Goal: Task Accomplishment & Management: Manage account settings

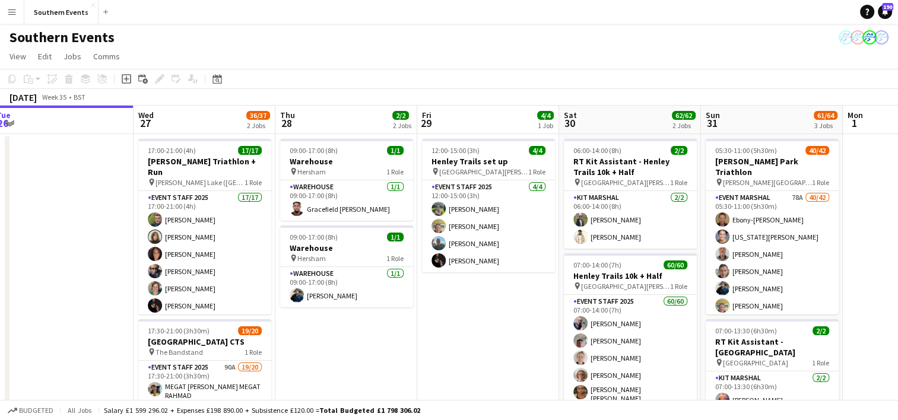
scroll to position [0, 434]
click at [634, 230] on app-card-role "Kit Marshal [DATE] 06:00-14:00 (8h) Dhanuvarsha [PERSON_NAME] [PERSON_NAME]" at bounding box center [630, 220] width 133 height 58
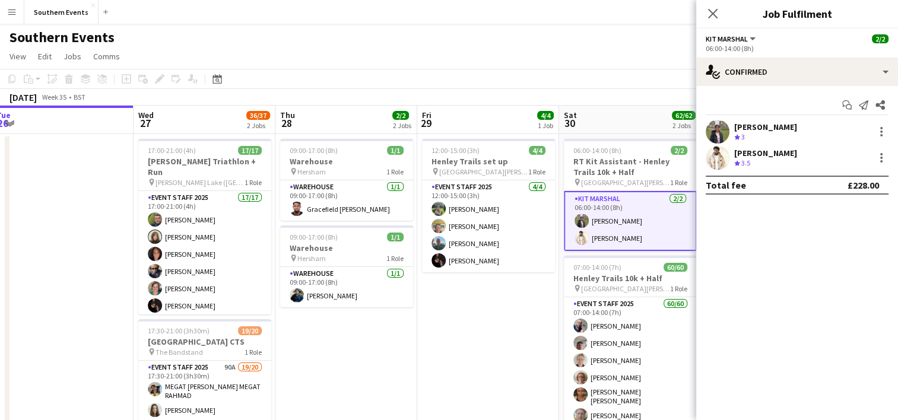
drag, startPoint x: 734, startPoint y: 126, endPoint x: 822, endPoint y: 126, distance: 88.4
click at [797, 126] on div "[PERSON_NAME]" at bounding box center [765, 127] width 63 height 11
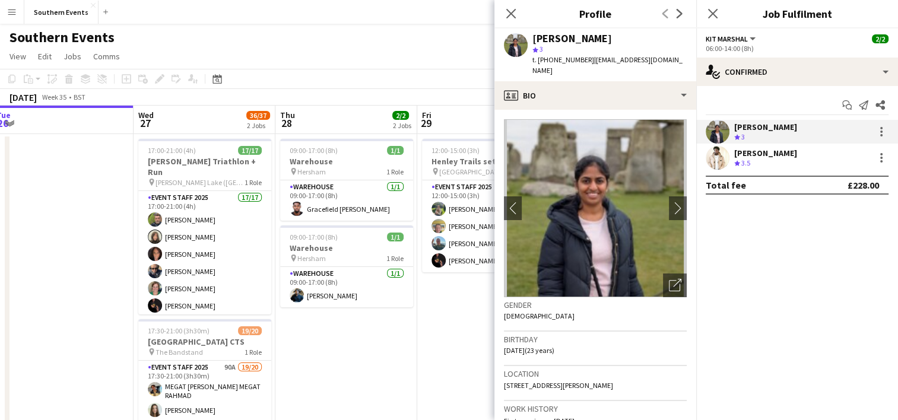
click at [444, 57] on app-page-menu "View Day view expanded Day view collapsed Month view Date picker Jump to [DATE]…" at bounding box center [449, 57] width 898 height 23
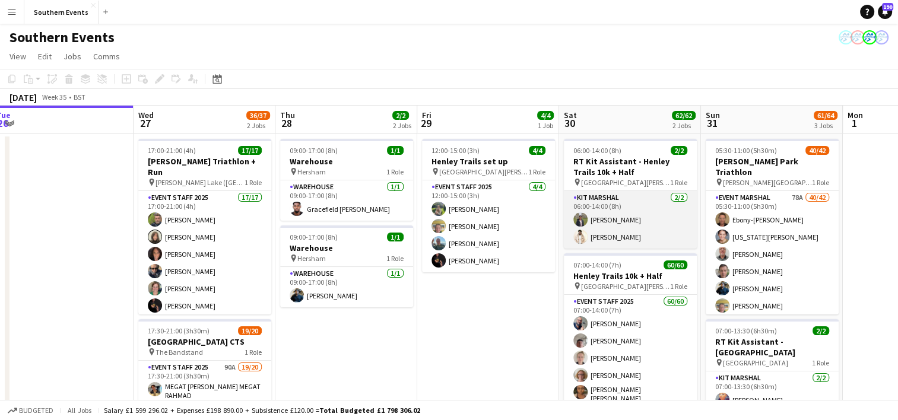
click at [651, 202] on app-card-role "Kit Marshal [DATE] 06:00-14:00 (8h) Dhanuvarsha [PERSON_NAME] [PERSON_NAME]" at bounding box center [630, 220] width 133 height 58
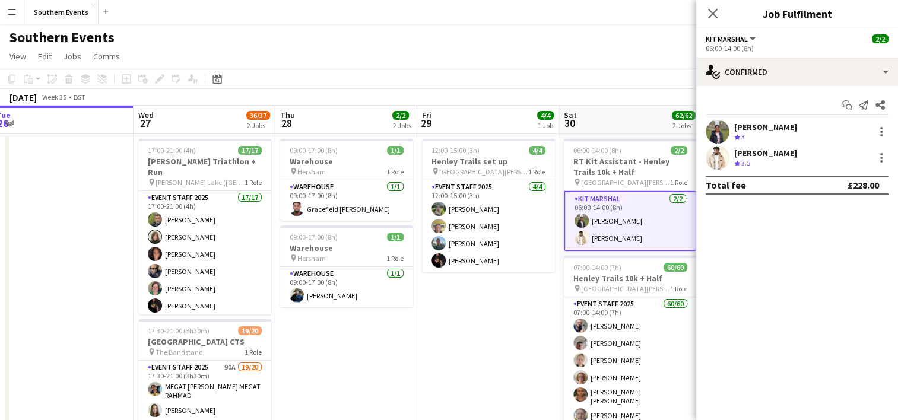
drag, startPoint x: 734, startPoint y: 126, endPoint x: 830, endPoint y: 121, distance: 96.3
click at [830, 121] on div "Dhanuvarsha [PERSON_NAME] Crew rating 3" at bounding box center [797, 132] width 202 height 24
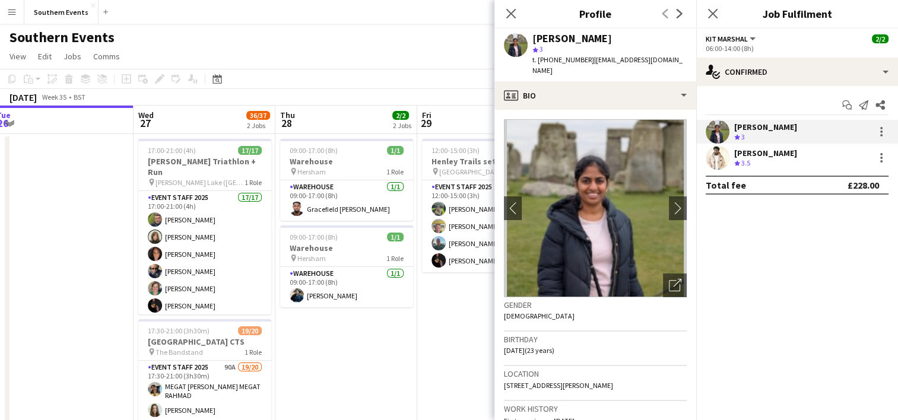
copy div "[PERSON_NAME]"
drag, startPoint x: 737, startPoint y: 153, endPoint x: 750, endPoint y: 153, distance: 13.7
click at [750, 153] on div "[PERSON_NAME]" at bounding box center [765, 153] width 63 height 11
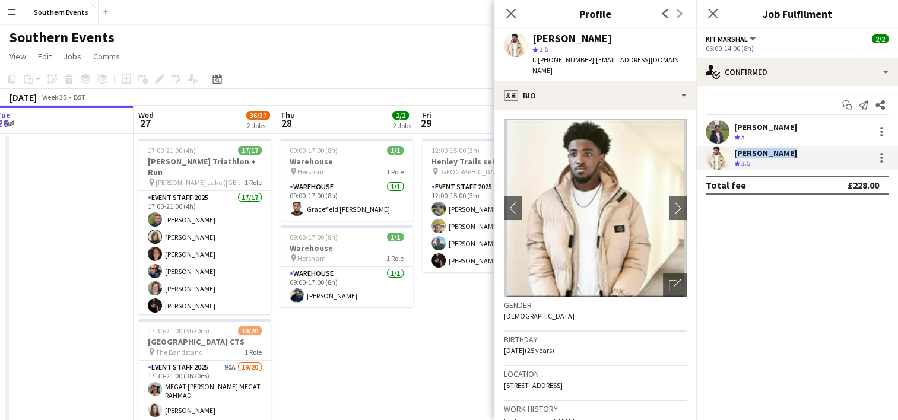
drag, startPoint x: 750, startPoint y: 153, endPoint x: 788, endPoint y: 154, distance: 38.0
click at [788, 154] on div "[PERSON_NAME] Crew rating 3.5" at bounding box center [797, 158] width 202 height 24
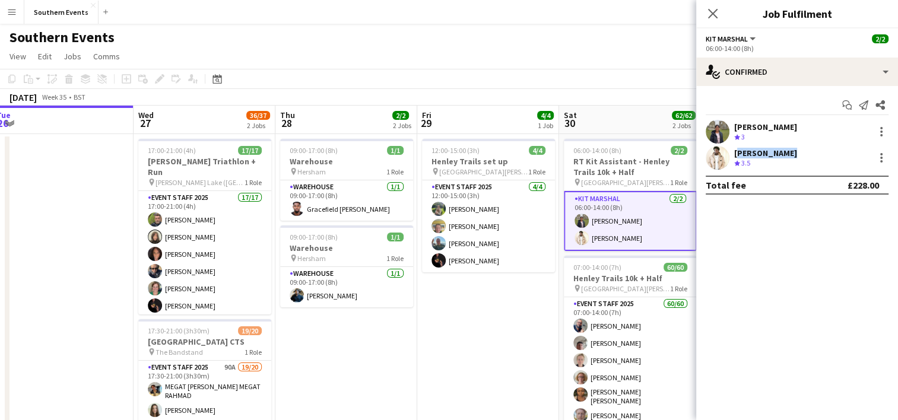
copy div "[PERSON_NAME]"
click at [464, 336] on app-date-cell "12:00-15:00 (3h) 4/4 Henley Trails set up pin [GEOGRAPHIC_DATA][PERSON_NAME] 1 …" at bounding box center [488, 384] width 142 height 500
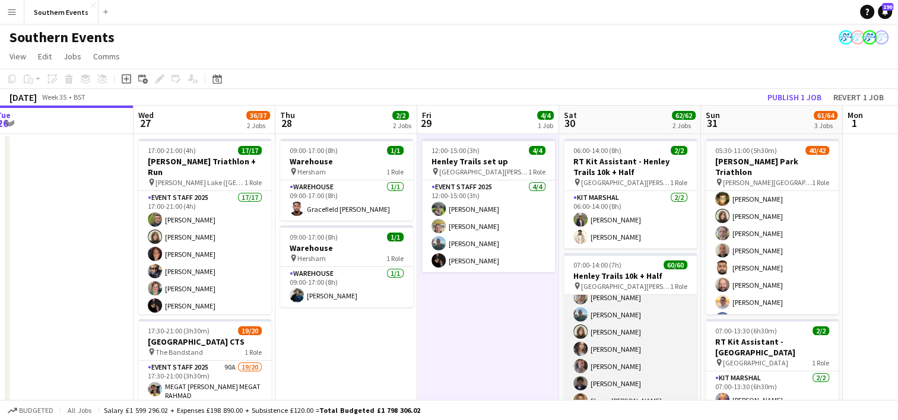
scroll to position [121, 0]
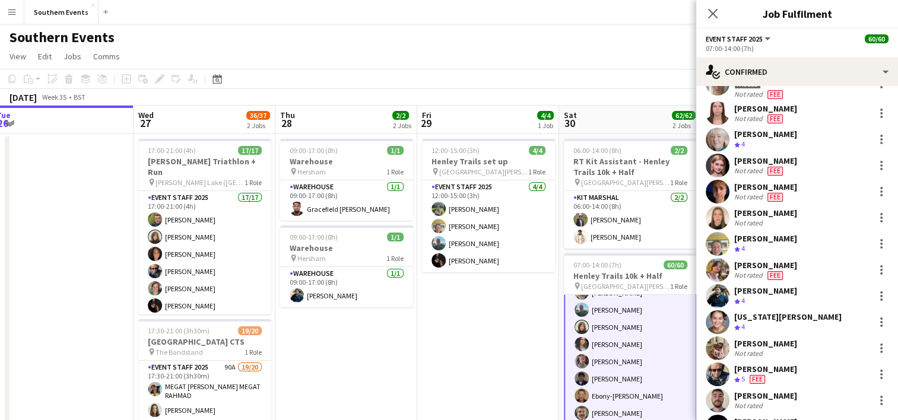
scroll to position [531, 0]
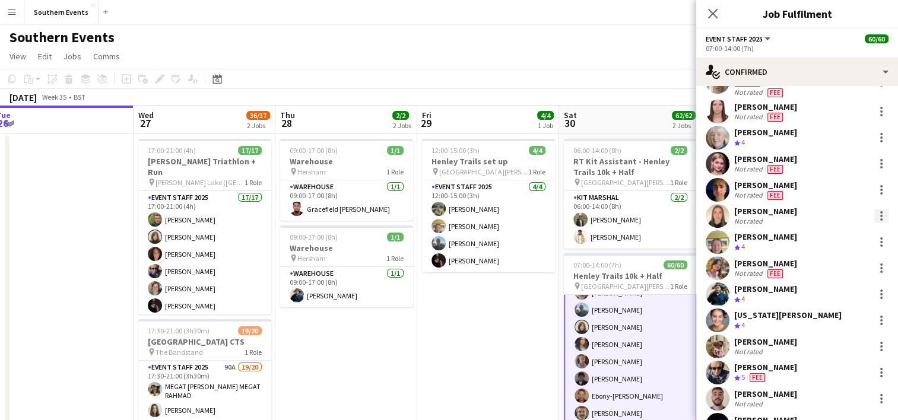
click at [880, 215] on div at bounding box center [881, 216] width 2 height 2
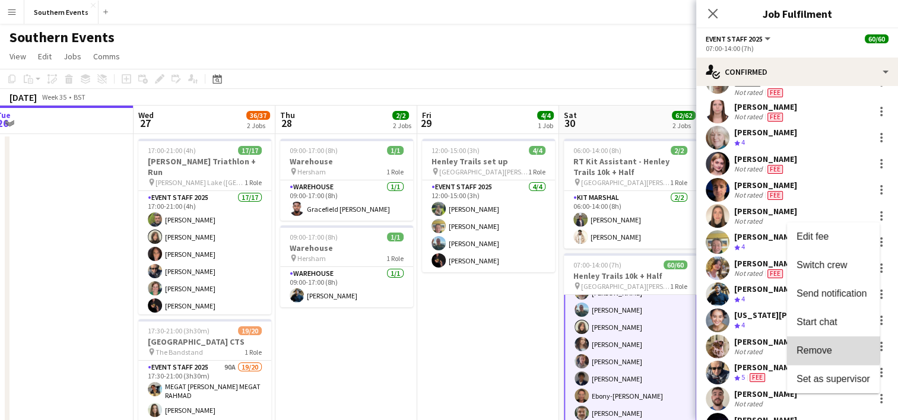
click at [812, 347] on span "Remove" at bounding box center [815, 350] width 36 height 10
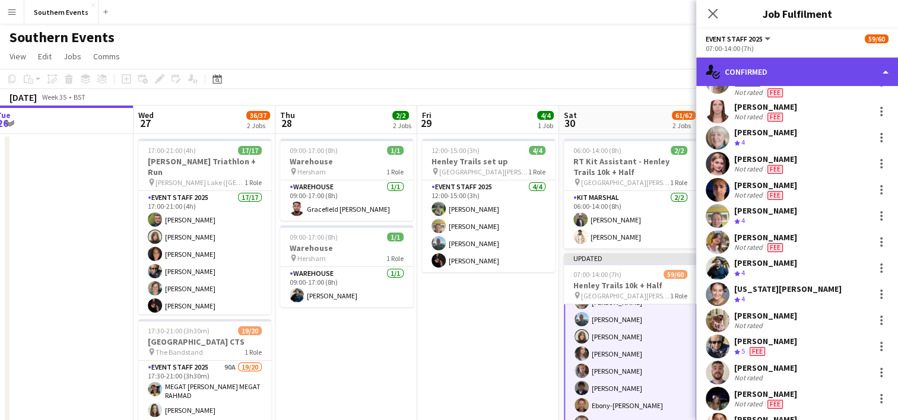
click at [773, 62] on div "single-neutral-actions-check-2 Confirmed" at bounding box center [797, 72] width 202 height 28
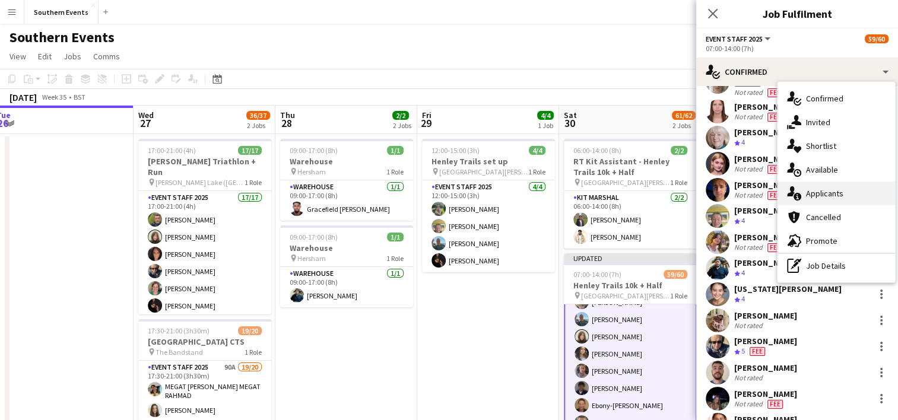
click at [813, 190] on div "single-neutral-actions-information Applicants" at bounding box center [837, 194] width 118 height 24
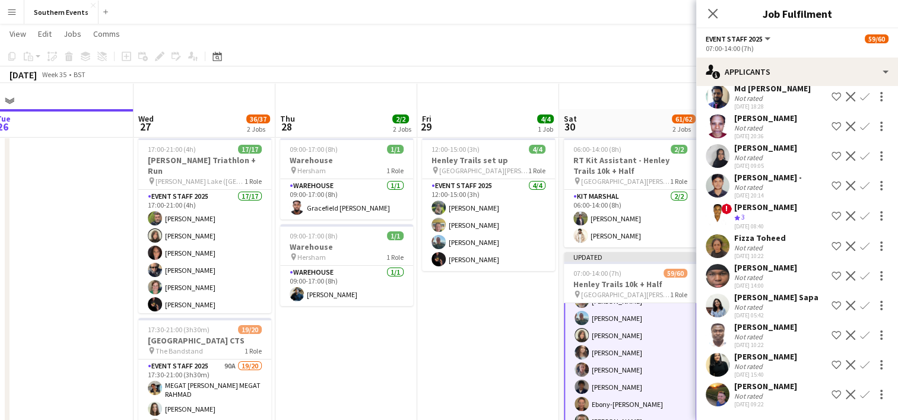
scroll to position [57, 0]
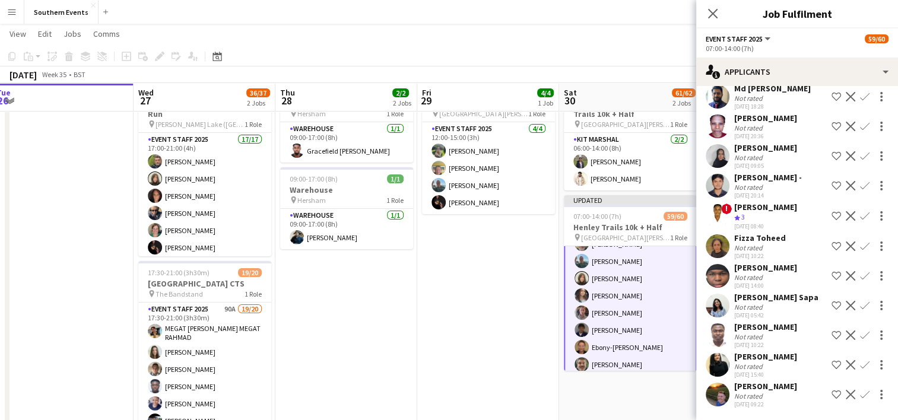
click at [860, 396] on app-icon "Confirm" at bounding box center [864, 394] width 9 height 9
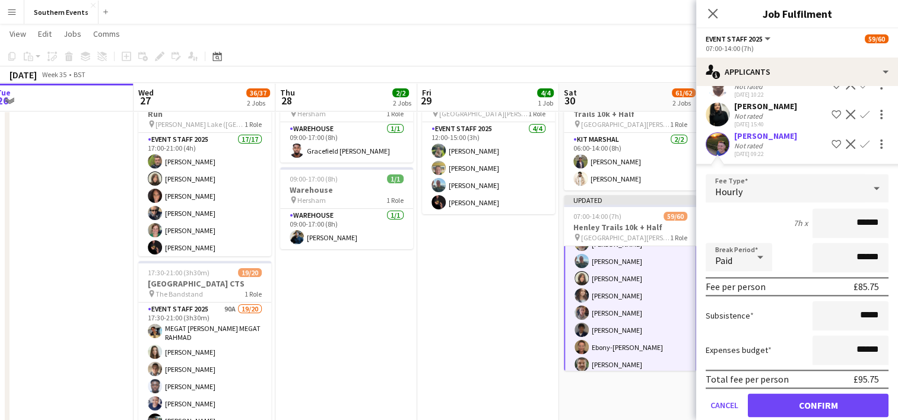
scroll to position [1711, 0]
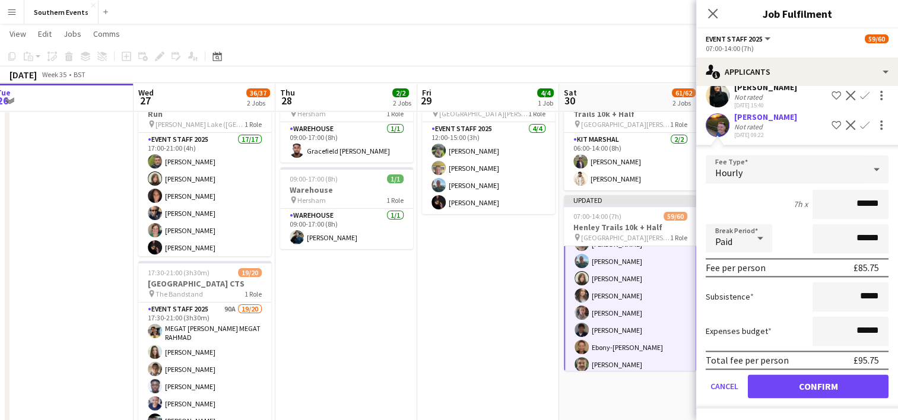
click at [791, 365] on div "Total fee per person £95.75" at bounding box center [797, 360] width 183 height 19
click at [790, 382] on button "Confirm" at bounding box center [818, 387] width 141 height 24
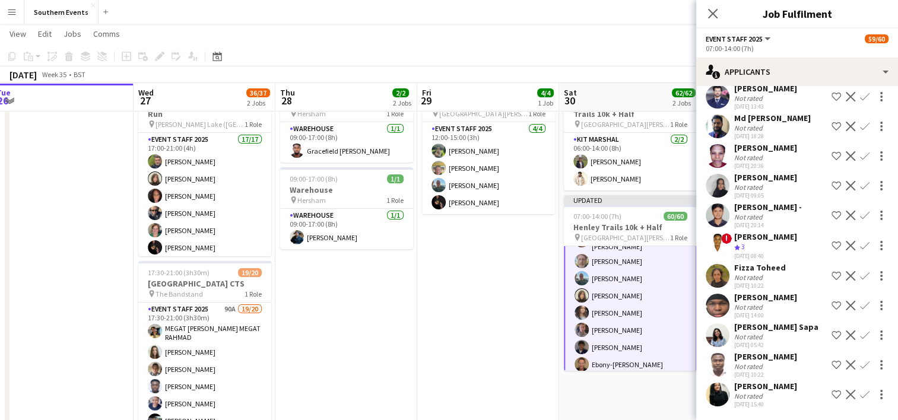
scroll to position [1413, 0]
click at [499, 304] on app-date-cell "12:00-15:00 (3h) 4/4 Henley Trails set up pin [GEOGRAPHIC_DATA][PERSON_NAME] 1 …" at bounding box center [488, 326] width 142 height 500
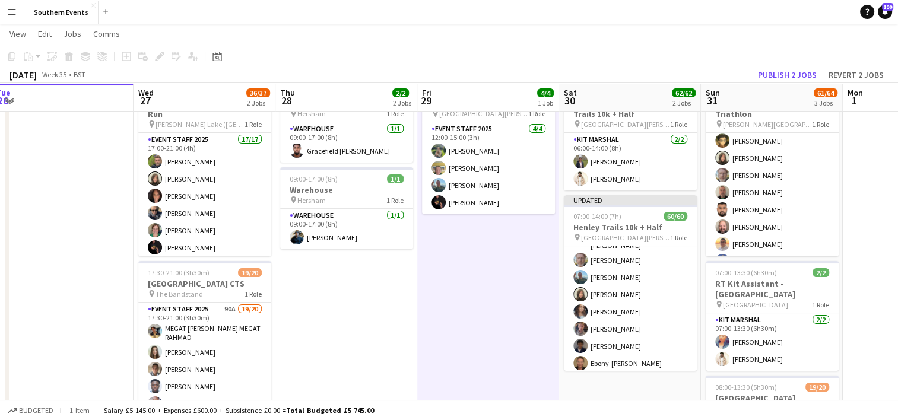
scroll to position [121, 0]
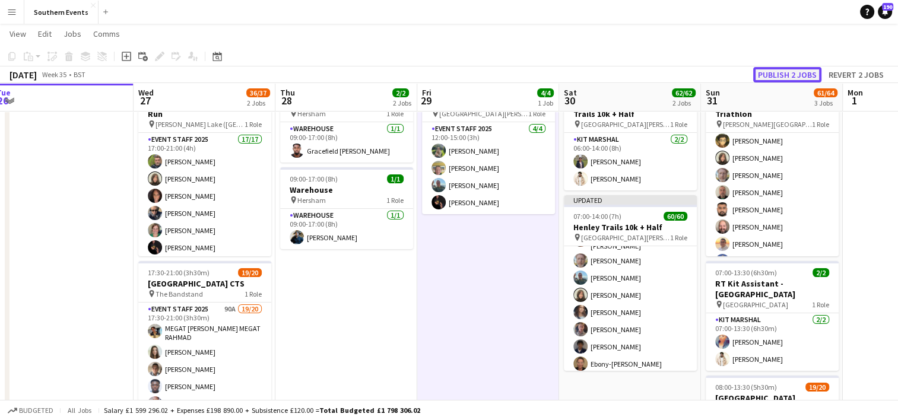
click at [798, 77] on button "Publish 2 jobs" at bounding box center [787, 74] width 68 height 15
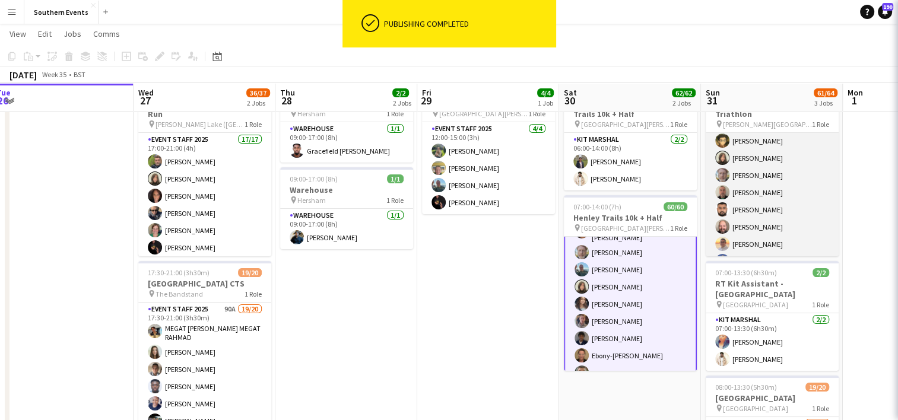
scroll to position [122, 0]
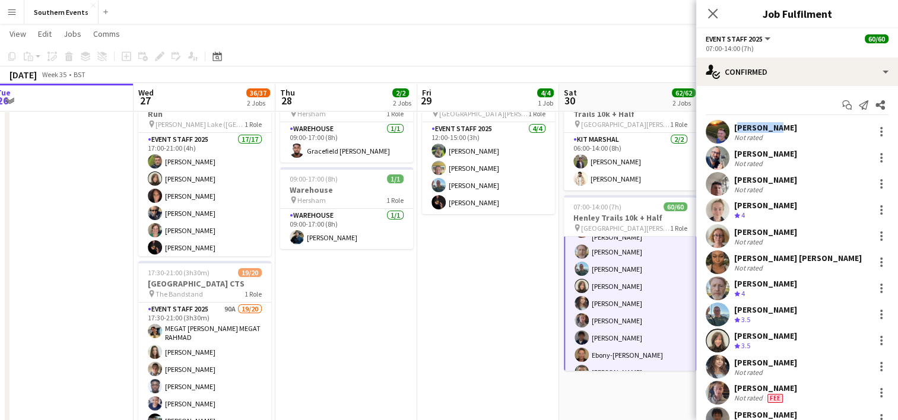
drag, startPoint x: 735, startPoint y: 127, endPoint x: 769, endPoint y: 129, distance: 34.5
click at [769, 129] on div "[PERSON_NAME] Not rated" at bounding box center [797, 132] width 202 height 24
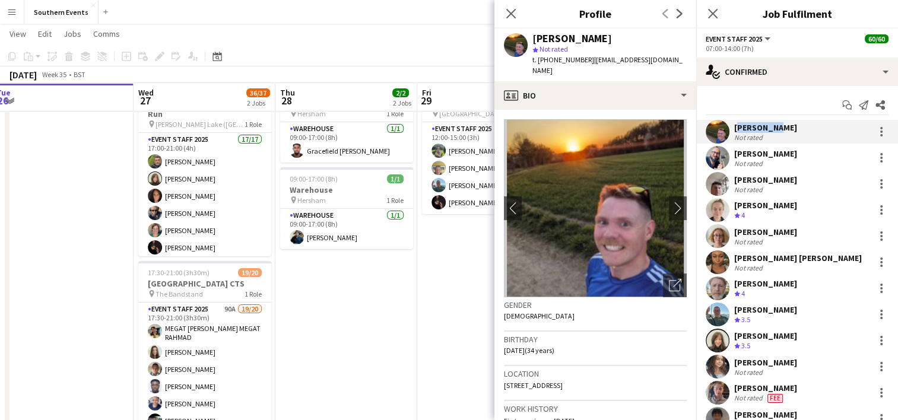
copy div "[PERSON_NAME]"
click at [360, 293] on app-date-cell "09:00-17:00 (8h) 1/1 Warehouse pin Hersham 1 Role Warehouse [DATE] 09:00-17:00 …" at bounding box center [346, 326] width 142 height 500
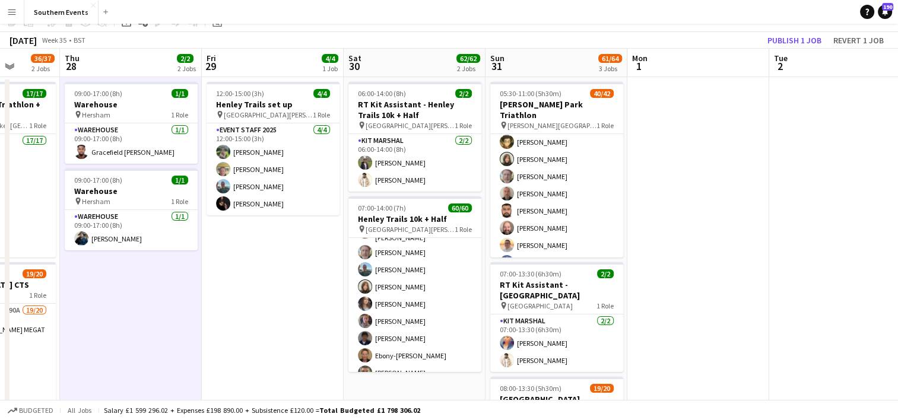
scroll to position [0, 0]
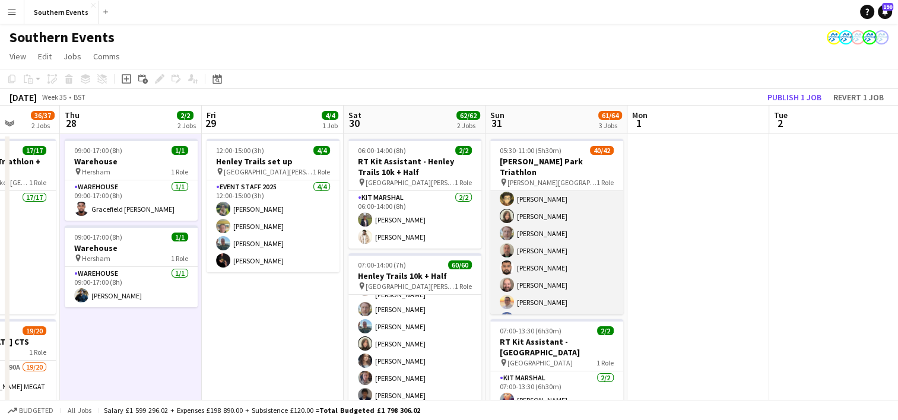
click at [596, 261] on app-card-role "Event Marshal 78A 40/42 05:30-11:00 (5h30m) Ebony-[PERSON_NAME] [US_STATE][PERS…" at bounding box center [556, 408] width 133 height 750
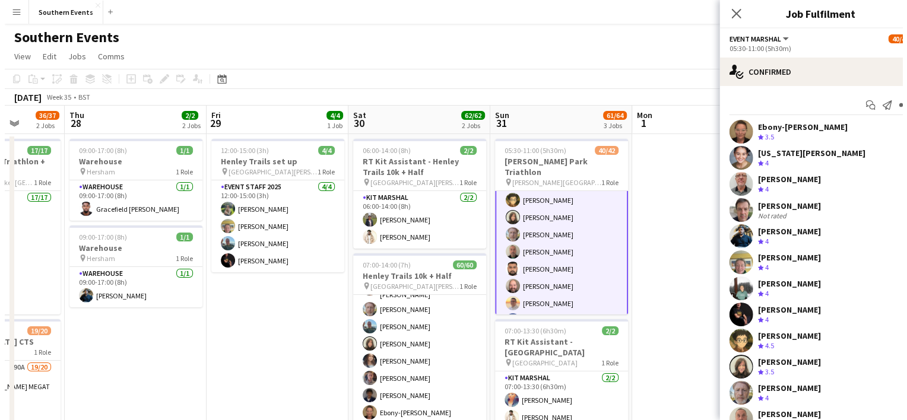
scroll to position [159, 0]
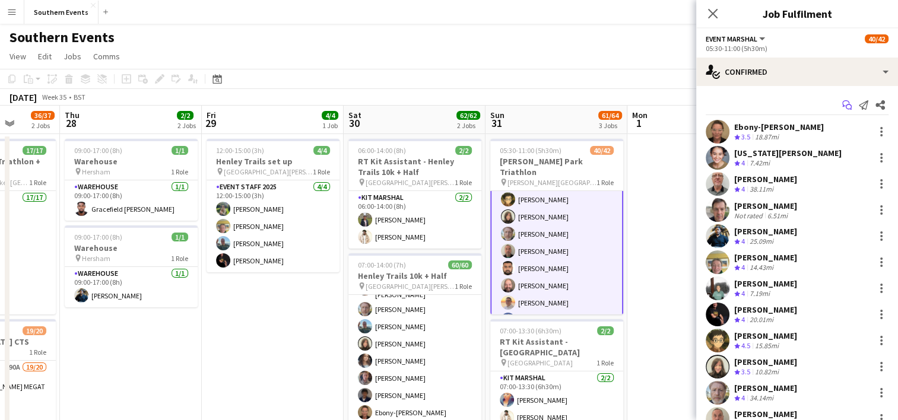
click at [842, 102] on icon at bounding box center [845, 103] width 7 height 7
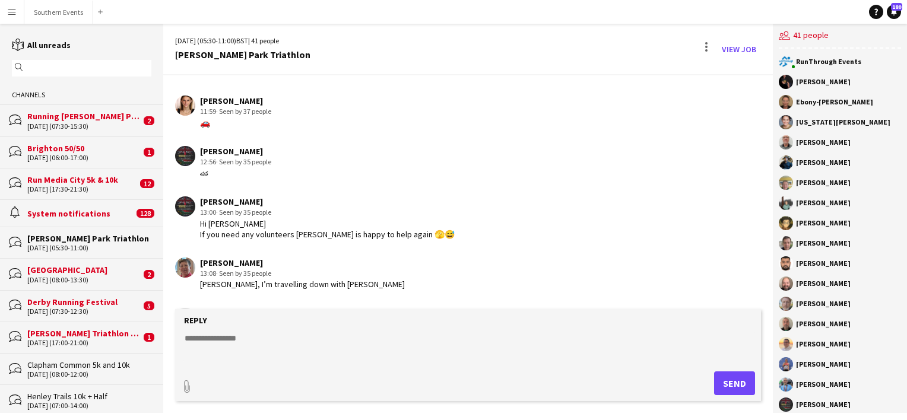
scroll to position [709, 0]
drag, startPoint x: 202, startPoint y: 120, endPoint x: 214, endPoint y: 120, distance: 12.5
click at [214, 120] on div "🚗" at bounding box center [235, 123] width 71 height 11
copy div "🚗"
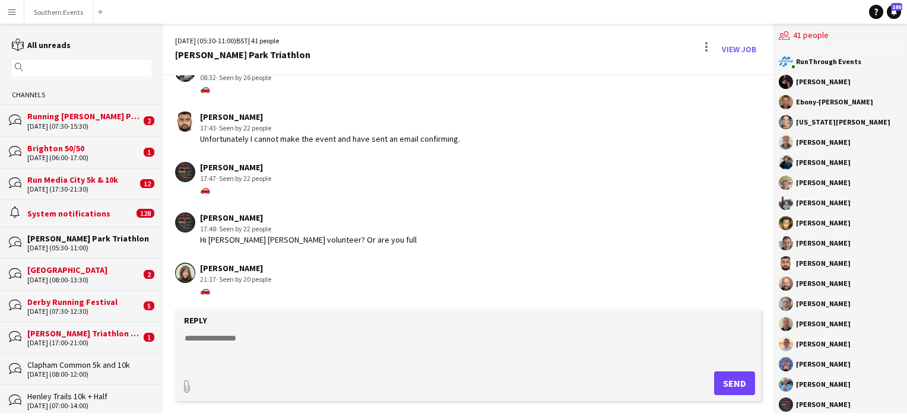
scroll to position [1387, 0]
click at [214, 341] on textarea at bounding box center [470, 347] width 574 height 31
type textarea "**********"
click at [720, 379] on button "Send" at bounding box center [734, 384] width 41 height 24
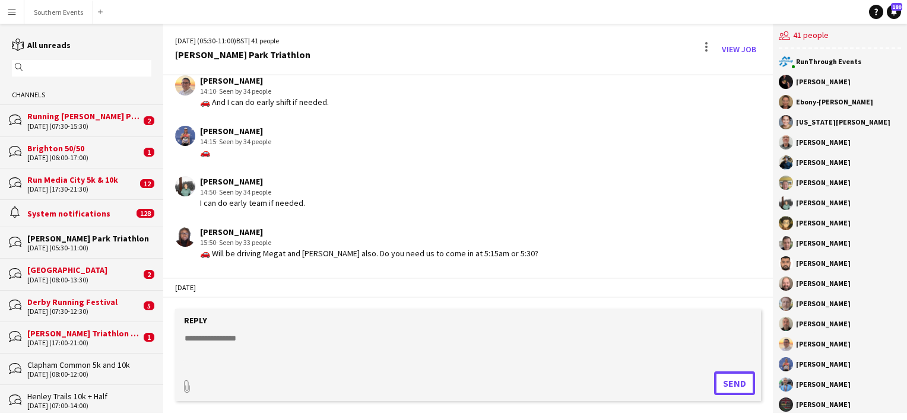
scroll to position [1066, 0]
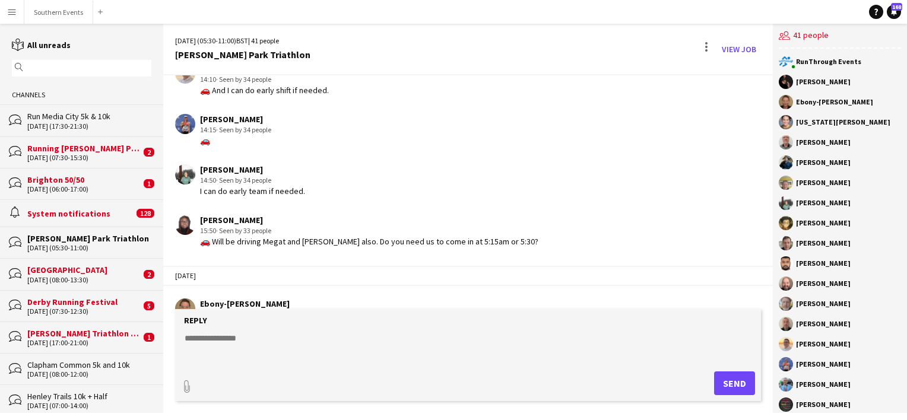
click at [43, 70] on input "text" at bounding box center [87, 68] width 122 height 11
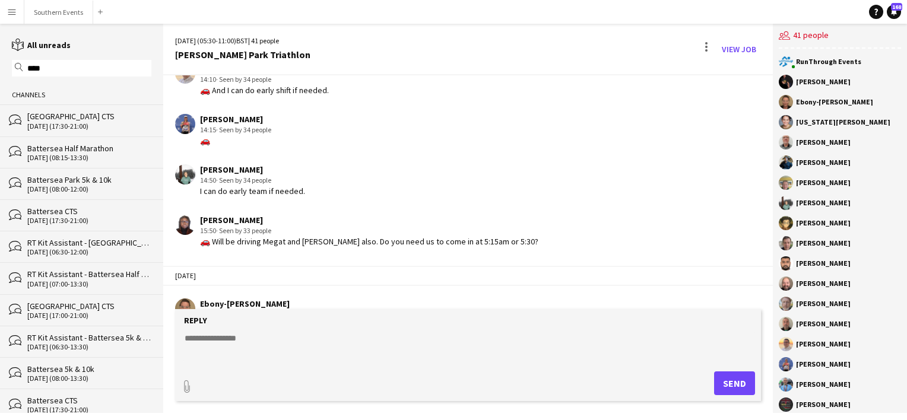
click at [98, 123] on div "[DATE] (17:30-21:00)" at bounding box center [89, 126] width 124 height 8
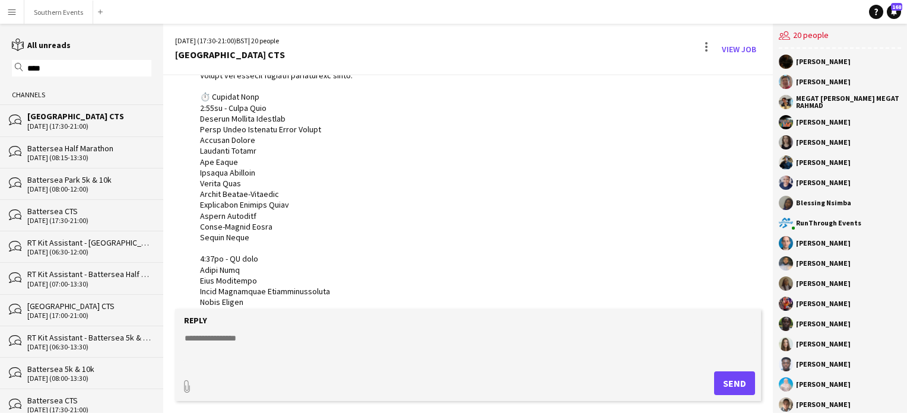
scroll to position [124, 0]
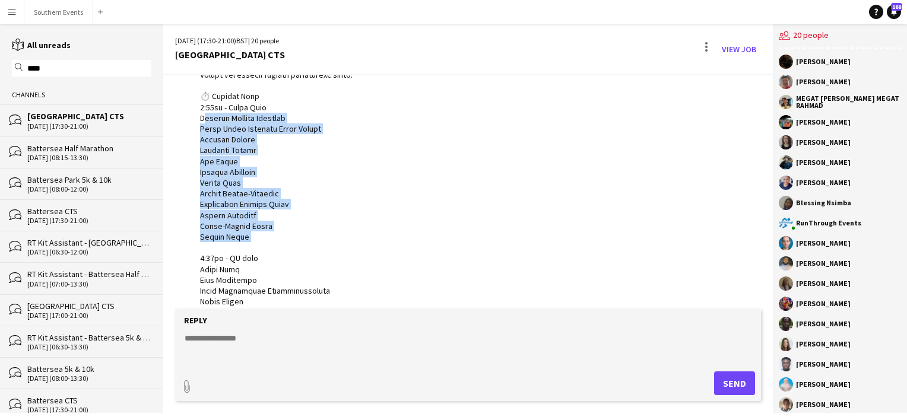
drag, startPoint x: 197, startPoint y: 119, endPoint x: 242, endPoint y: 237, distance: 126.4
copy div "[PERSON_NAME] Khalish Dahsimar Megat [PERSON_NAME] Megat [PERSON_NAME] Nsimba […"
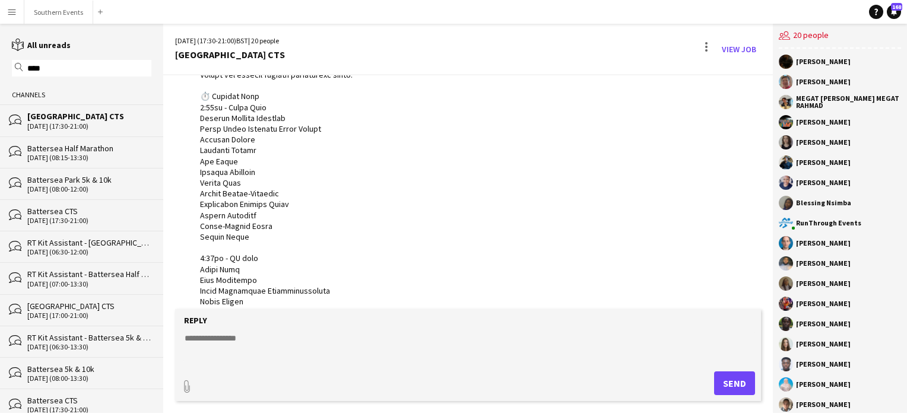
click at [32, 70] on input "****" at bounding box center [87, 68] width 122 height 11
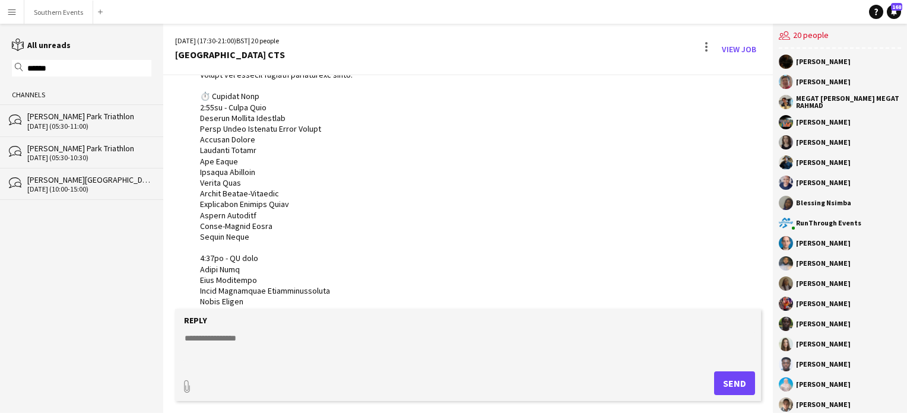
type input "******"
click at [106, 115] on div "[PERSON_NAME] Park Triathlon" at bounding box center [89, 116] width 124 height 11
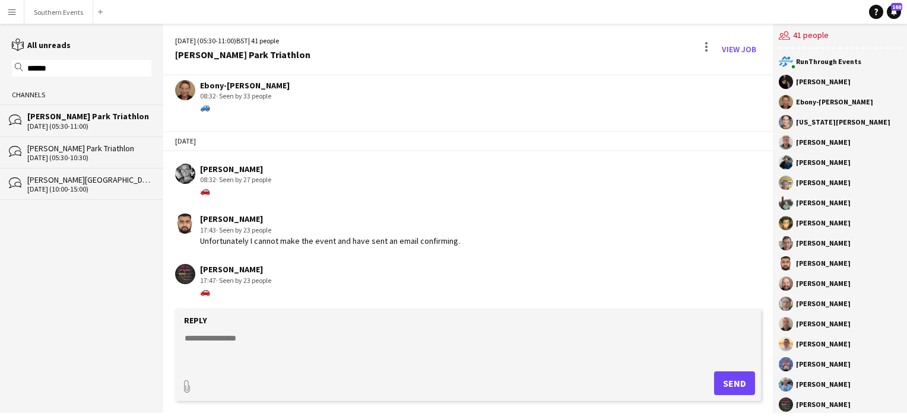
scroll to position [1295, 0]
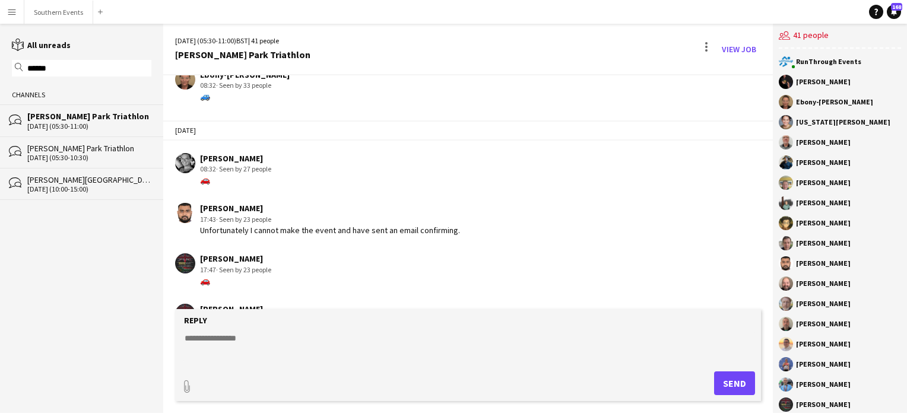
click at [205, 93] on div "🚙" at bounding box center [245, 96] width 90 height 11
drag, startPoint x: 205, startPoint y: 93, endPoint x: 204, endPoint y: 178, distance: 84.9
click at [204, 178] on div "🚗" at bounding box center [235, 179] width 71 height 11
drag, startPoint x: 202, startPoint y: 178, endPoint x: 209, endPoint y: 178, distance: 7.1
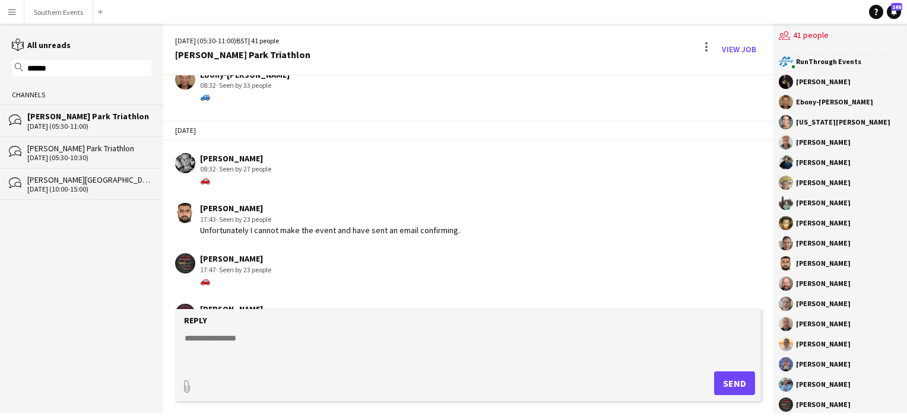
click at [209, 178] on div "🚗" at bounding box center [235, 179] width 71 height 11
copy div "🚗"
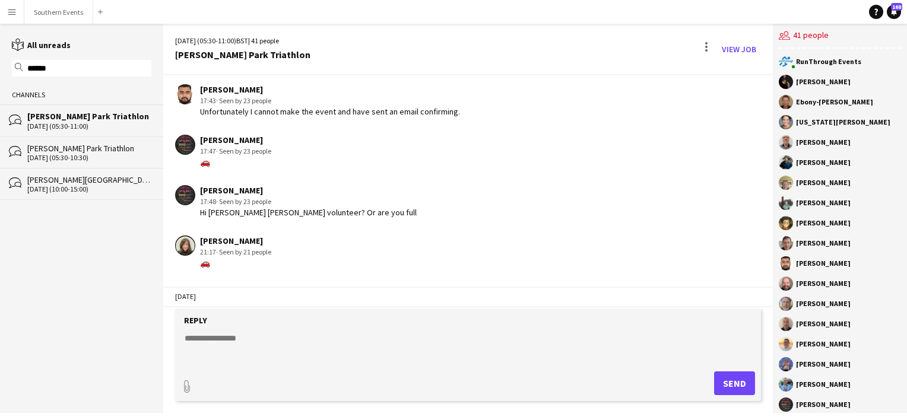
scroll to position [1480, 0]
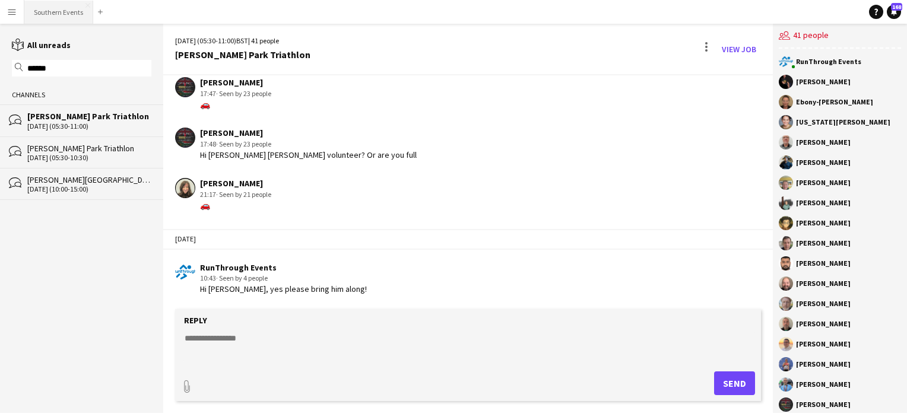
click at [45, 7] on button "Southern Events Close" at bounding box center [58, 12] width 69 height 23
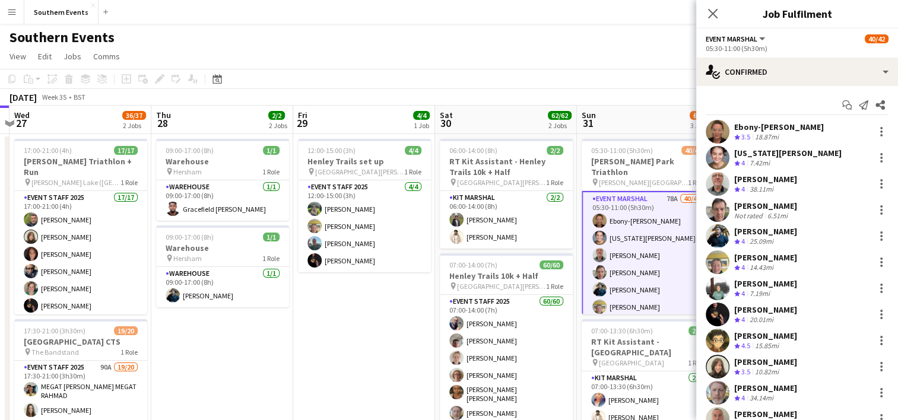
click at [626, 59] on app-page-menu "View Day view expanded Day view collapsed Month view Date picker Jump to [DATE]…" at bounding box center [449, 57] width 898 height 23
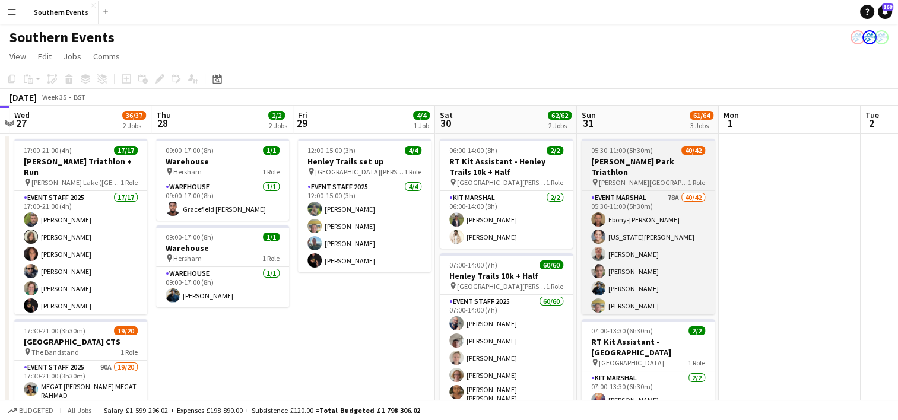
click at [665, 162] on h3 "[PERSON_NAME] Park Triathlon" at bounding box center [648, 166] width 133 height 21
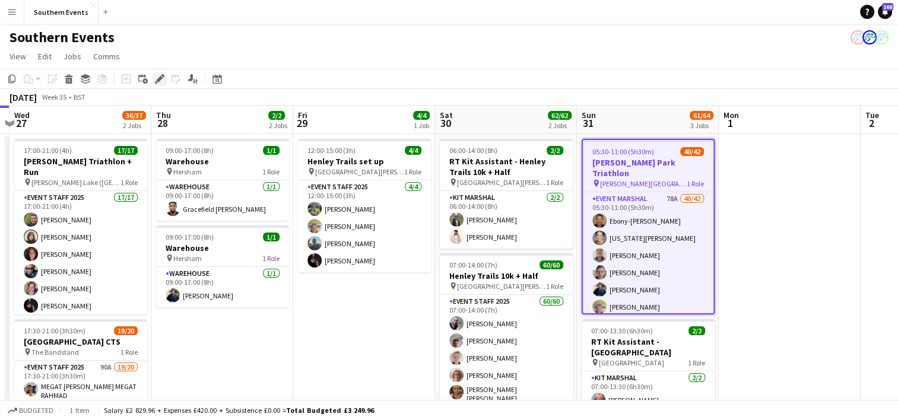
click at [159, 78] on icon at bounding box center [159, 79] width 7 height 7
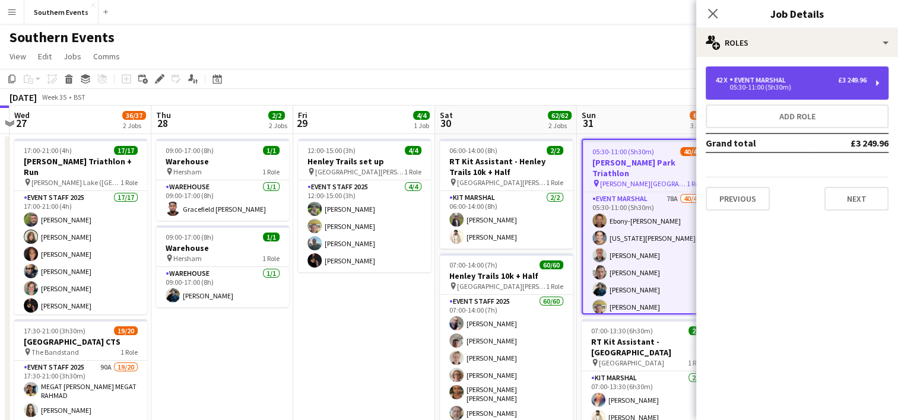
click at [770, 87] on div "05:30-11:00 (5h30m)" at bounding box center [790, 87] width 151 height 6
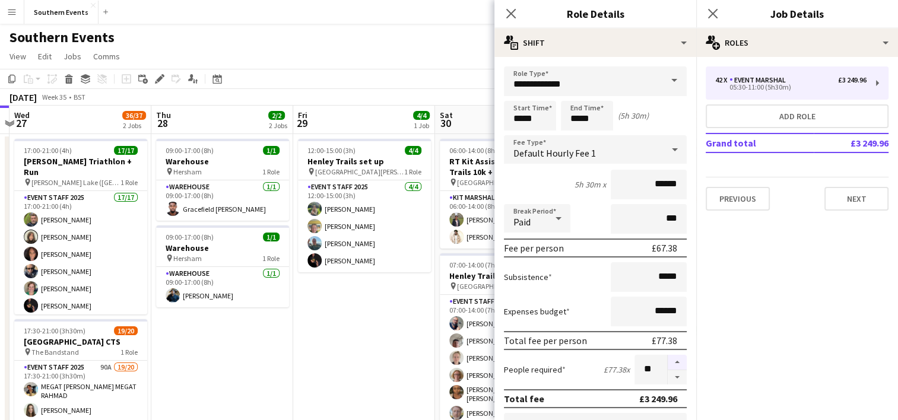
click at [668, 361] on button "button" at bounding box center [677, 362] width 19 height 15
type input "**"
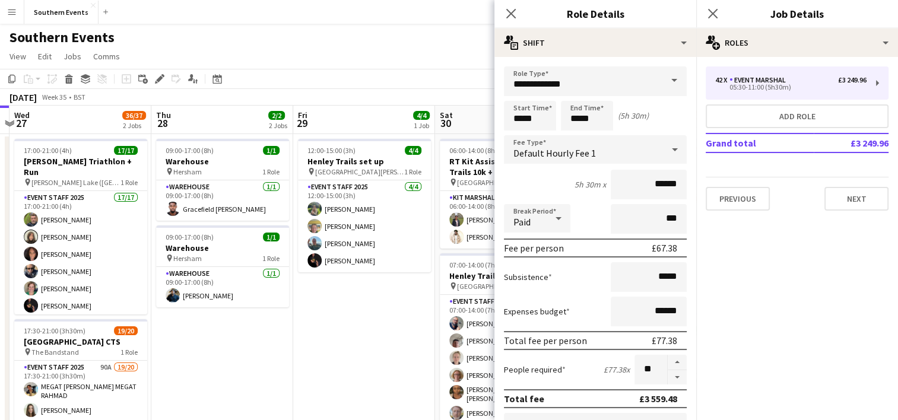
click at [444, 50] on app-page-menu "View Day view expanded Day view collapsed Month view Date picker Jump to [DATE]…" at bounding box center [449, 57] width 898 height 23
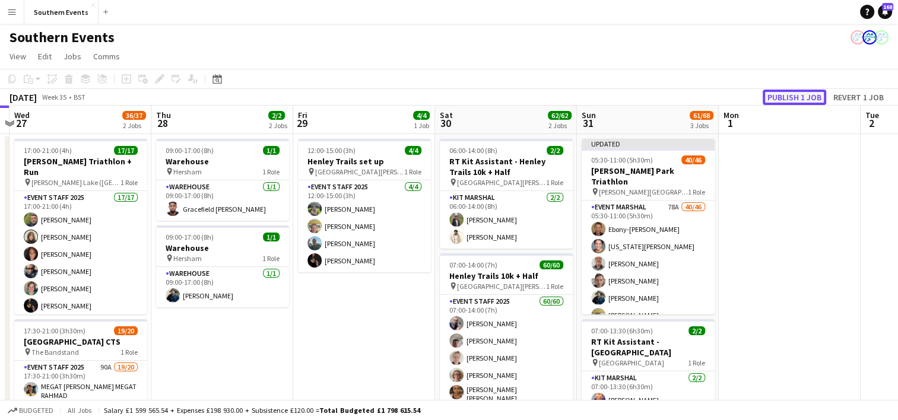
click at [791, 97] on button "Publish 1 job" at bounding box center [795, 97] width 64 height 15
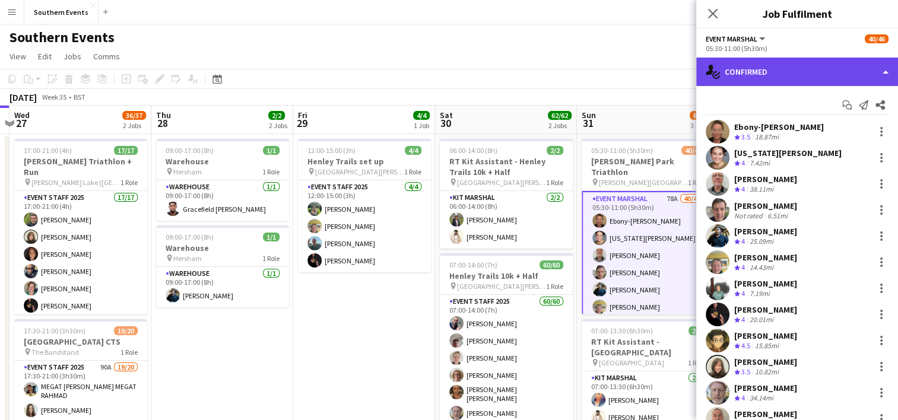
click at [772, 73] on div "single-neutral-actions-check-2 Confirmed" at bounding box center [797, 72] width 202 height 28
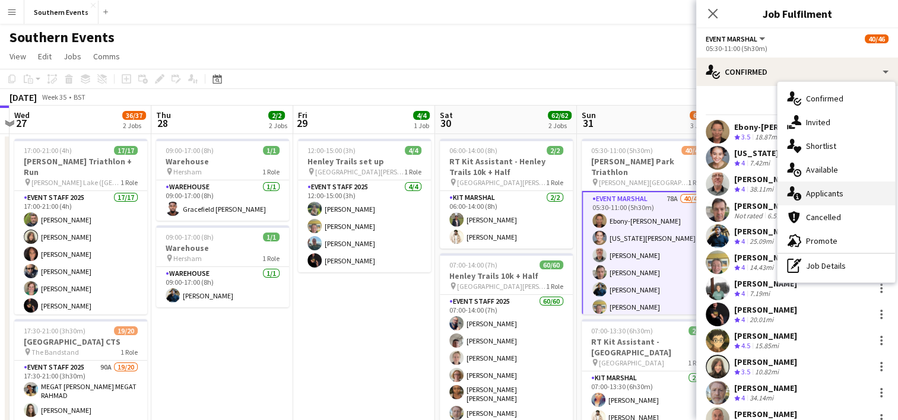
click at [819, 188] on div "single-neutral-actions-information Applicants" at bounding box center [837, 194] width 118 height 24
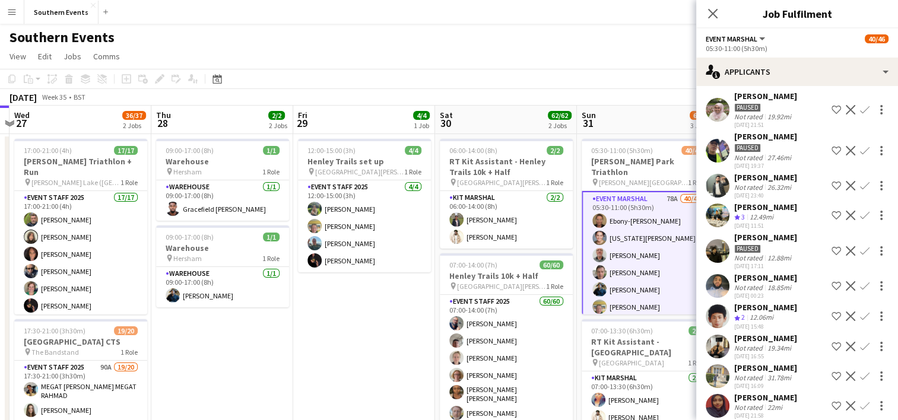
scroll to position [52, 0]
click at [860, 212] on app-icon "Confirm" at bounding box center [864, 215] width 9 height 9
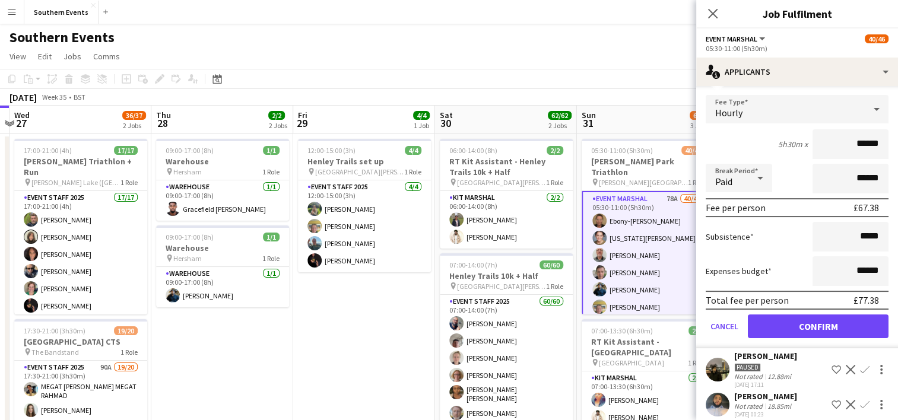
scroll to position [204, 0]
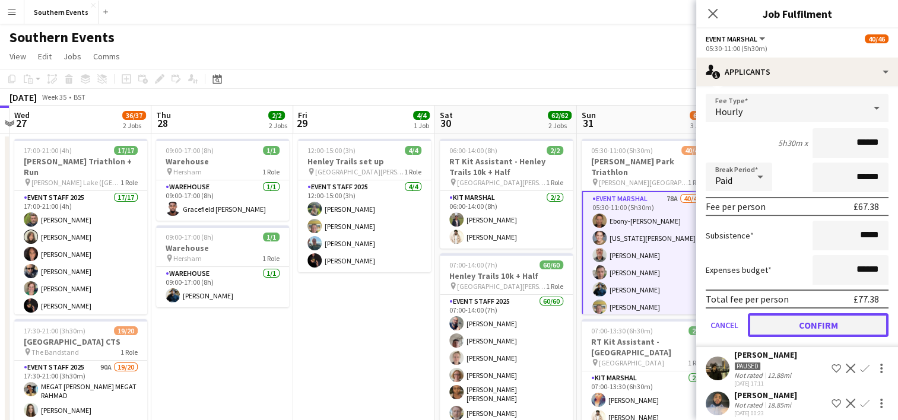
click at [778, 324] on button "Confirm" at bounding box center [818, 325] width 141 height 24
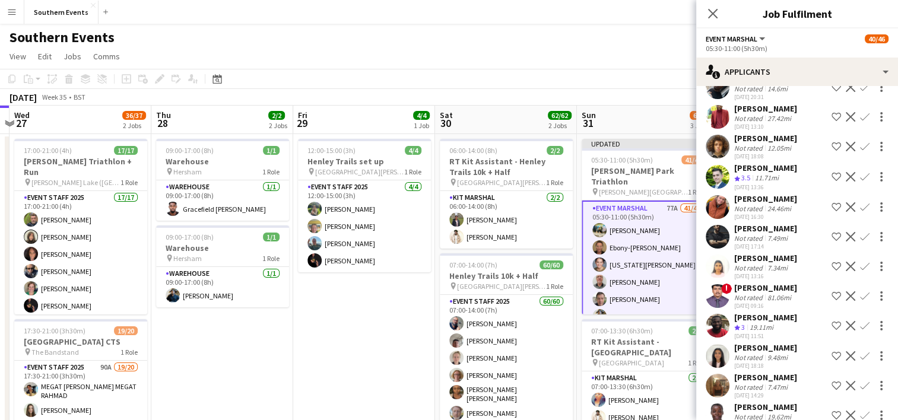
scroll to position [463, 0]
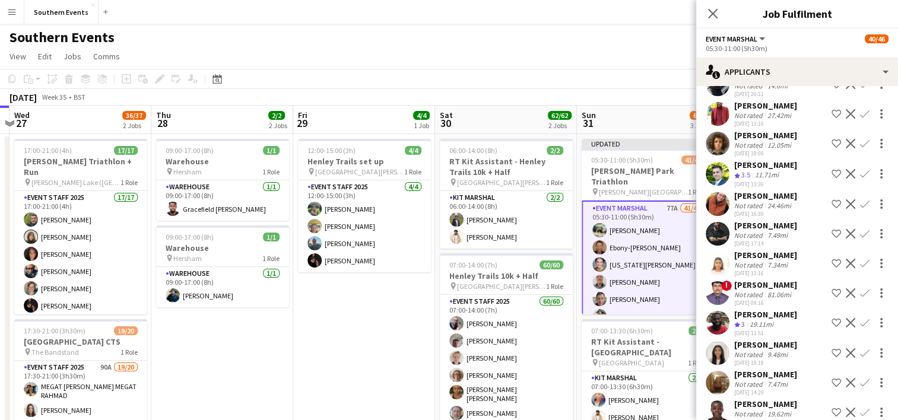
drag, startPoint x: 855, startPoint y: 171, endPoint x: 839, endPoint y: 190, distance: 24.5
click at [860, 171] on app-icon "Confirm" at bounding box center [864, 173] width 9 height 9
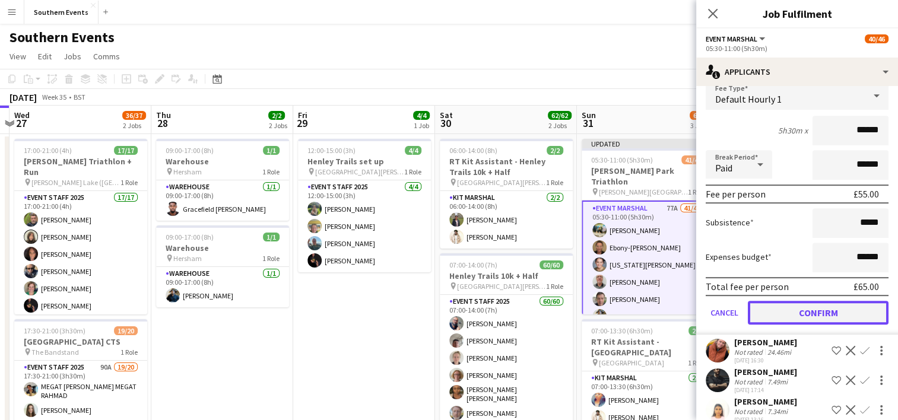
click at [782, 303] on button "Confirm" at bounding box center [818, 313] width 141 height 24
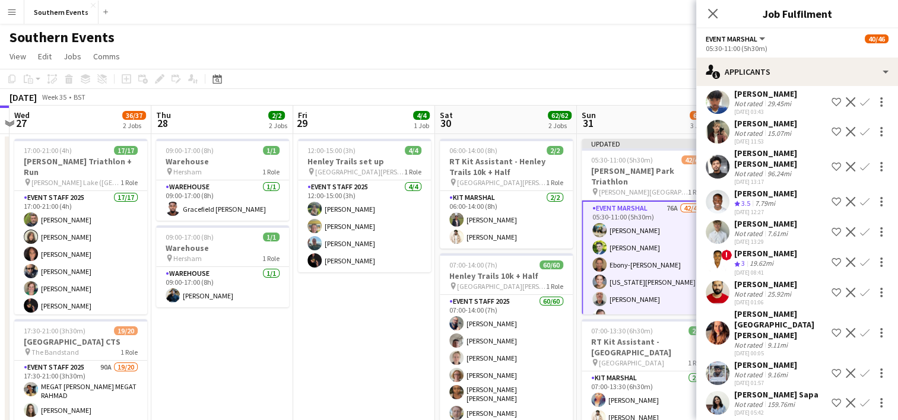
scroll to position [1997, 0]
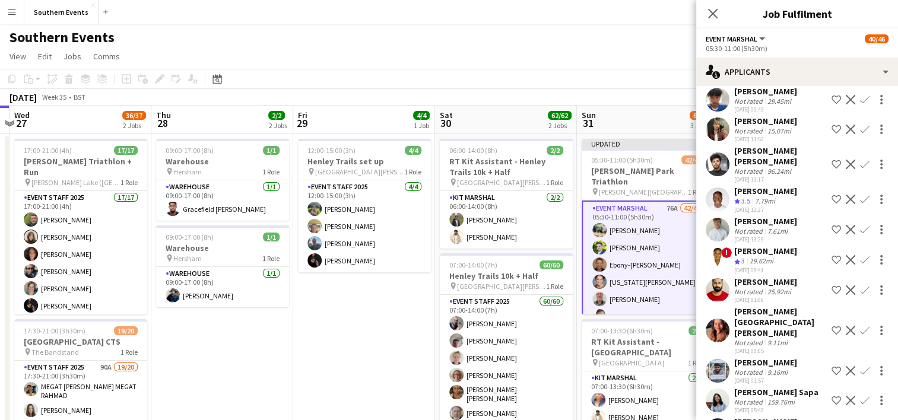
click at [860, 204] on app-icon "Confirm" at bounding box center [864, 199] width 9 height 9
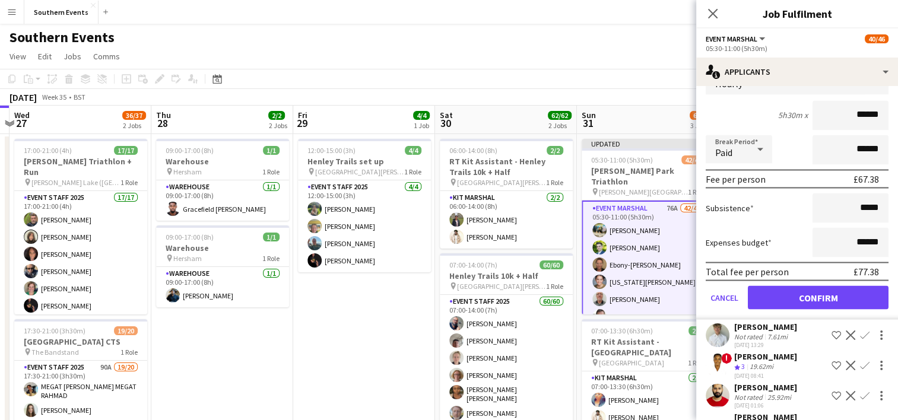
scroll to position [2166, 0]
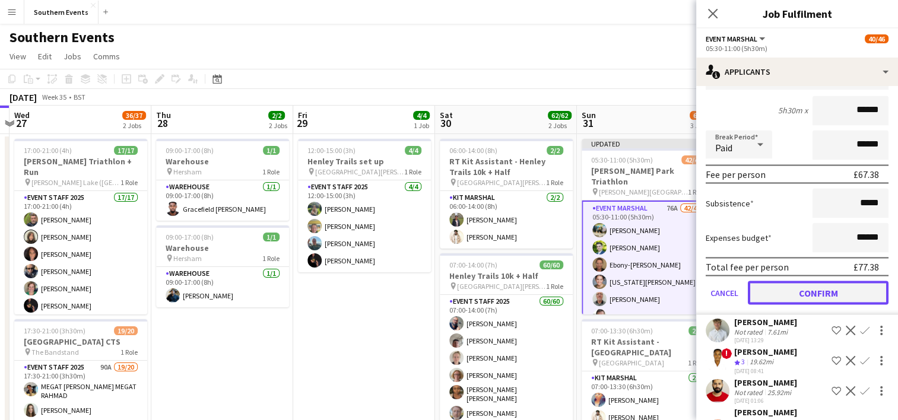
click at [778, 304] on button "Confirm" at bounding box center [818, 293] width 141 height 24
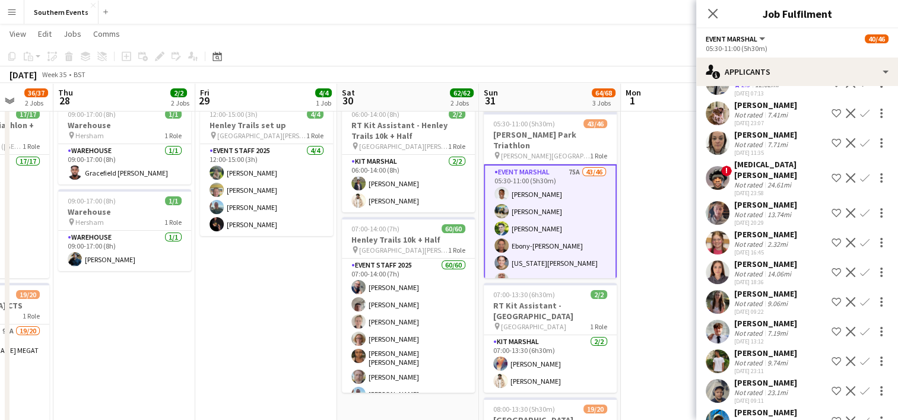
scroll to position [1331, 0]
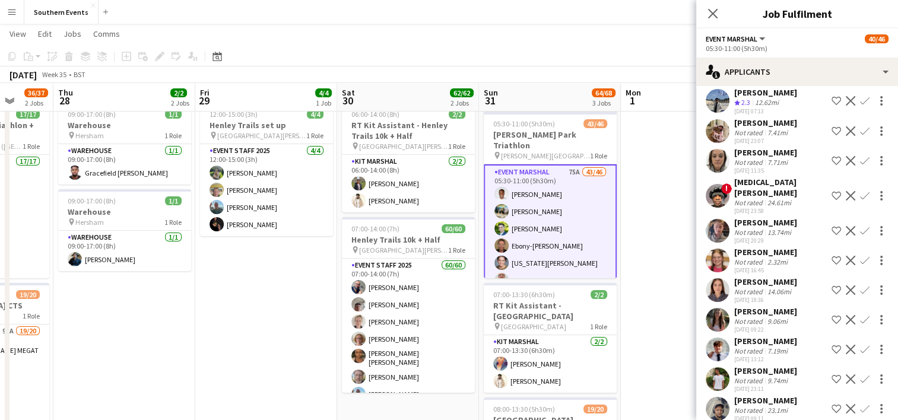
click at [715, 272] on app-user-avatar at bounding box center [718, 261] width 24 height 24
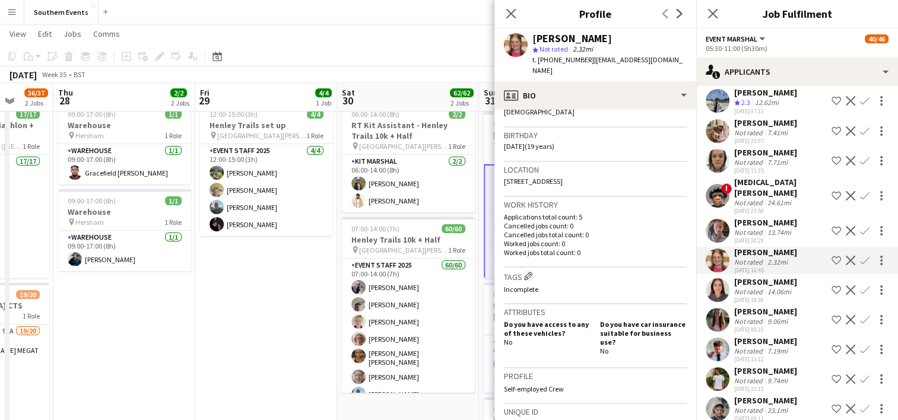
scroll to position [206, 0]
click at [506, 18] on icon at bounding box center [510, 13] width 11 height 11
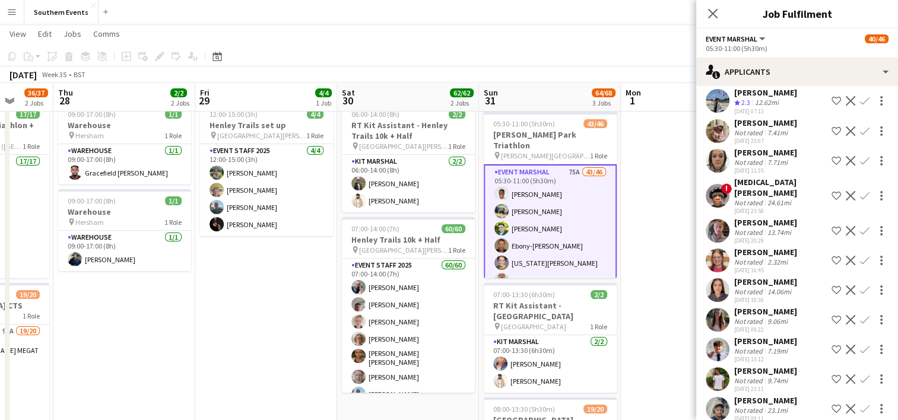
click at [860, 265] on app-icon "Confirm" at bounding box center [864, 260] width 9 height 9
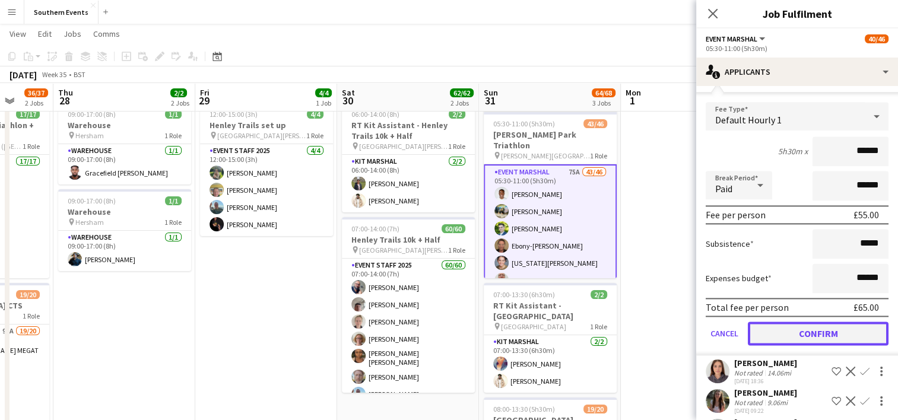
click at [781, 344] on button "Confirm" at bounding box center [818, 334] width 141 height 24
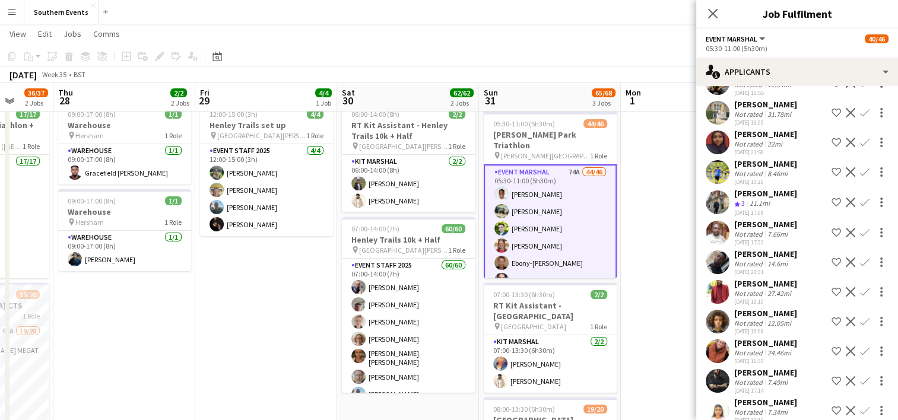
scroll to position [284, 0]
click at [860, 201] on app-icon "Confirm" at bounding box center [864, 203] width 9 height 9
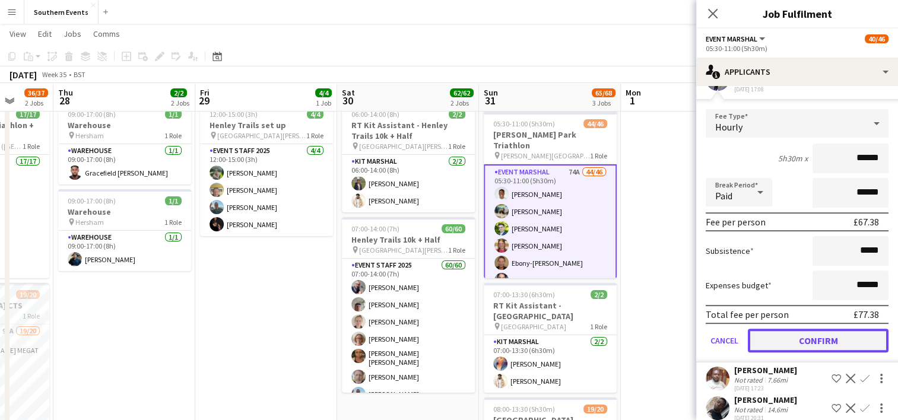
click at [791, 334] on button "Confirm" at bounding box center [818, 341] width 141 height 24
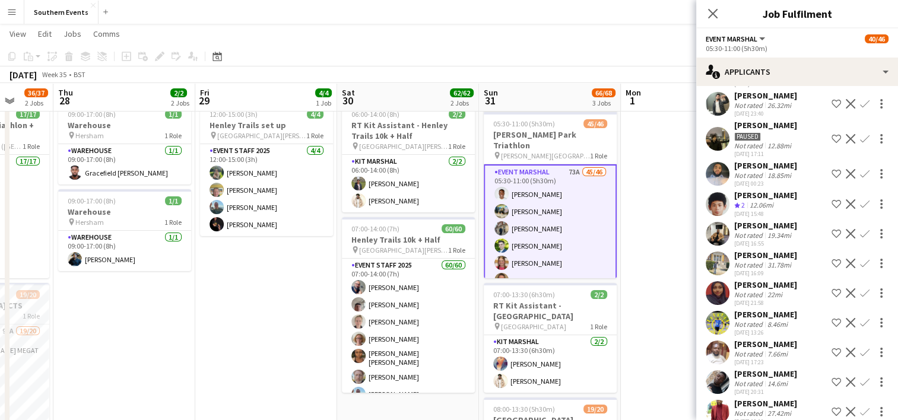
scroll to position [160, 0]
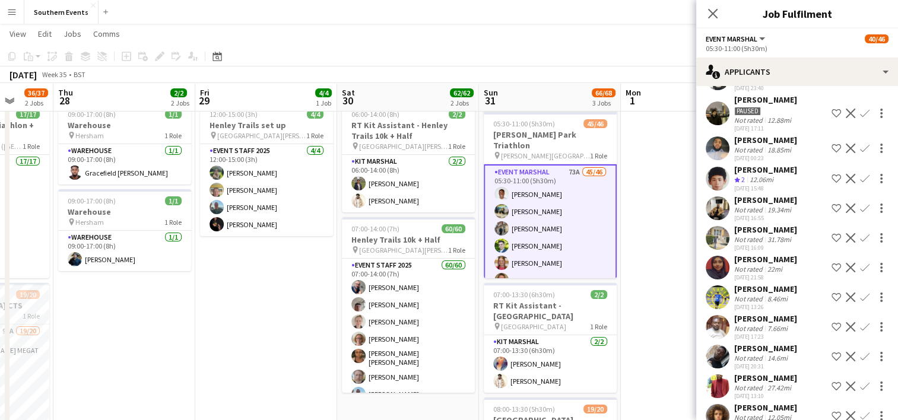
click at [860, 174] on app-icon "Confirm" at bounding box center [864, 178] width 9 height 9
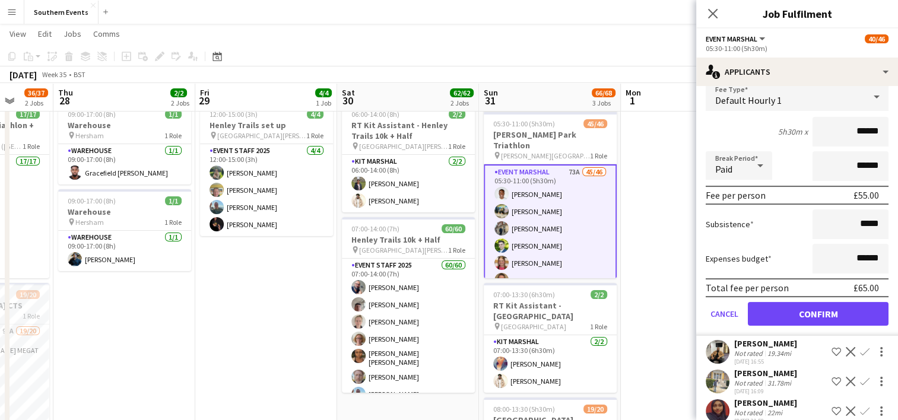
scroll to position [286, 0]
click at [791, 313] on button "Confirm" at bounding box center [818, 314] width 141 height 24
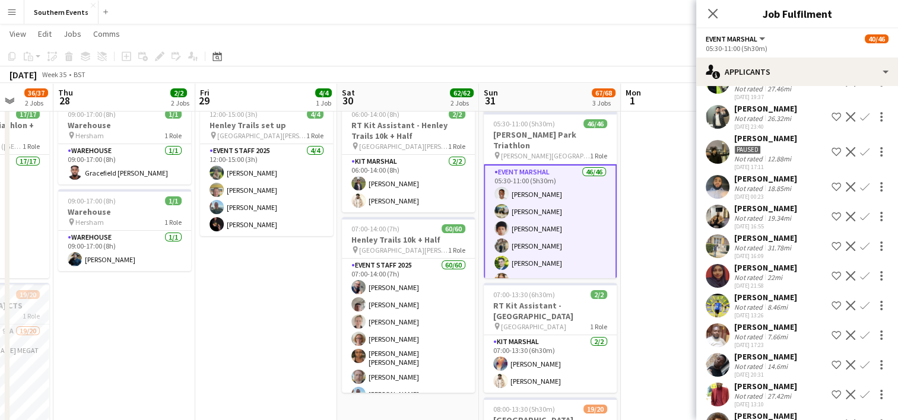
scroll to position [131, 0]
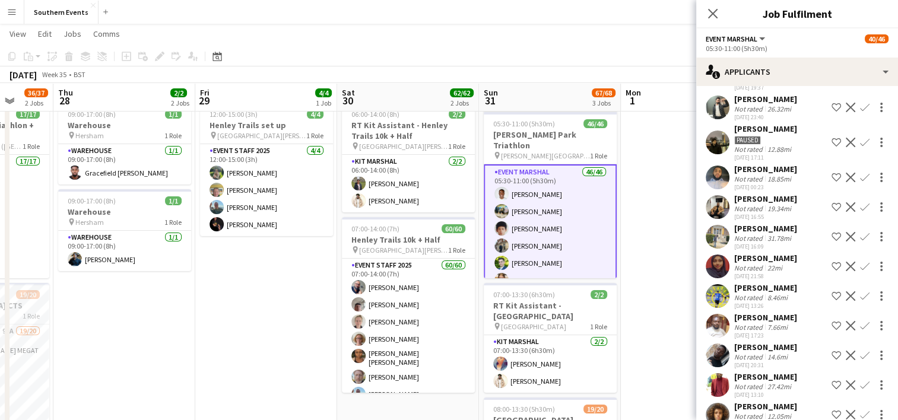
click at [858, 290] on button "Confirm" at bounding box center [865, 296] width 14 height 14
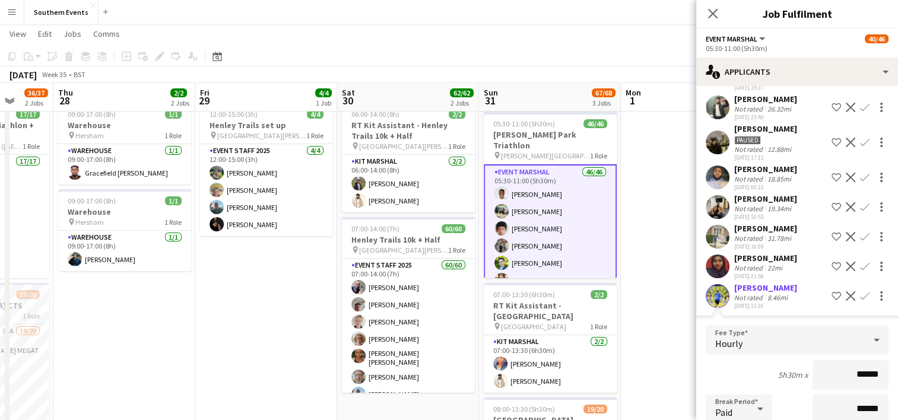
click at [671, 259] on app-date-cell at bounding box center [692, 348] width 142 height 500
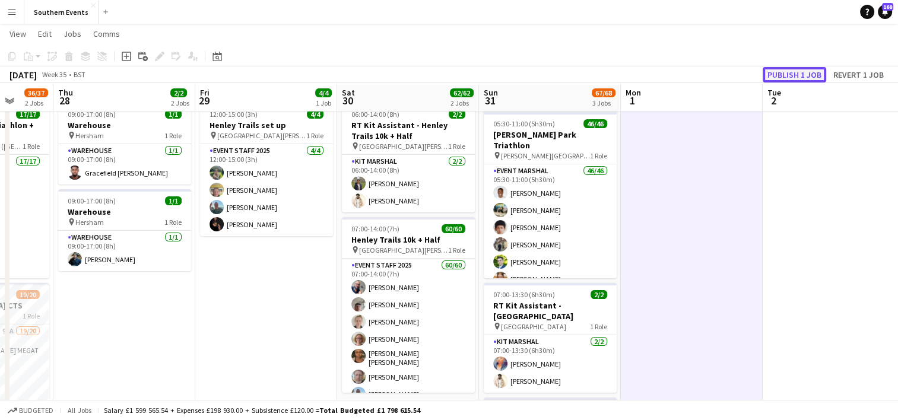
click at [785, 69] on button "Publish 1 job" at bounding box center [795, 74] width 64 height 15
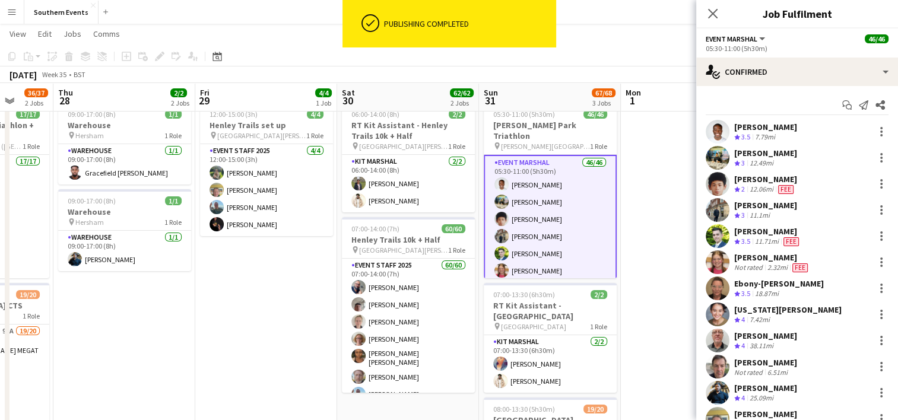
drag, startPoint x: 733, startPoint y: 125, endPoint x: 779, endPoint y: 255, distance: 138.3
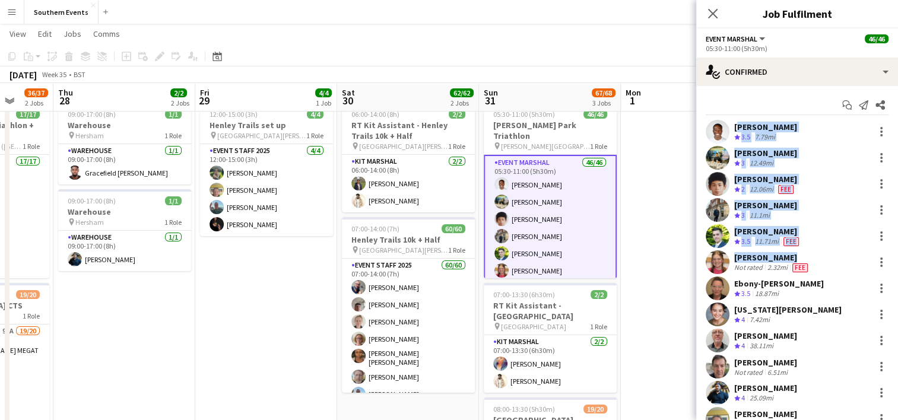
drag, startPoint x: 779, startPoint y: 255, endPoint x: 732, endPoint y: 123, distance: 139.7
copy div "[PERSON_NAME] Crew rating 3.5 7.79mi [PERSON_NAME] Crew rating 3 12.49mi [PERSO…"
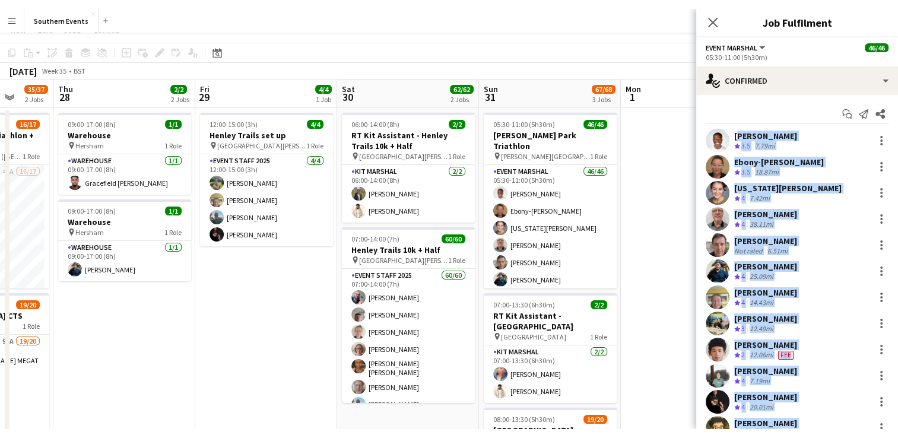
scroll to position [0, 0]
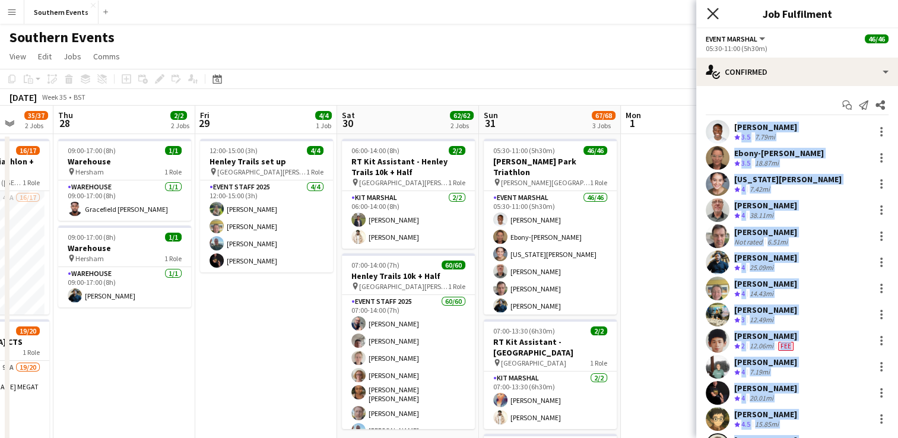
click at [713, 10] on icon "Close pop-in" at bounding box center [712, 13] width 11 height 11
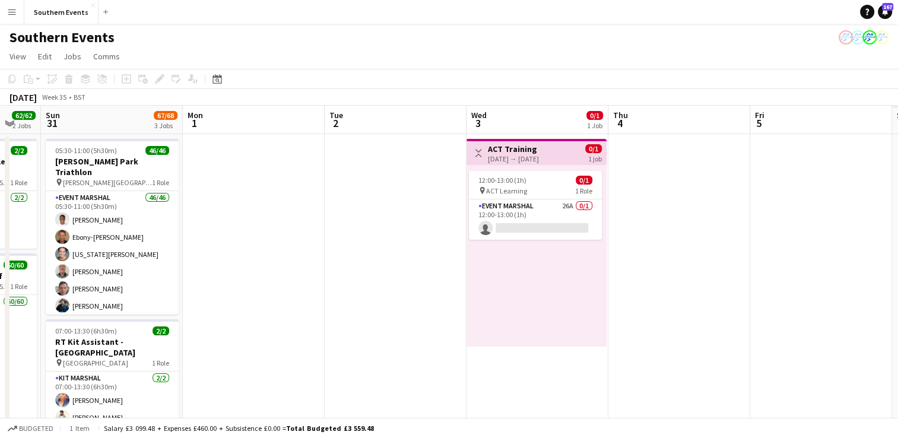
drag, startPoint x: 723, startPoint y: 247, endPoint x: 271, endPoint y: 255, distance: 451.7
click at [271, 255] on app-calendar-viewport "Wed 27 35/37 2 Jobs Thu 28 2/2 2 Jobs Fri 29 4/4 1 Job Sat 30 62/62 2 Jobs Sun …" at bounding box center [449, 370] width 898 height 529
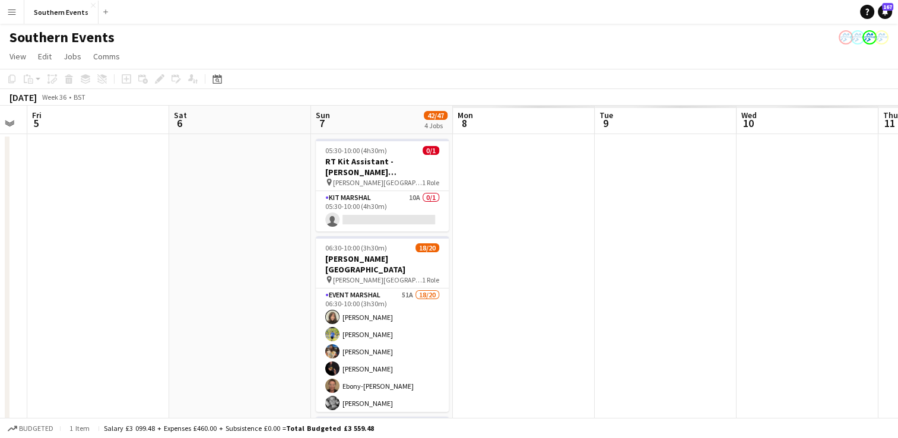
drag, startPoint x: 664, startPoint y: 234, endPoint x: 47, endPoint y: 285, distance: 618.2
click at [48, 284] on app-calendar-viewport "Mon 1 Tue 2 Wed 3 0/1 1 Job Thu 4 Fri 5 Sat 6 Sun 7 42/47 4 Jobs Mon 8 Tue 9 We…" at bounding box center [449, 411] width 898 height 610
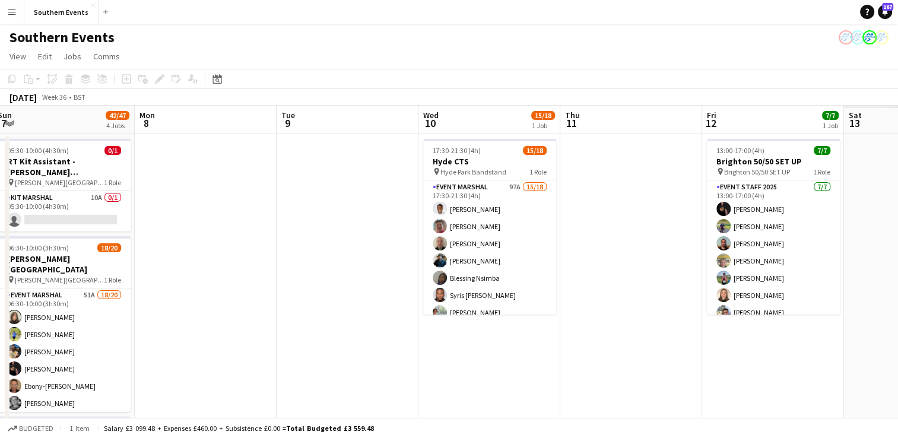
drag, startPoint x: 662, startPoint y: 218, endPoint x: 195, endPoint y: 252, distance: 468.9
click at [195, 252] on app-calendar-viewport "Wed 3 0/1 1 Job Thu 4 Fri 5 Sat 6 Sun 7 42/47 4 Jobs Mon 8 Tue 9 Wed 10 15/18 1…" at bounding box center [449, 411] width 898 height 610
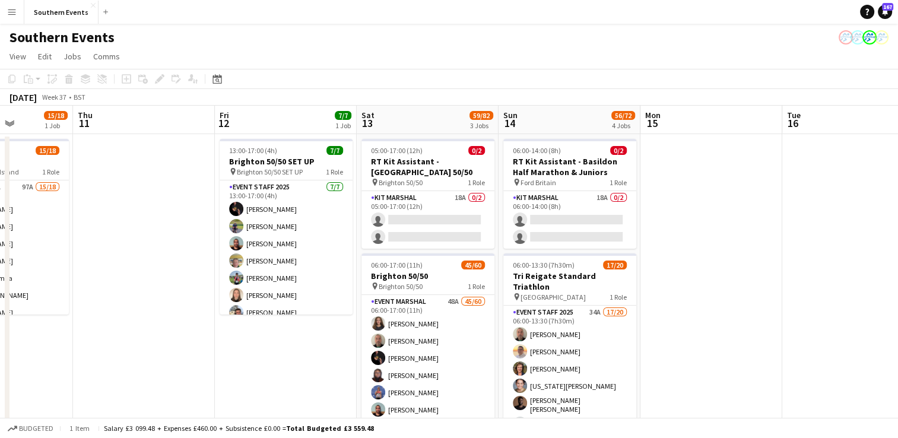
scroll to position [0, 370]
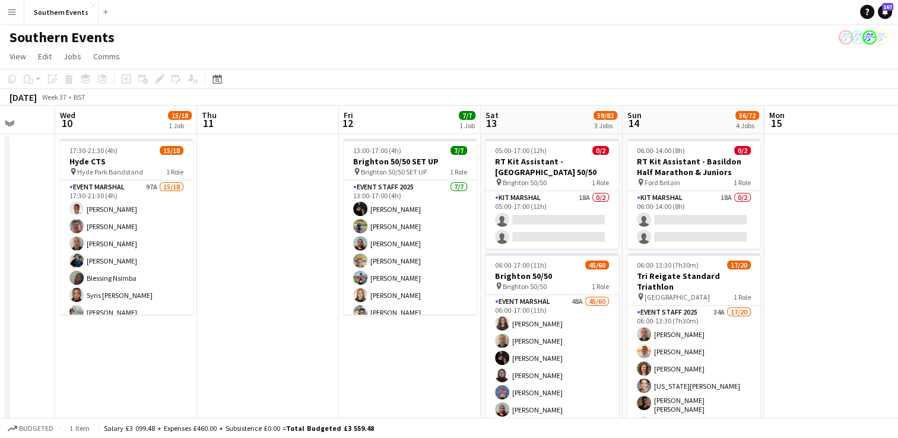
drag, startPoint x: 572, startPoint y: 239, endPoint x: 265, endPoint y: 260, distance: 307.6
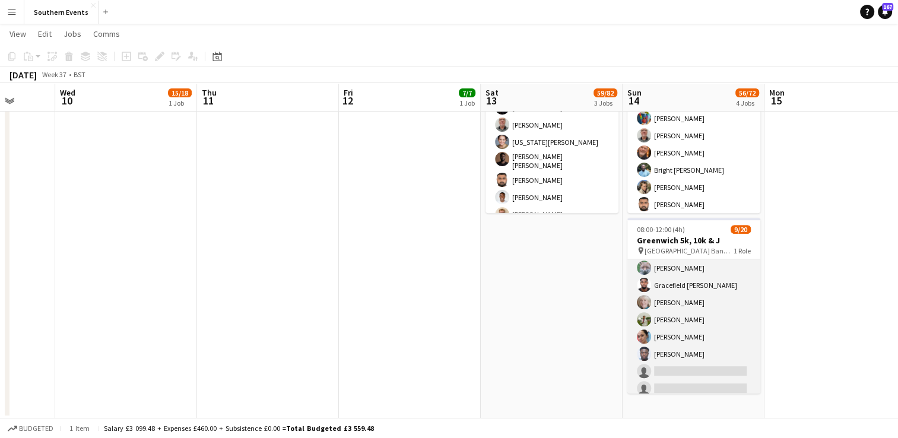
scroll to position [55, 0]
click at [699, 303] on app-card-role "Event Marshal 78A [DATE] 08:00-12:00 (4h) [PERSON_NAME] [PERSON_NAME] [PERSON_N…" at bounding box center [693, 388] width 133 height 367
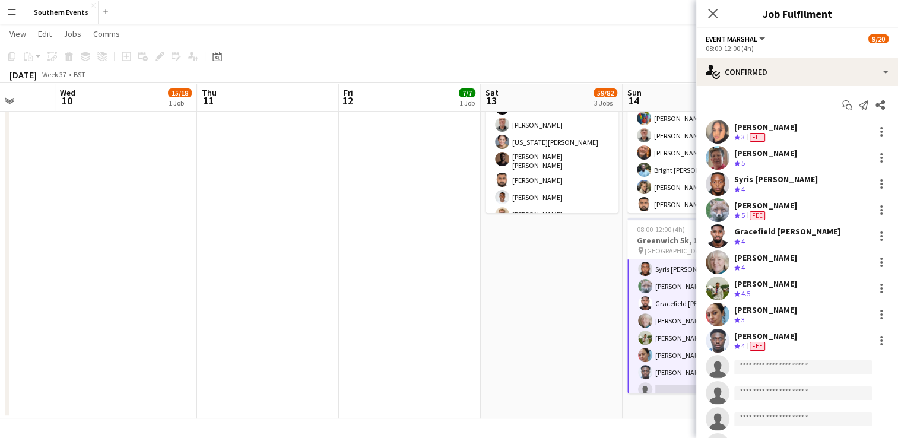
scroll to position [56, 0]
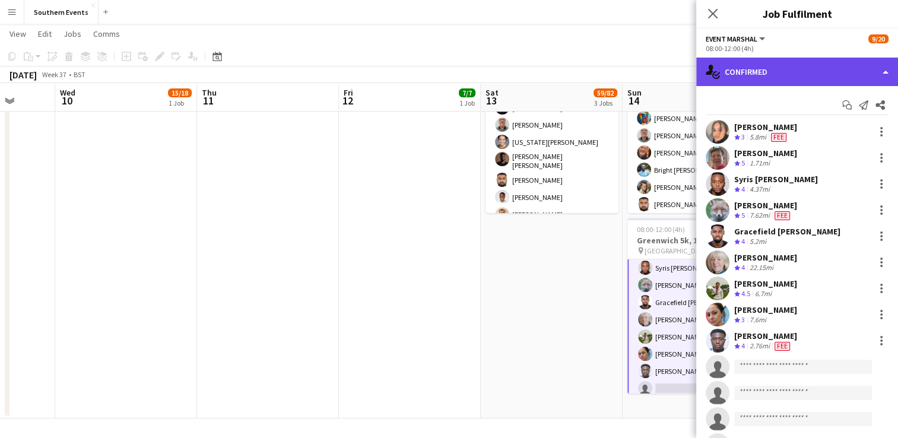
click at [764, 76] on div "single-neutral-actions-check-2 Confirmed" at bounding box center [797, 72] width 202 height 28
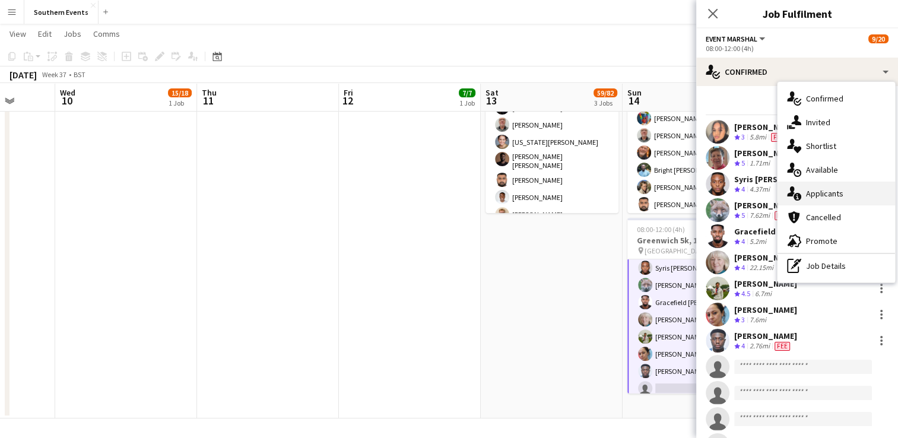
click at [832, 186] on div "single-neutral-actions-information Applicants" at bounding box center [837, 194] width 118 height 24
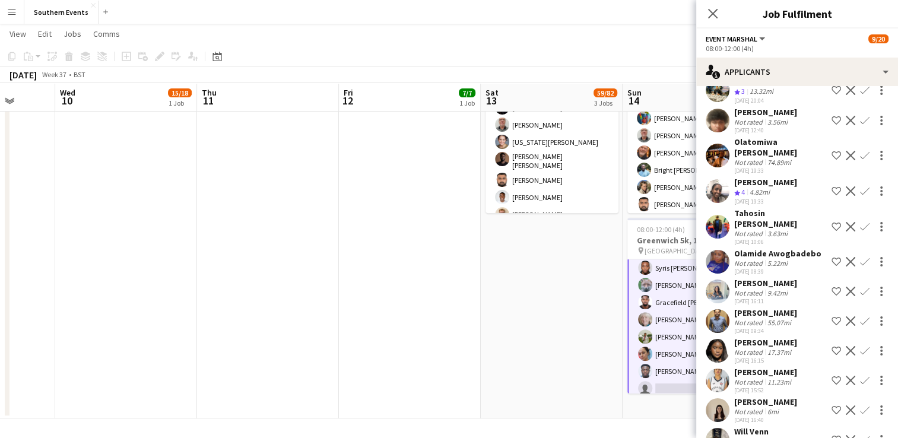
scroll to position [772, 0]
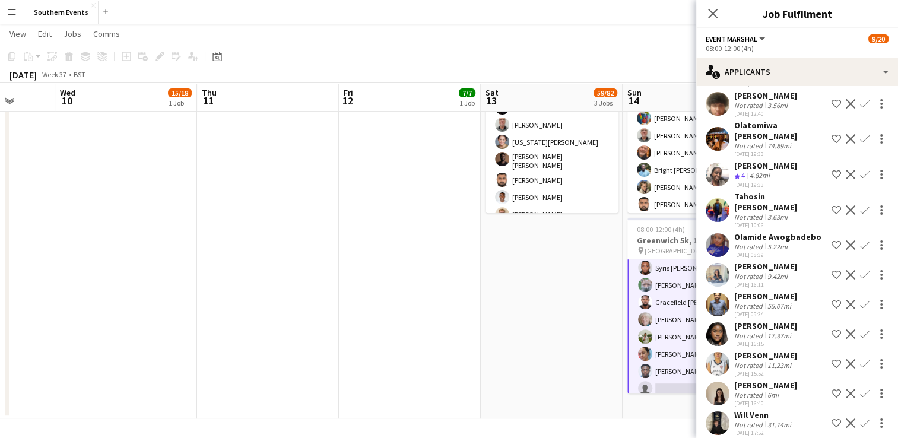
click at [860, 170] on app-icon "Confirm" at bounding box center [864, 174] width 9 height 9
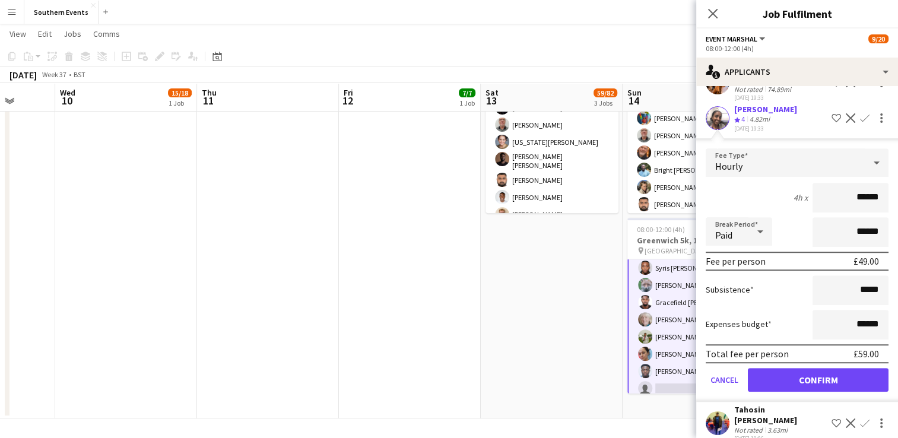
scroll to position [890, 0]
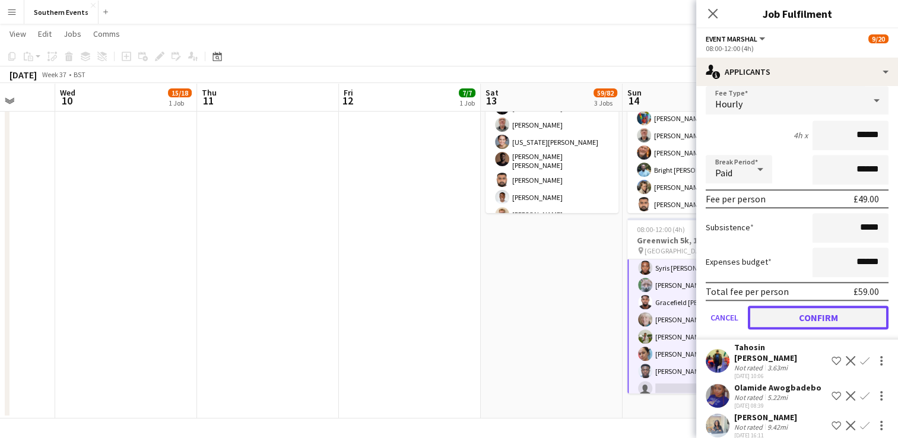
click at [794, 324] on button "Confirm" at bounding box center [818, 318] width 141 height 24
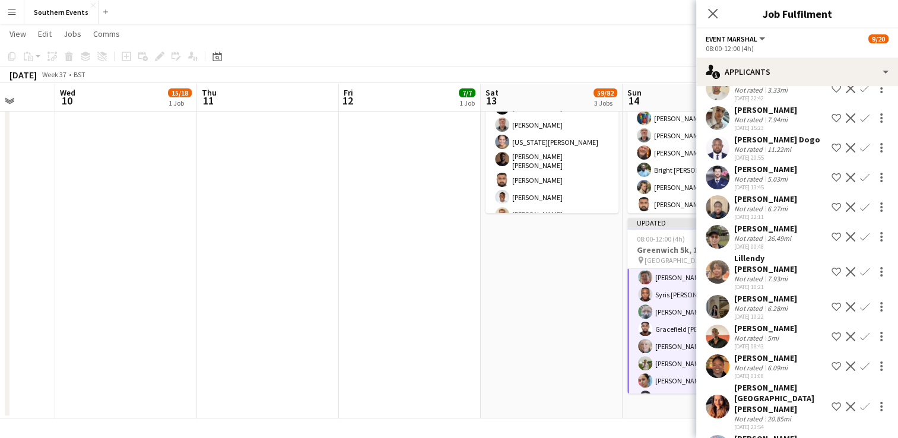
scroll to position [1712, 0]
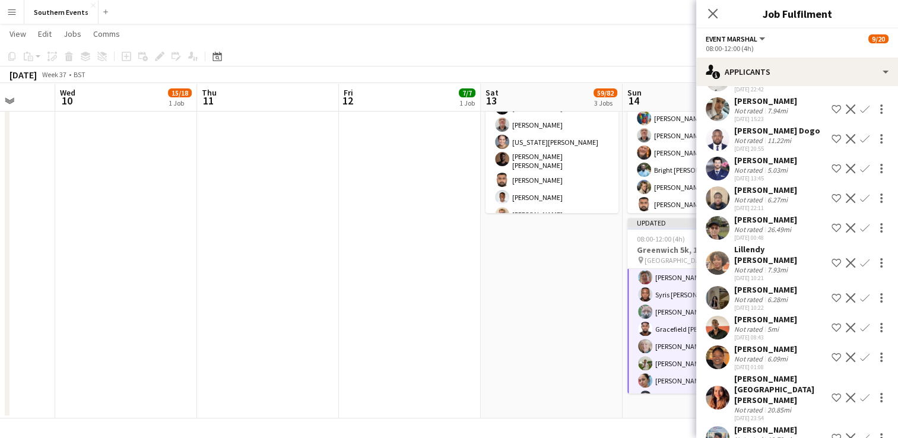
click at [860, 353] on app-icon "Confirm" at bounding box center [864, 357] width 9 height 9
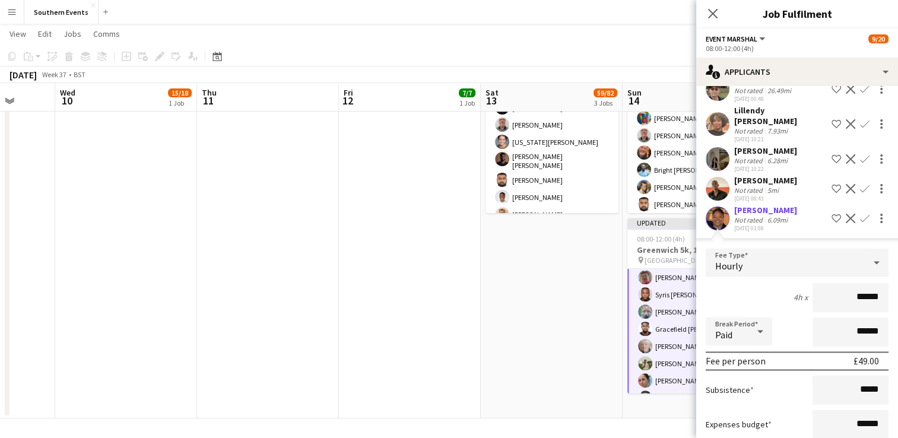
scroll to position [1890, 0]
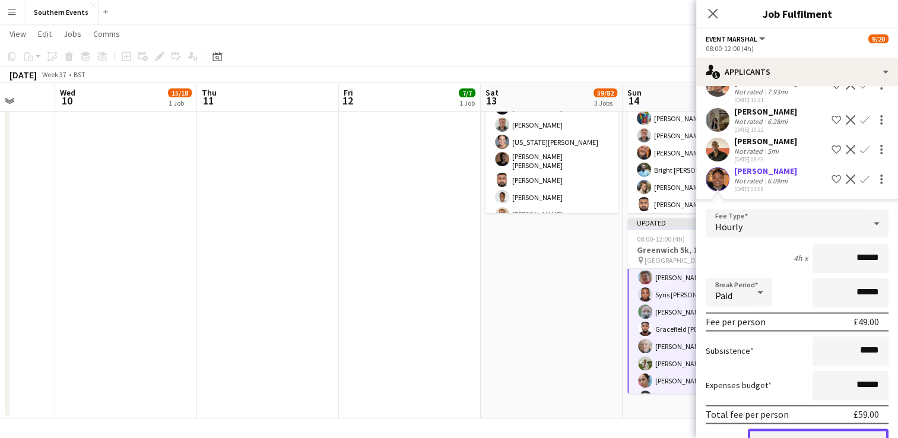
click at [781, 420] on button "Confirm" at bounding box center [818, 441] width 141 height 24
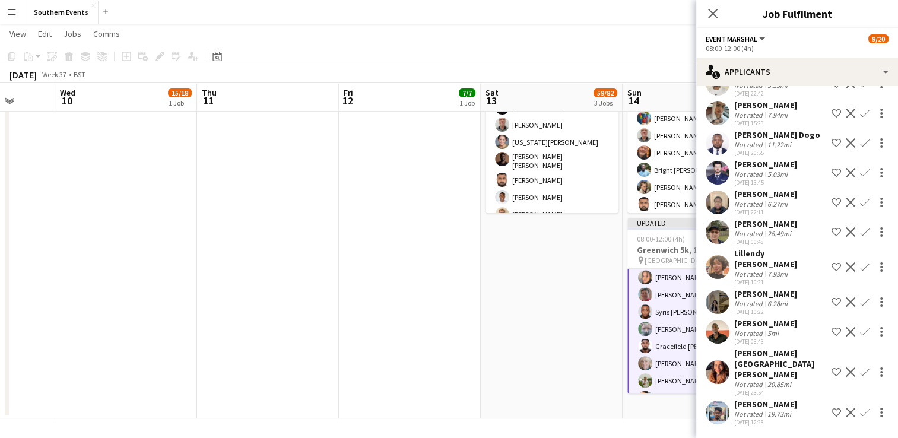
scroll to position [1683, 0]
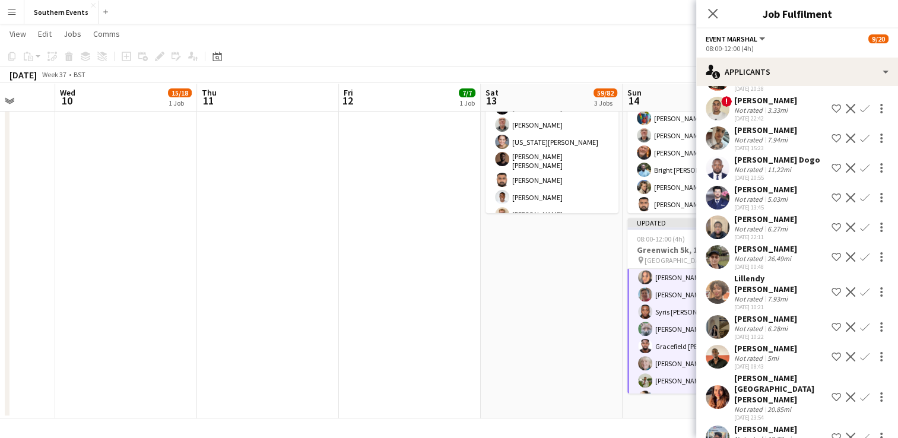
click at [860, 252] on app-icon "Confirm" at bounding box center [864, 256] width 9 height 9
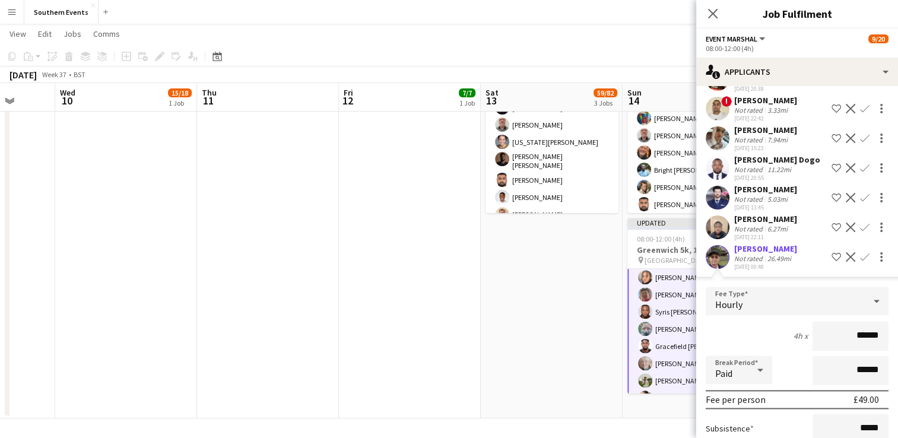
scroll to position [1801, 0]
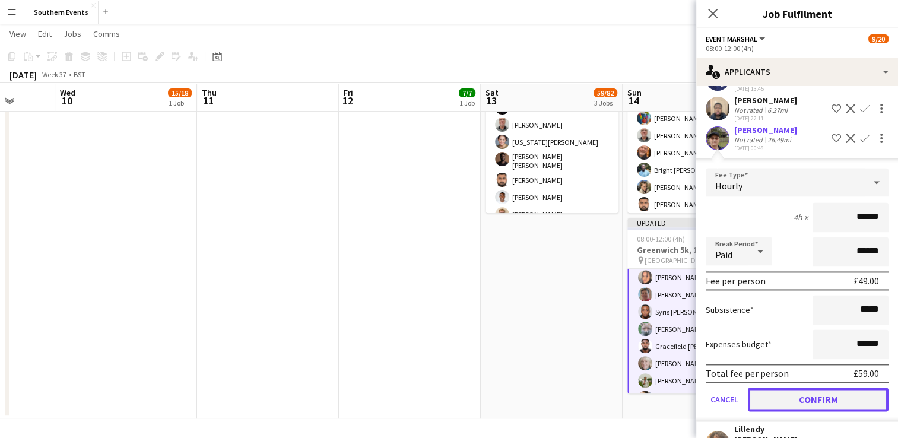
click at [760, 388] on button "Confirm" at bounding box center [818, 400] width 141 height 24
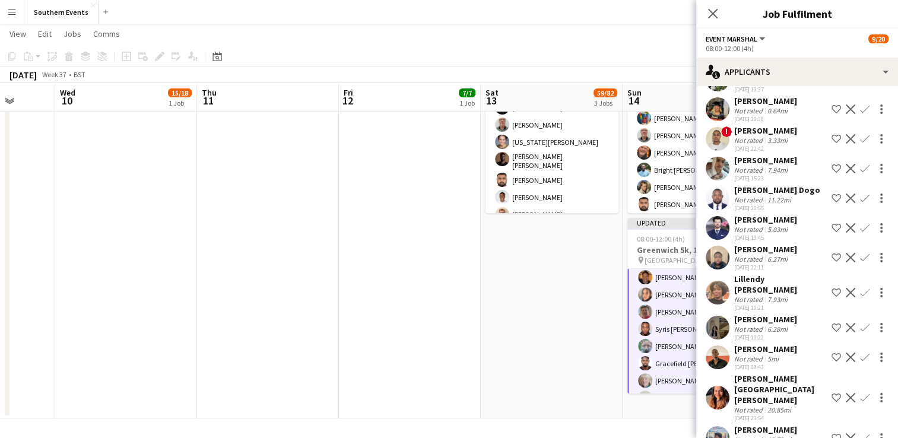
scroll to position [1593, 0]
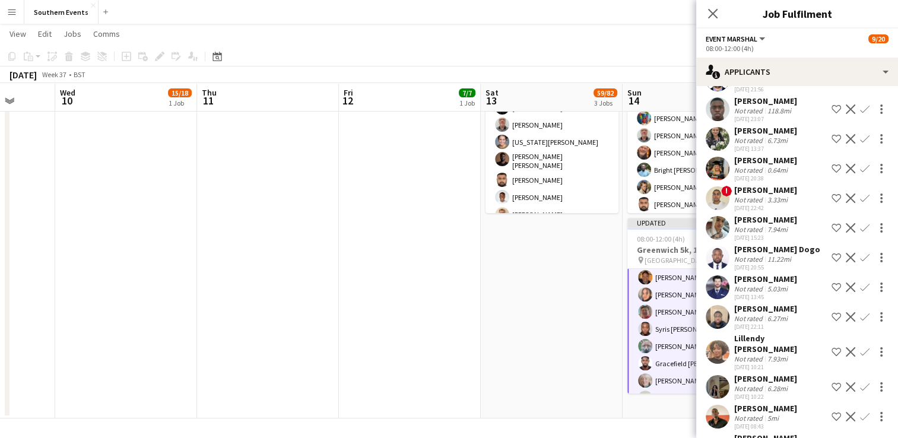
click at [860, 223] on app-icon "Confirm" at bounding box center [864, 227] width 9 height 9
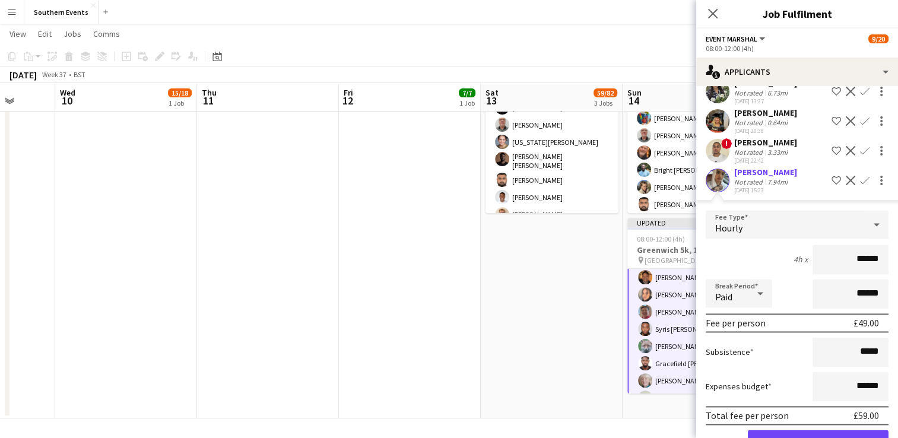
scroll to position [1652, 0]
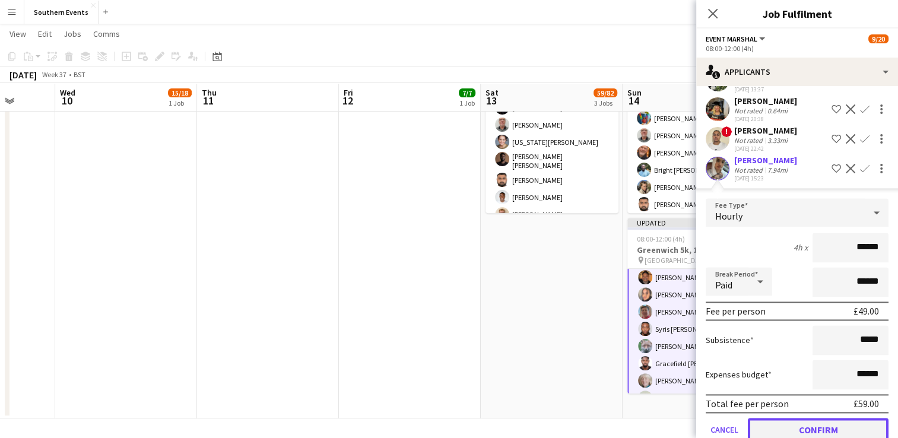
click at [820, 418] on button "Confirm" at bounding box center [818, 430] width 141 height 24
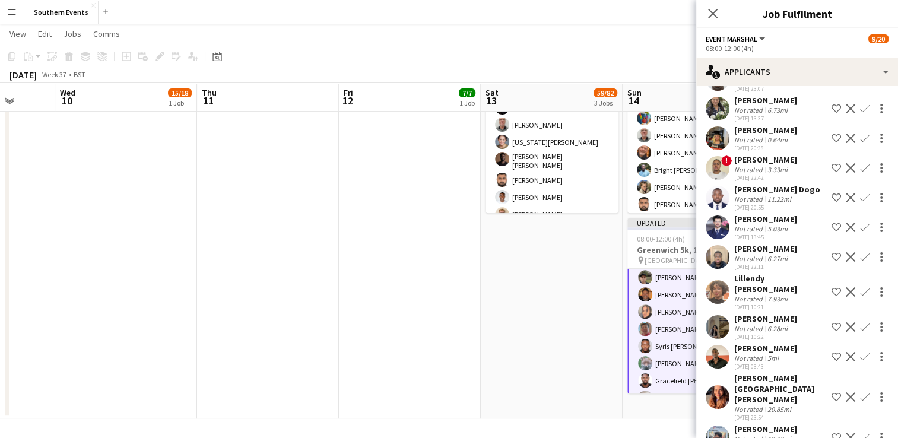
scroll to position [1564, 0]
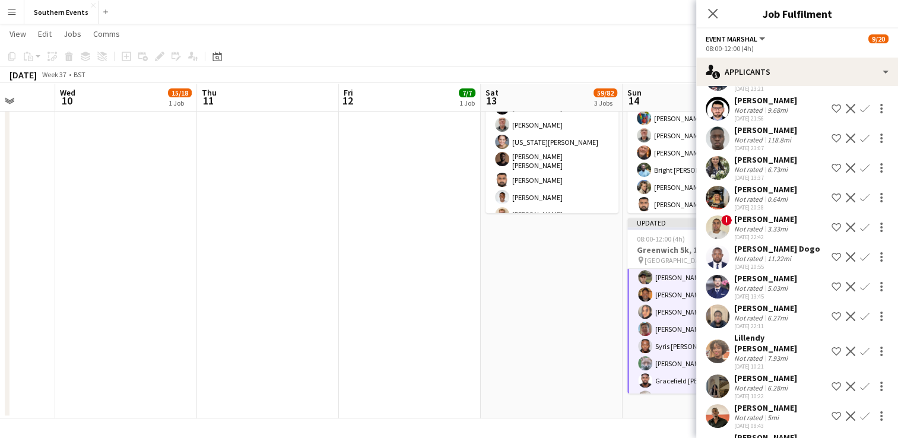
click at [860, 163] on app-icon "Confirm" at bounding box center [864, 167] width 9 height 9
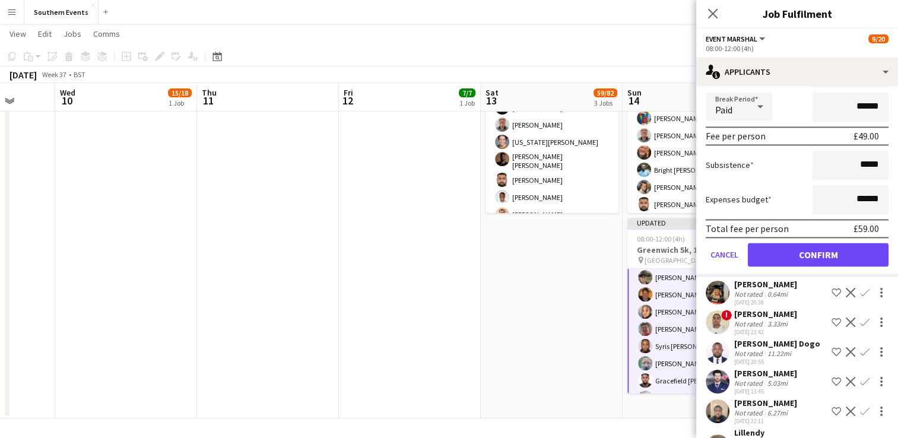
scroll to position [1742, 0]
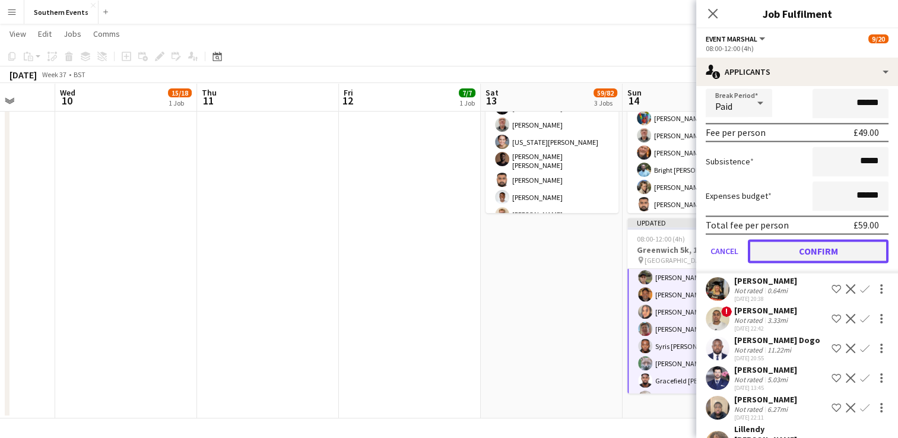
click at [808, 239] on button "Confirm" at bounding box center [818, 251] width 141 height 24
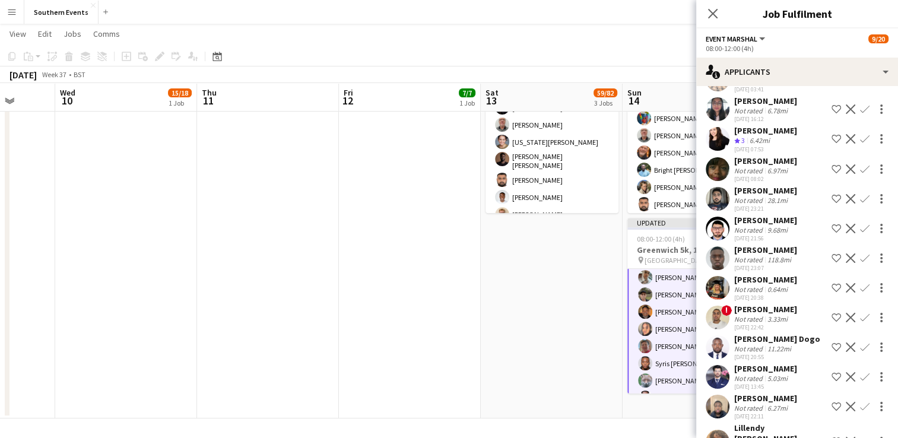
scroll to position [1593, 0]
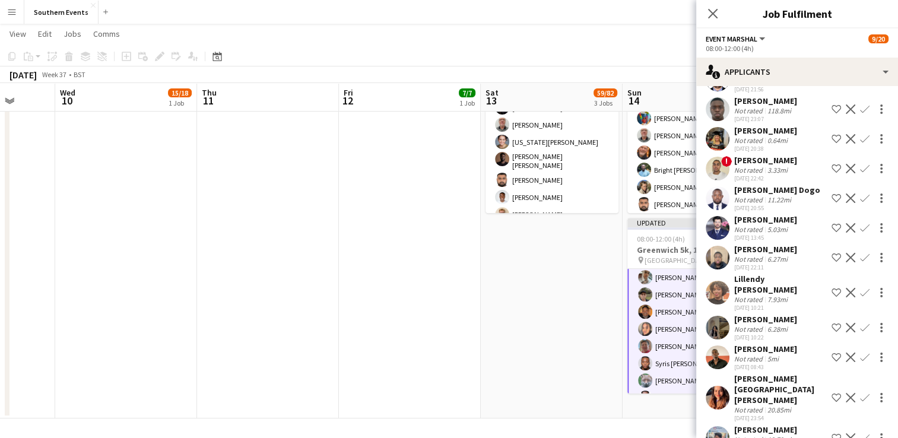
click at [860, 420] on app-icon "Confirm" at bounding box center [864, 437] width 9 height 9
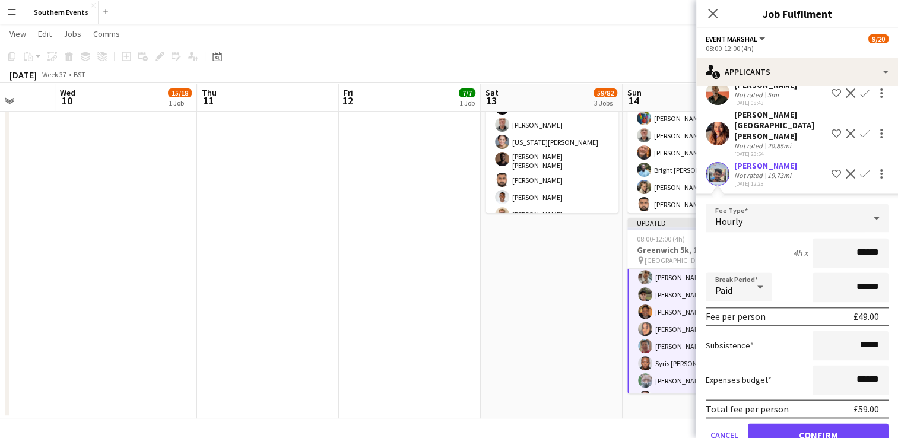
scroll to position [1861, 0]
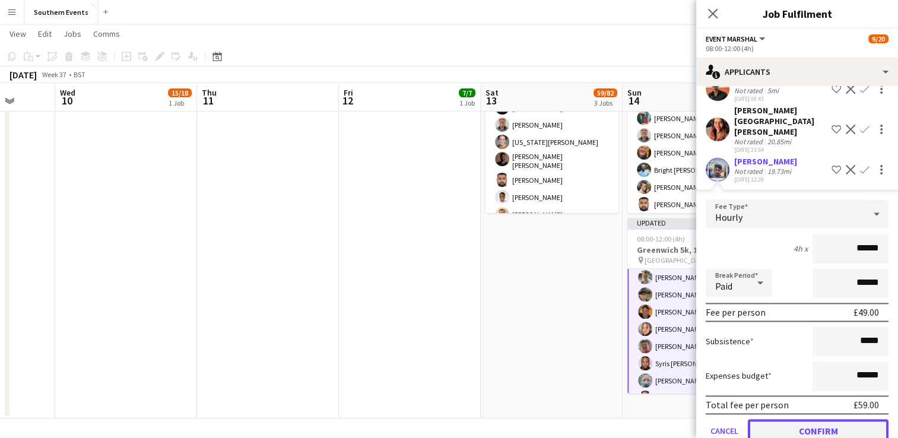
click at [788, 419] on button "Confirm" at bounding box center [818, 431] width 141 height 24
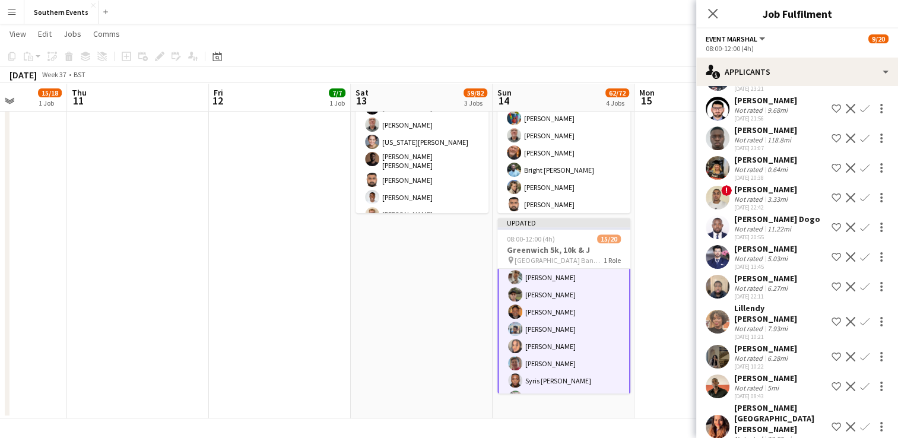
scroll to position [0, 526]
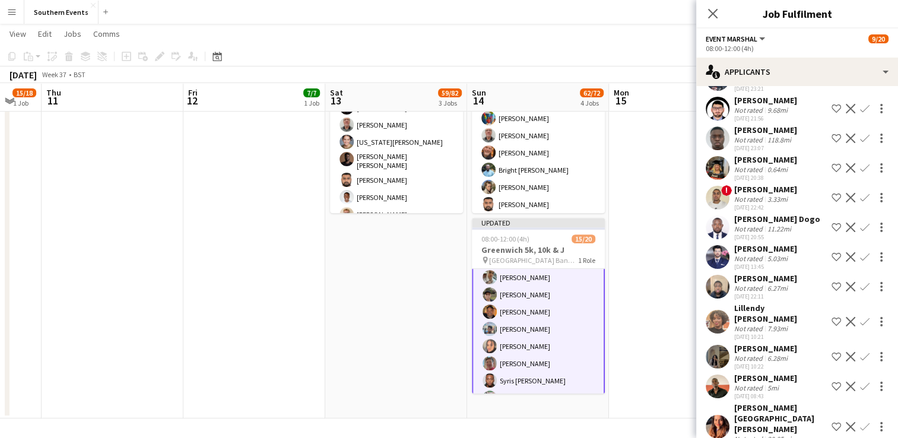
drag, startPoint x: 468, startPoint y: 275, endPoint x: 437, endPoint y: 274, distance: 30.3
click at [437, 274] on app-calendar-viewport "Sun 7 42/47 4 Jobs Mon 8 Tue 9 Wed 10 15/18 1 Job Thu 11 Fri 12 7/7 1 Job Sat 1…" at bounding box center [449, 34] width 898 height 767
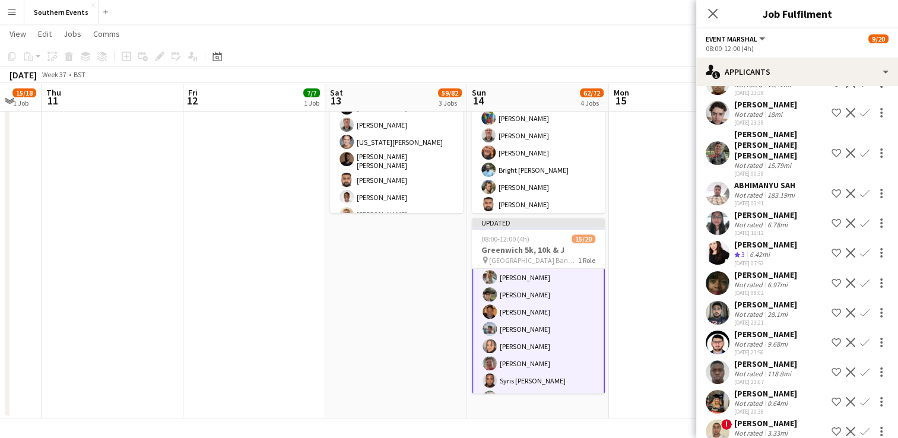
scroll to position [1327, 0]
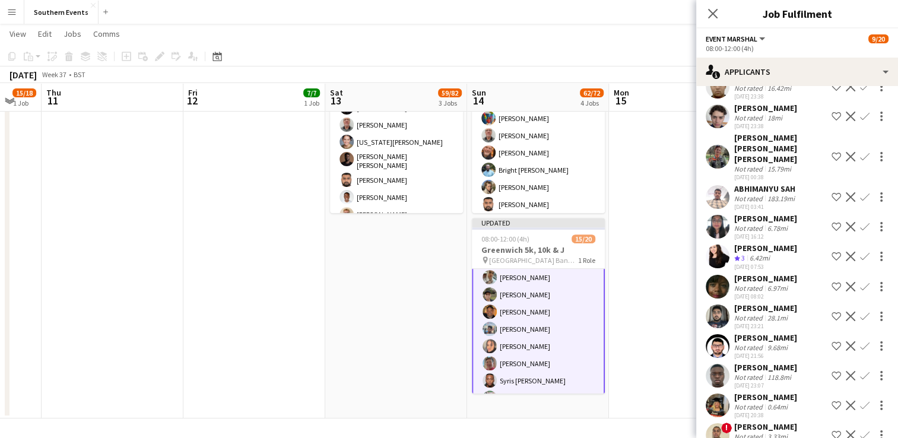
click at [860, 252] on app-icon "Confirm" at bounding box center [864, 256] width 9 height 9
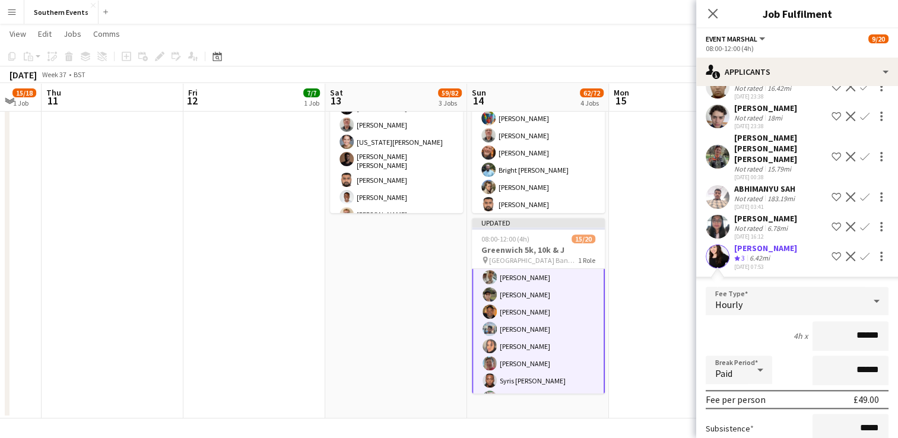
scroll to position [1445, 0]
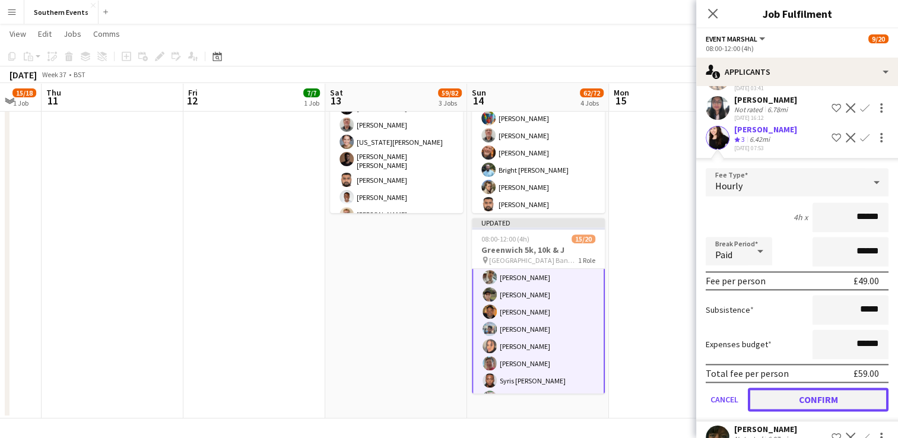
click at [798, 388] on button "Confirm" at bounding box center [818, 400] width 141 height 24
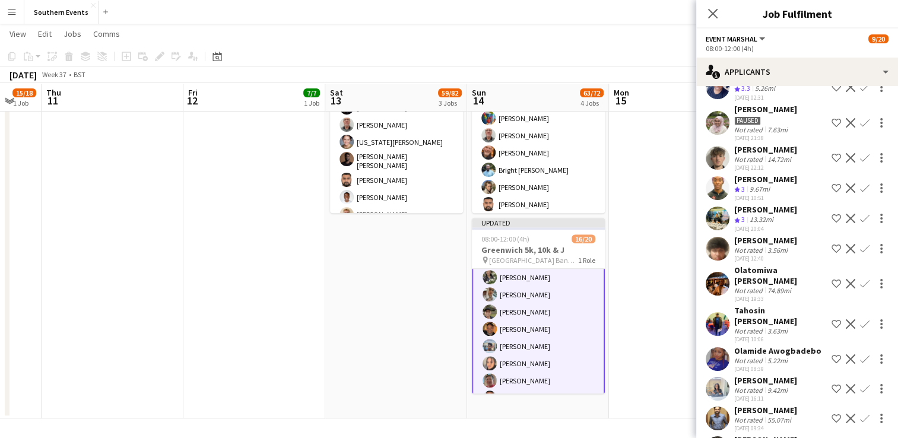
scroll to position [614, 0]
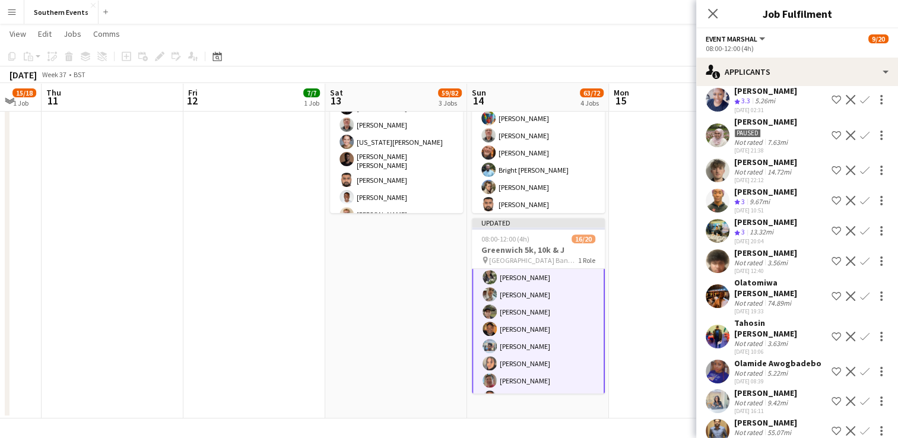
click at [860, 205] on app-icon "Confirm" at bounding box center [864, 200] width 9 height 9
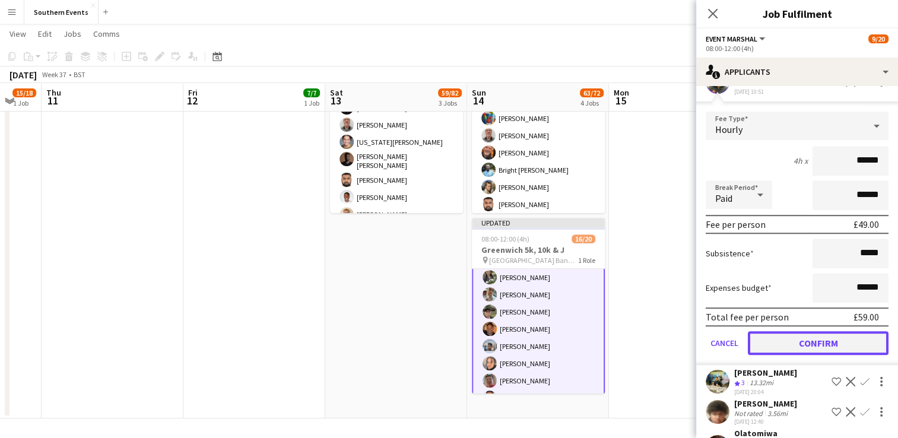
click at [805, 350] on button "Confirm" at bounding box center [818, 343] width 141 height 24
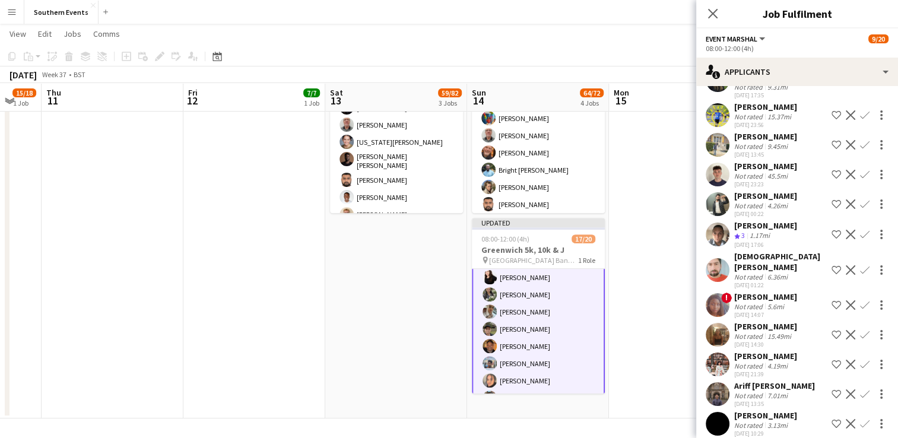
scroll to position [178, 0]
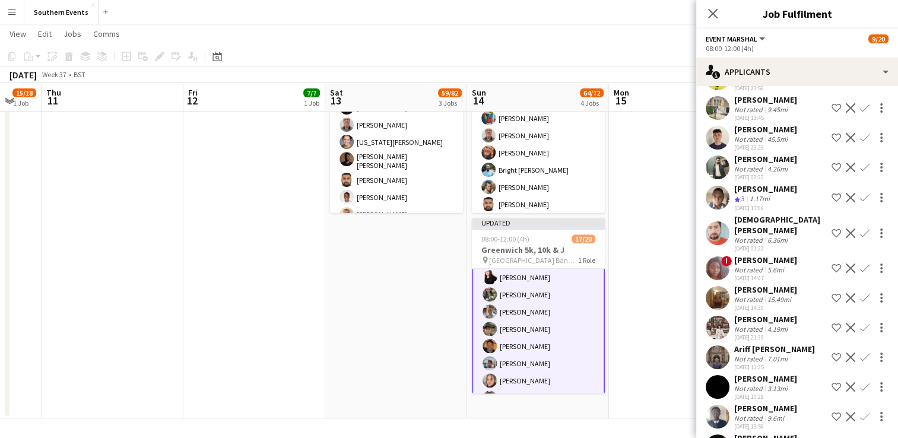
click at [858, 199] on button "Confirm" at bounding box center [865, 198] width 14 height 14
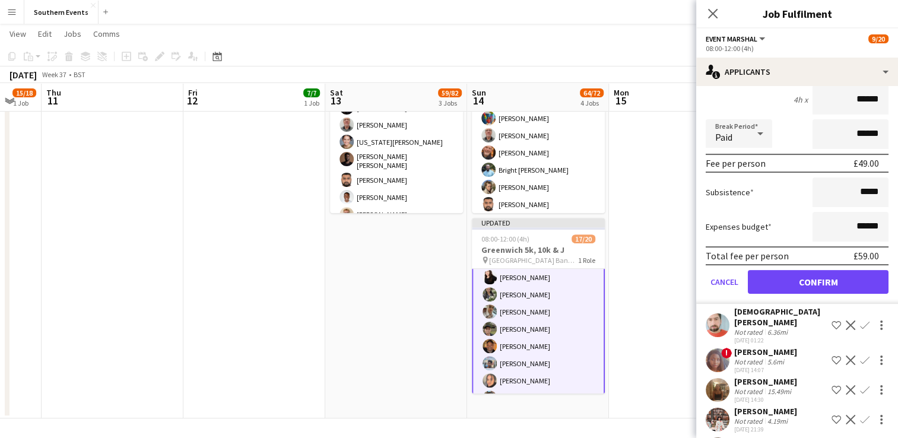
scroll to position [356, 0]
click at [795, 283] on button "Confirm" at bounding box center [818, 281] width 141 height 24
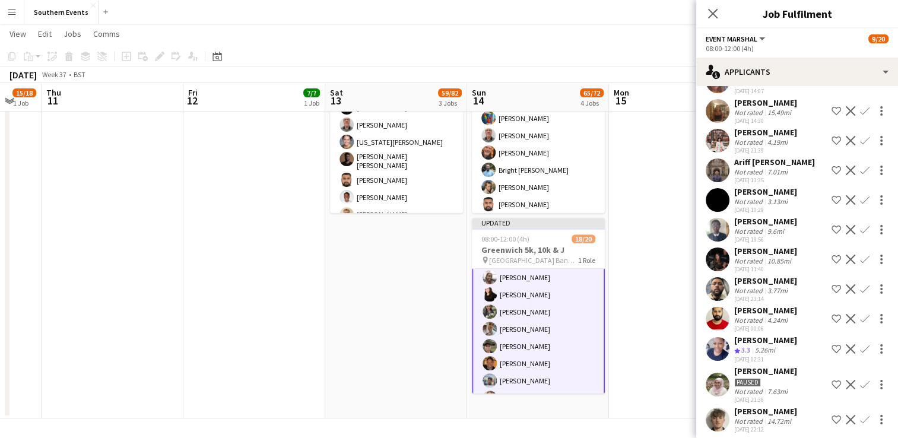
scroll to position [354, 0]
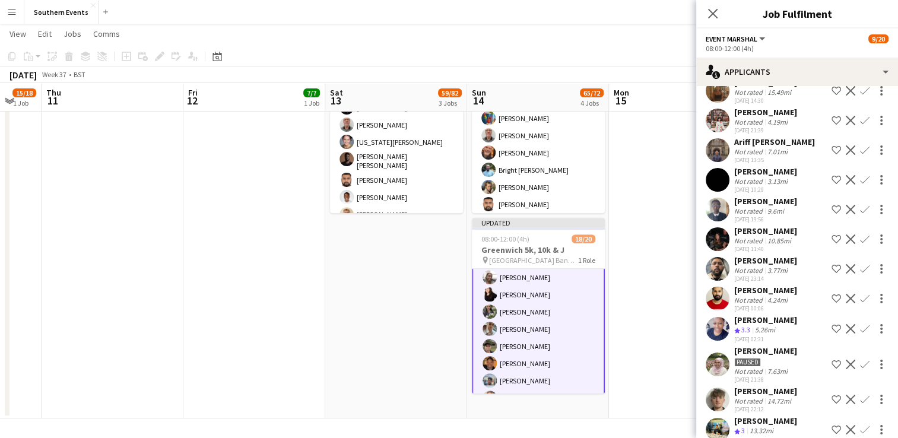
click at [860, 334] on app-icon "Confirm" at bounding box center [864, 328] width 9 height 9
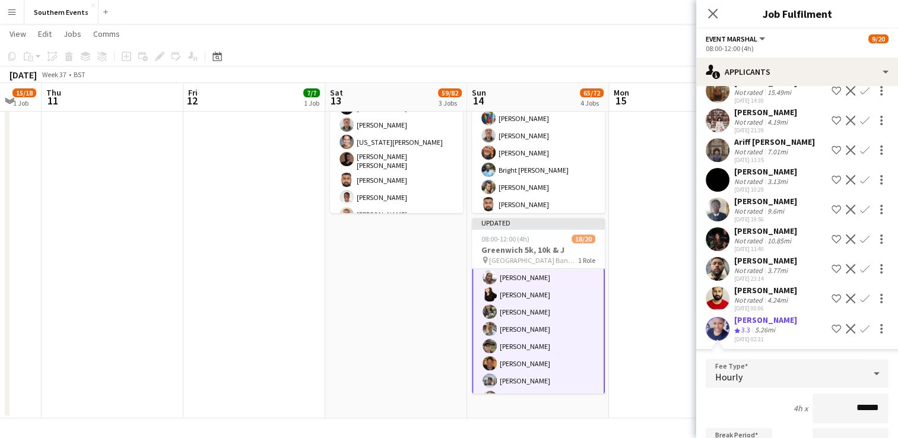
scroll to position [532, 0]
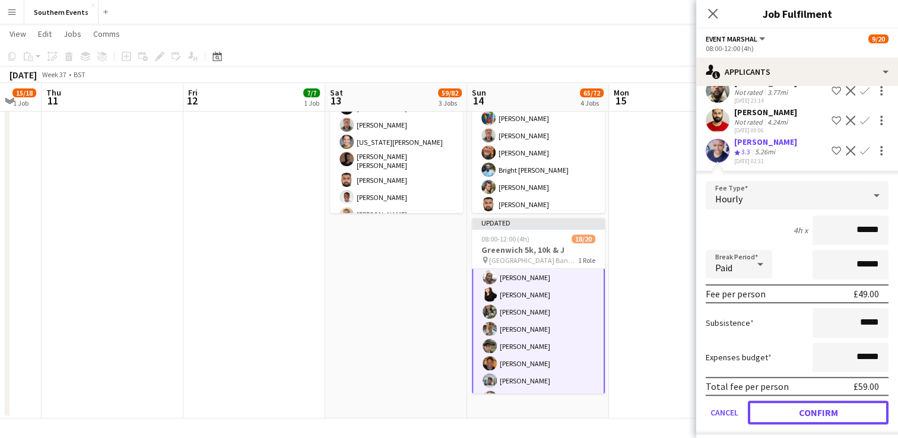
drag, startPoint x: 803, startPoint y: 417, endPoint x: 685, endPoint y: 355, distance: 133.3
click at [801, 414] on button "Confirm" at bounding box center [818, 413] width 141 height 24
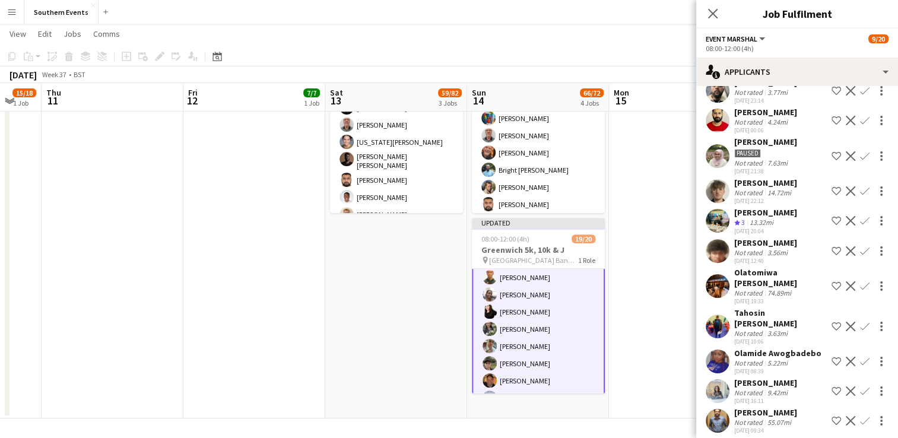
click at [677, 312] on app-date-cell at bounding box center [680, 78] width 142 height 681
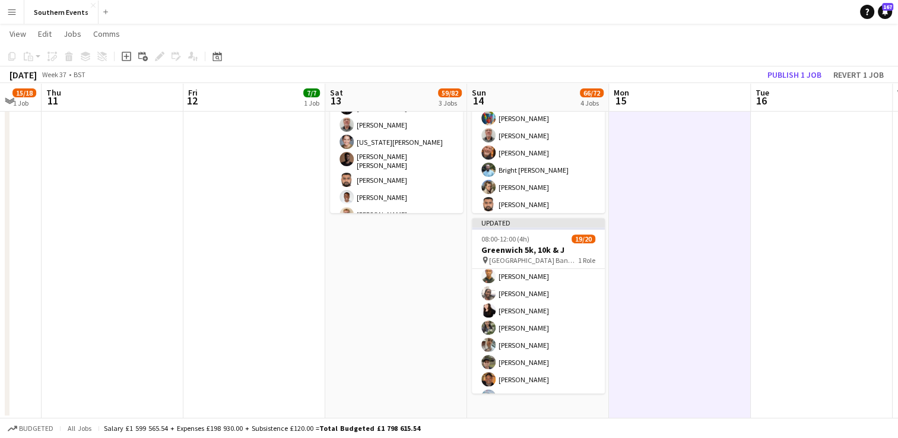
scroll to position [55, 0]
click at [812, 76] on button "Publish 1 job" at bounding box center [795, 74] width 64 height 15
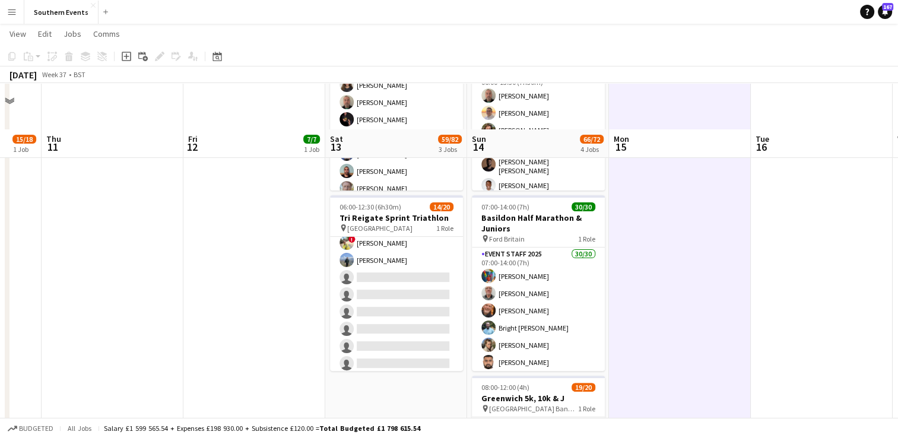
scroll to position [395, 0]
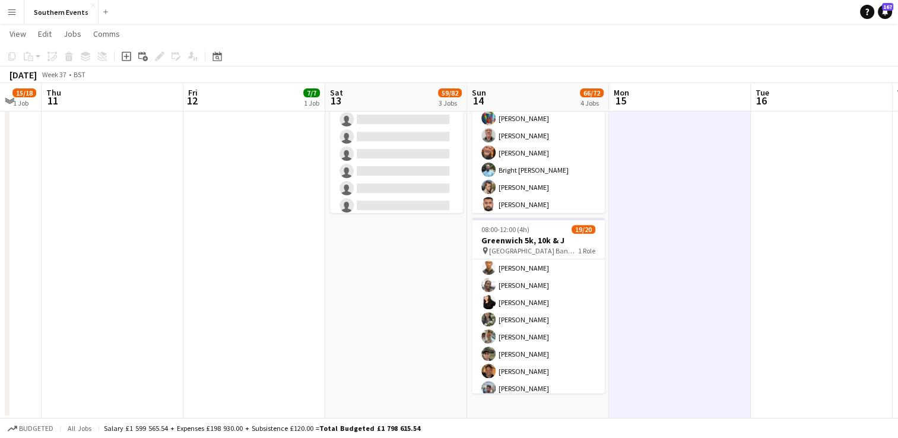
click at [389, 277] on app-date-cell "05:00-17:00 (12h) 0/2 RT Kit Assistant - [GEOGRAPHIC_DATA] 50/50 pin Brighton 5…" at bounding box center [396, 78] width 142 height 681
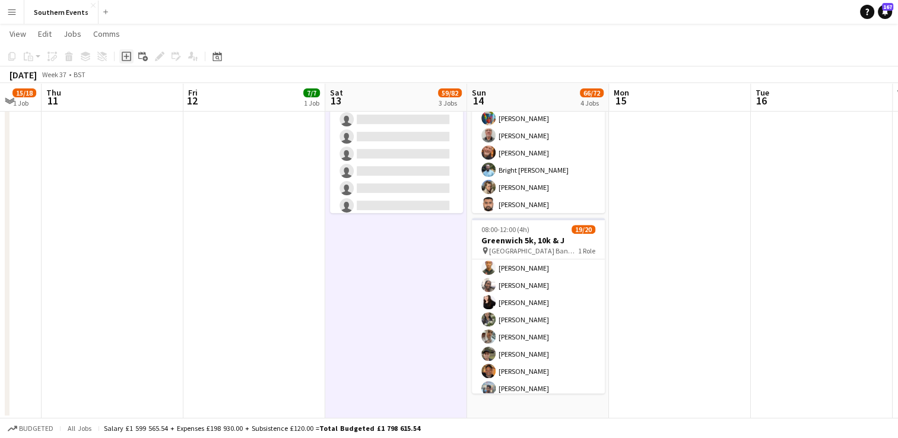
click at [123, 55] on icon "Add job" at bounding box center [126, 56] width 9 height 9
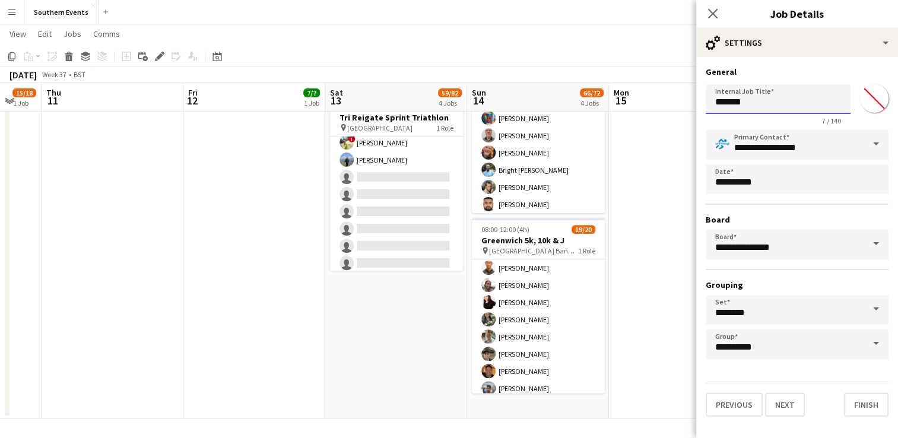
click at [735, 101] on input "*******" at bounding box center [778, 99] width 145 height 30
type input "**********"
click at [772, 410] on button "Next" at bounding box center [785, 405] width 40 height 24
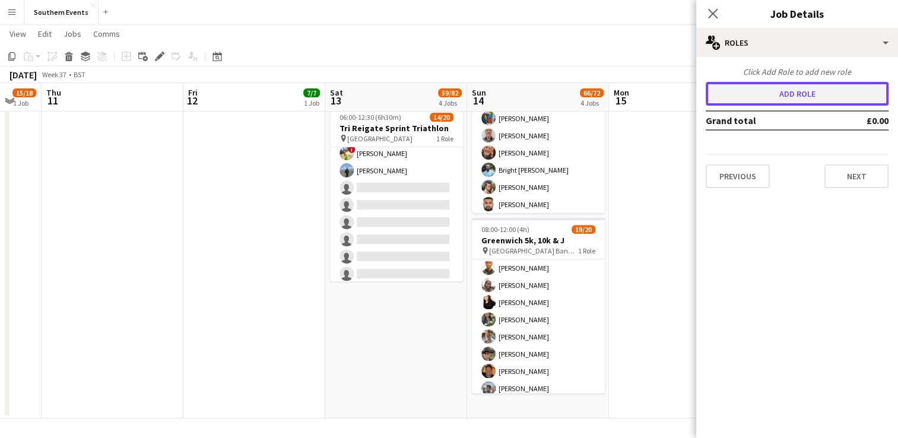
click at [766, 90] on button "Add role" at bounding box center [797, 94] width 183 height 24
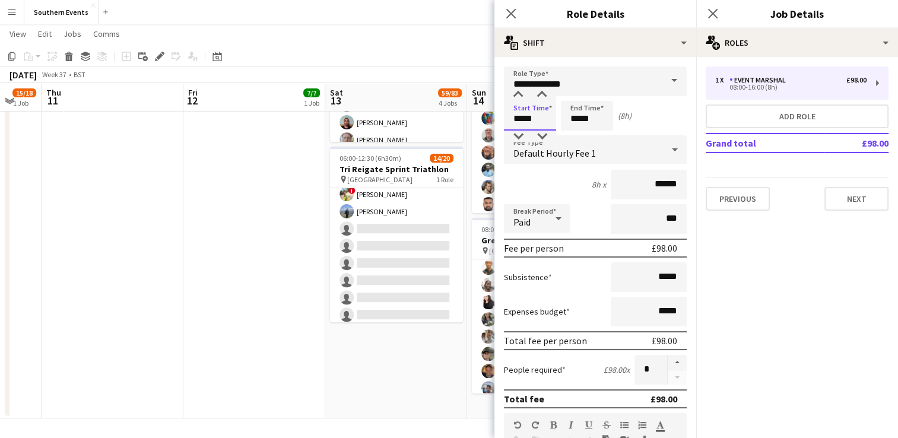
click at [520, 118] on input "*****" at bounding box center [530, 116] width 52 height 30
type input "*****"
click at [652, 309] on input "*****" at bounding box center [649, 312] width 76 height 30
type input "******"
click at [668, 357] on button "button" at bounding box center [677, 362] width 19 height 15
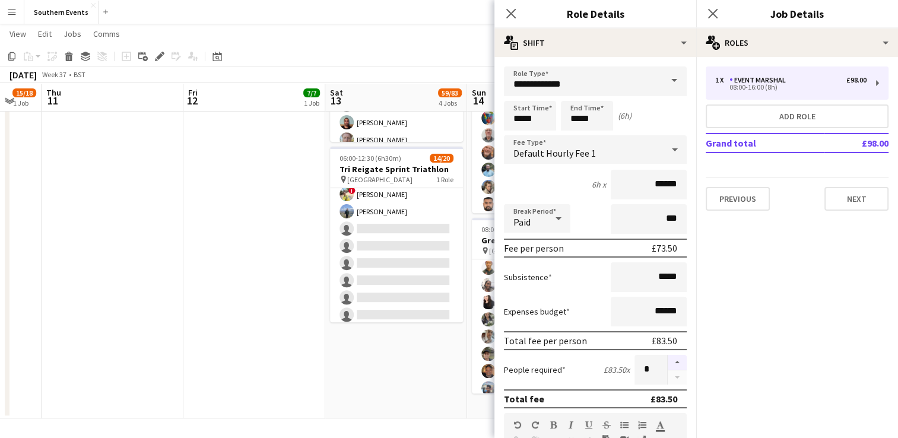
click at [668, 357] on button "button" at bounding box center [677, 362] width 19 height 15
type input "*"
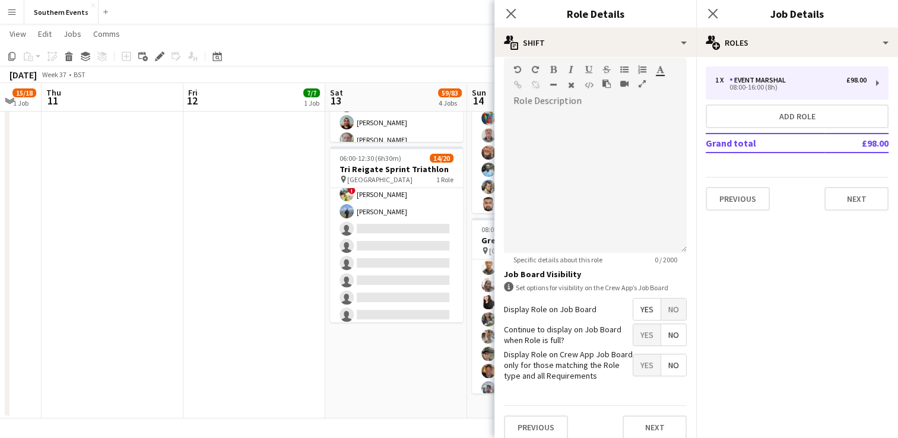
scroll to position [363, 0]
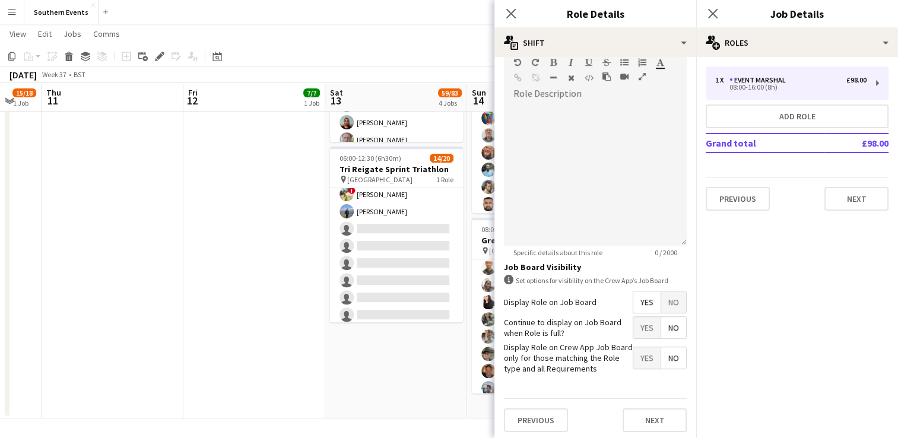
click at [637, 327] on span "Yes" at bounding box center [646, 327] width 27 height 21
click at [647, 416] on button "Next" at bounding box center [655, 420] width 64 height 24
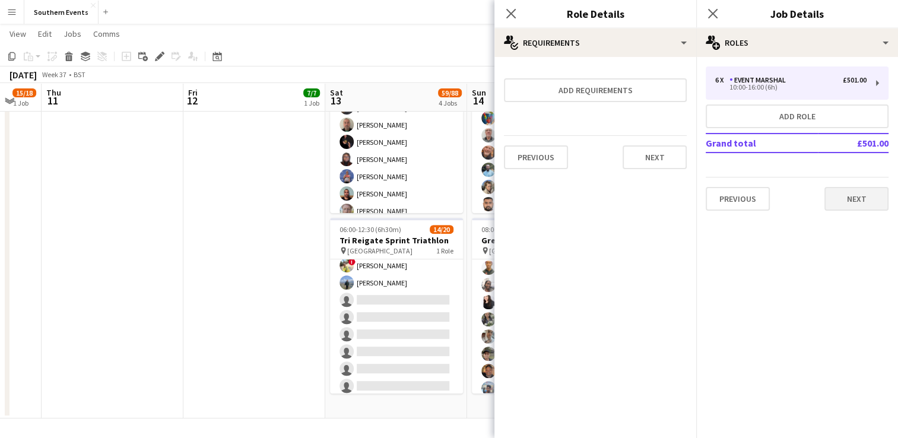
scroll to position [0, 0]
click at [848, 199] on button "Next" at bounding box center [856, 199] width 64 height 24
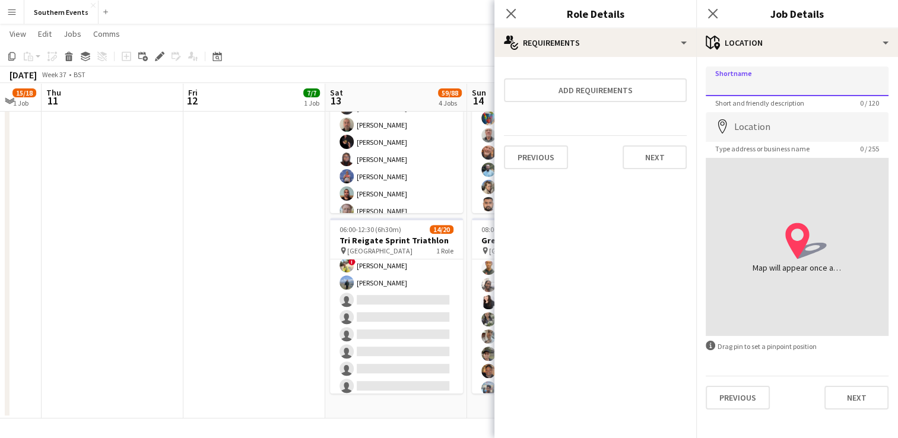
click at [741, 88] on input "Shortname" at bounding box center [797, 81] width 183 height 30
type input "**********"
click at [753, 126] on input "Location" at bounding box center [797, 127] width 183 height 30
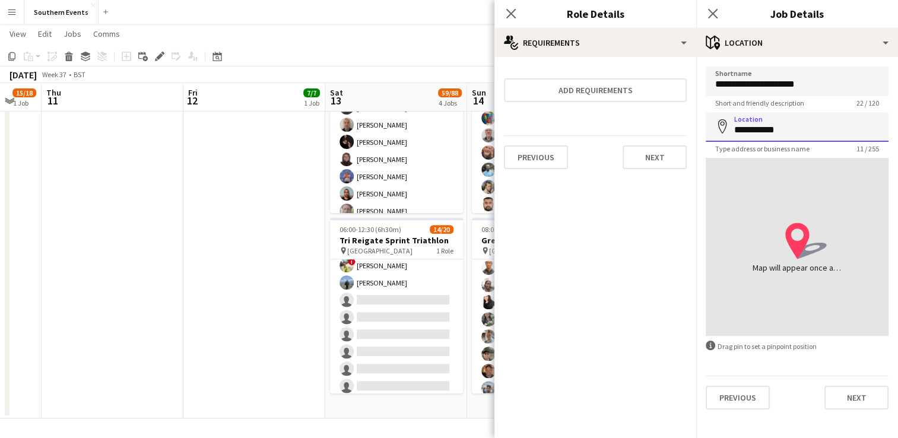
click at [791, 131] on input "**********" at bounding box center [797, 127] width 183 height 30
drag, startPoint x: 791, startPoint y: 131, endPoint x: 737, endPoint y: 129, distance: 54.6
click at [737, 129] on input "**********" at bounding box center [797, 127] width 183 height 30
type input "*"
click at [789, 137] on input "**********" at bounding box center [797, 127] width 183 height 30
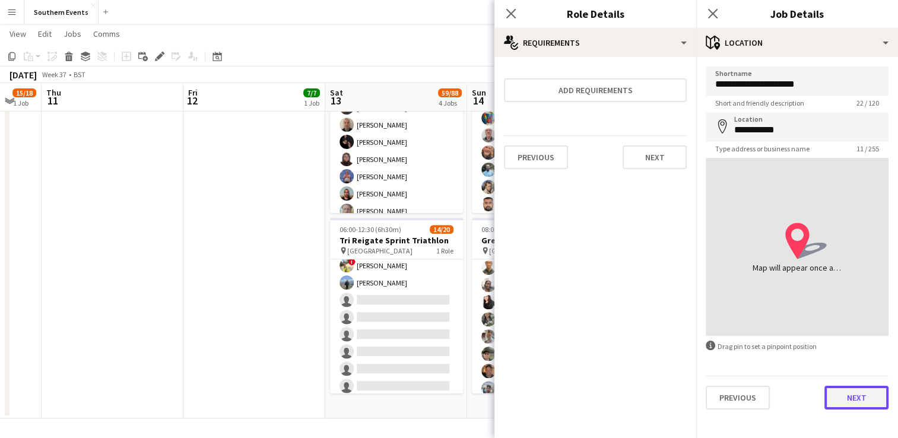
click at [857, 407] on button "Next" at bounding box center [856, 398] width 64 height 24
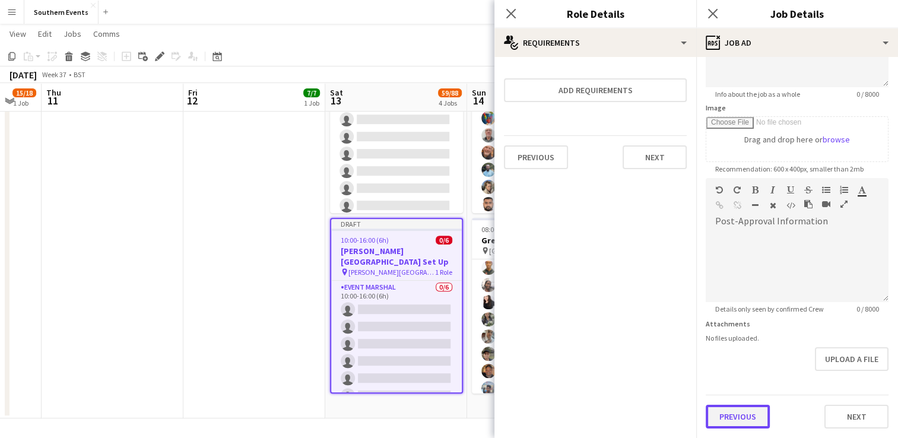
click at [760, 371] on form "**********" at bounding box center [797, 173] width 202 height 511
click at [740, 414] on button "Previous" at bounding box center [738, 419] width 64 height 24
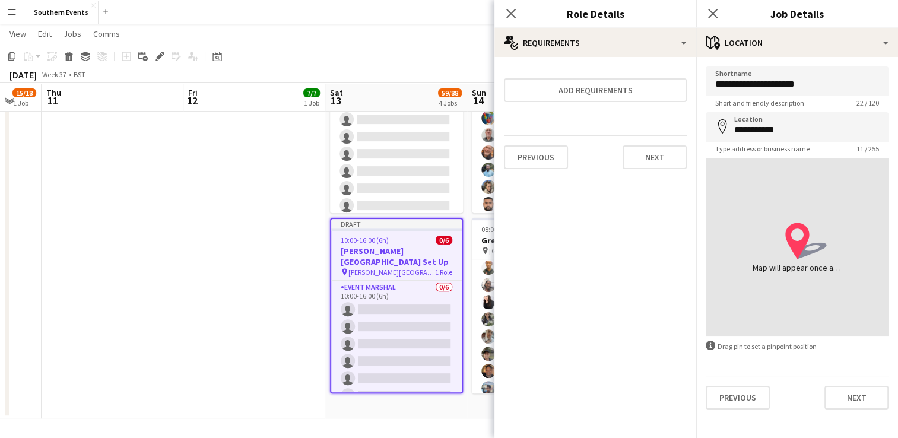
scroll to position [0, 0]
click at [755, 120] on input "**********" at bounding box center [797, 127] width 183 height 30
type input "**********"
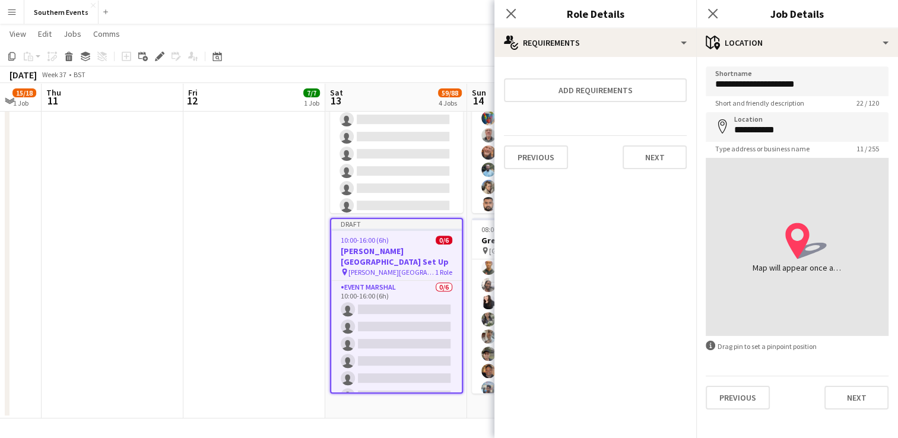
click at [826, 271] on div "Map will appear once address has been added" at bounding box center [797, 268] width 89 height 12
click at [839, 396] on button "Next" at bounding box center [856, 398] width 64 height 24
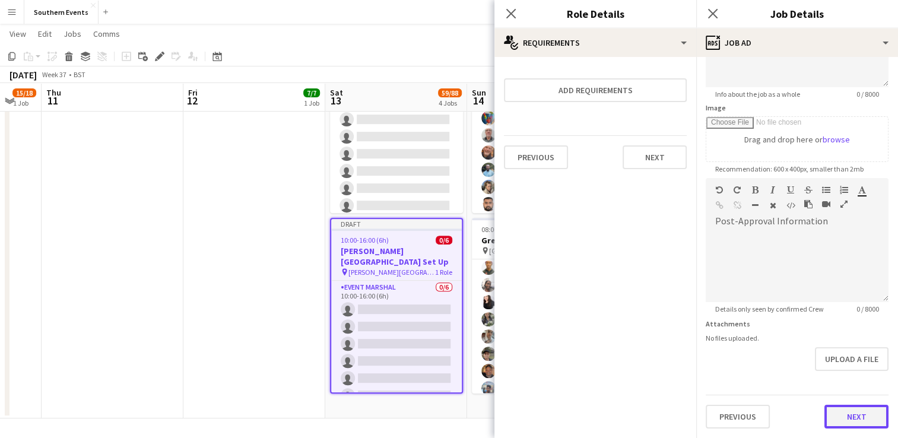
scroll to position [147, 0]
click at [843, 380] on form "**********" at bounding box center [797, 174] width 202 height 511
click at [836, 420] on button "Next" at bounding box center [856, 419] width 64 height 24
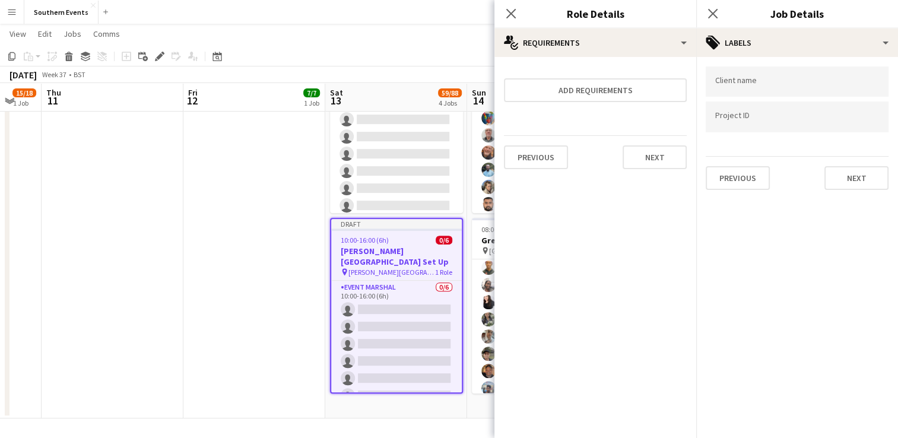
scroll to position [0, 0]
click at [828, 177] on button "Next" at bounding box center [856, 178] width 64 height 24
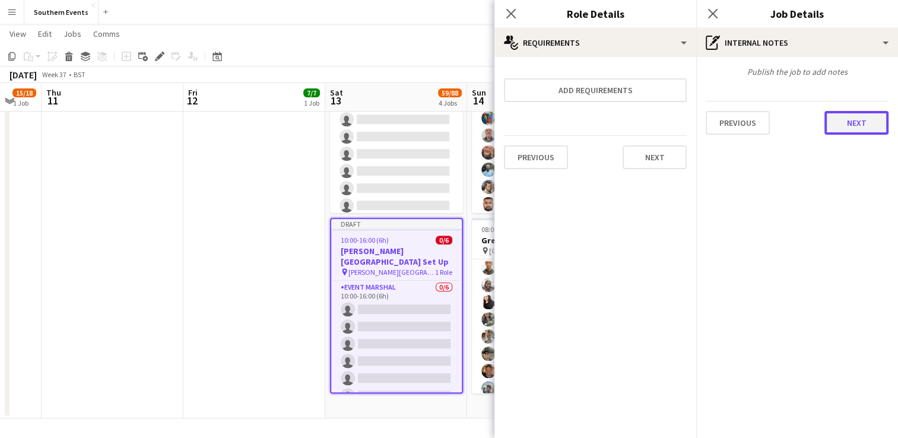
click at [840, 125] on button "Next" at bounding box center [856, 123] width 64 height 24
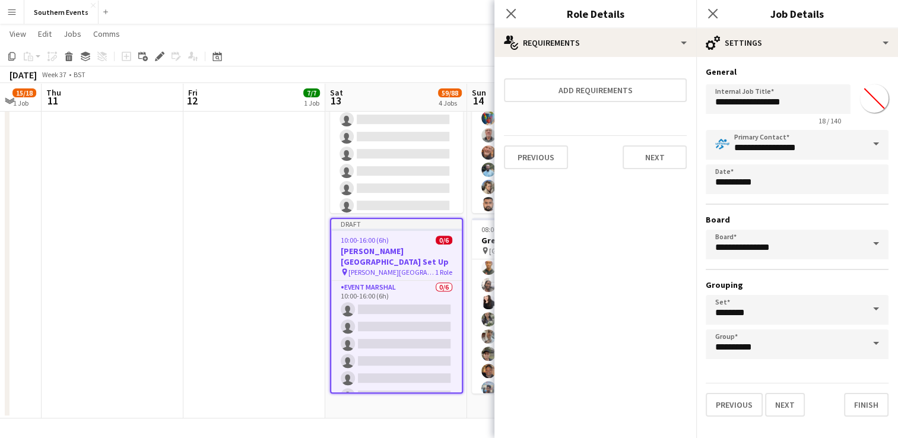
click at [878, 417] on div "**********" at bounding box center [797, 241] width 202 height 369
click at [867, 395] on button "Finish" at bounding box center [866, 405] width 45 height 24
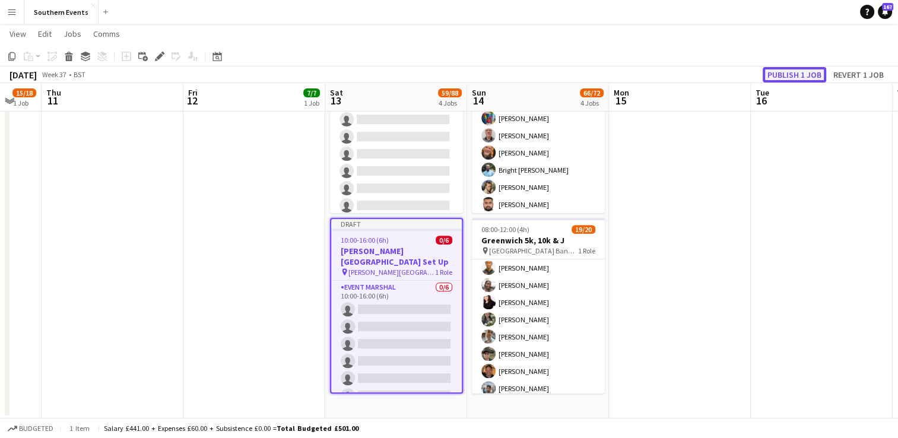
click at [814, 69] on button "Publish 1 job" at bounding box center [795, 74] width 64 height 15
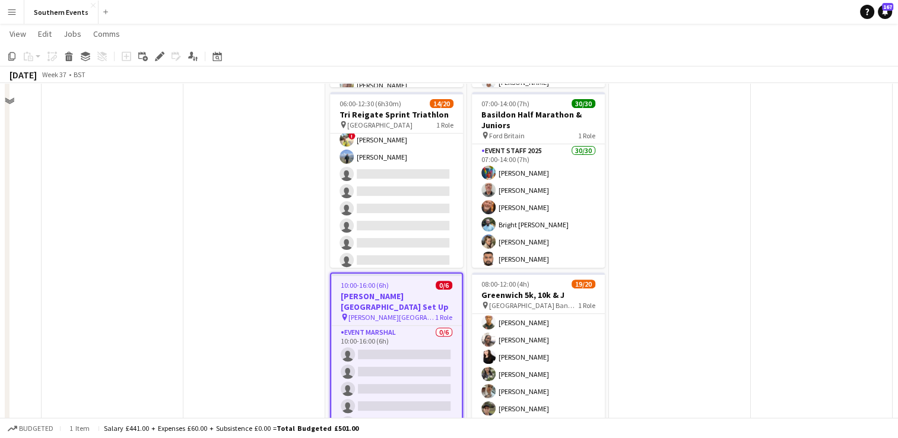
scroll to position [395, 0]
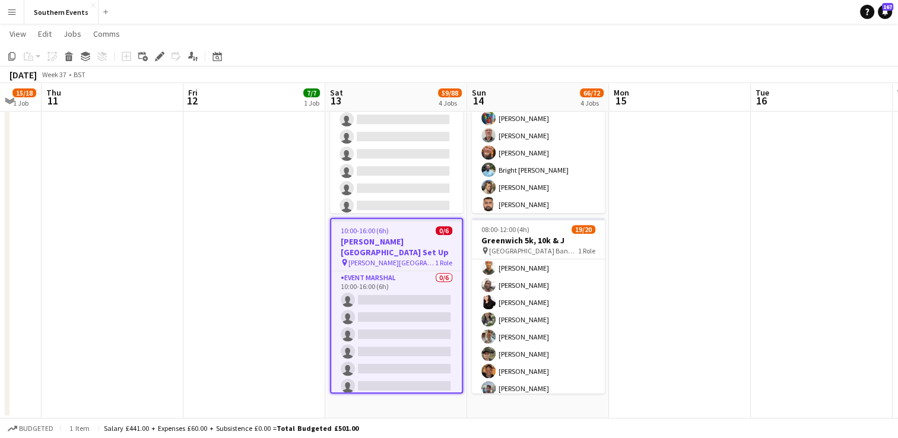
click at [391, 233] on div "10:00-16:00 (6h) 0/6" at bounding box center [396, 230] width 131 height 9
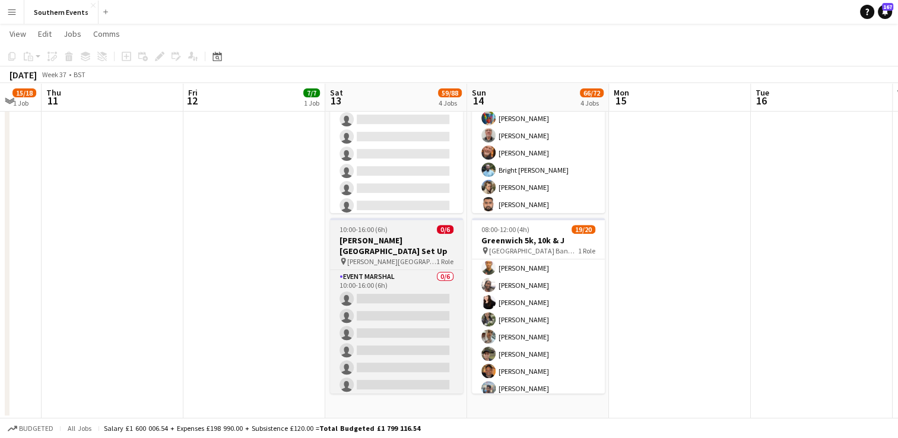
drag, startPoint x: 416, startPoint y: 240, endPoint x: 407, endPoint y: 238, distance: 9.1
click at [416, 239] on h3 "[PERSON_NAME][GEOGRAPHIC_DATA] Set Up" at bounding box center [396, 245] width 133 height 21
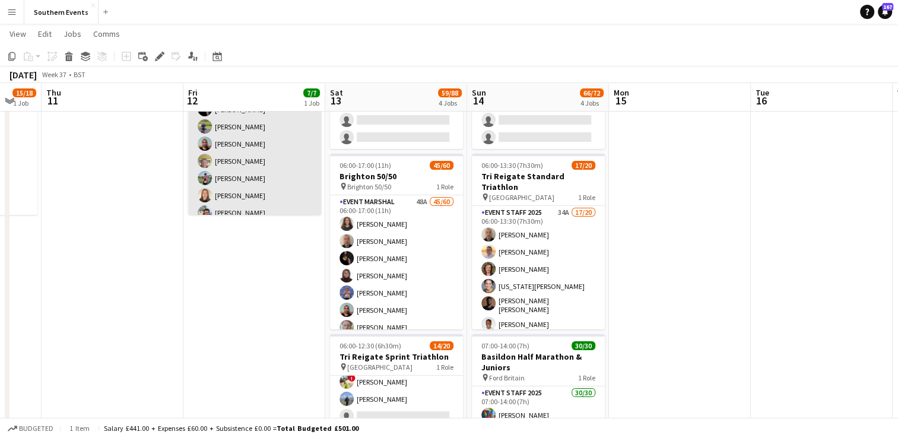
scroll to position [0, 0]
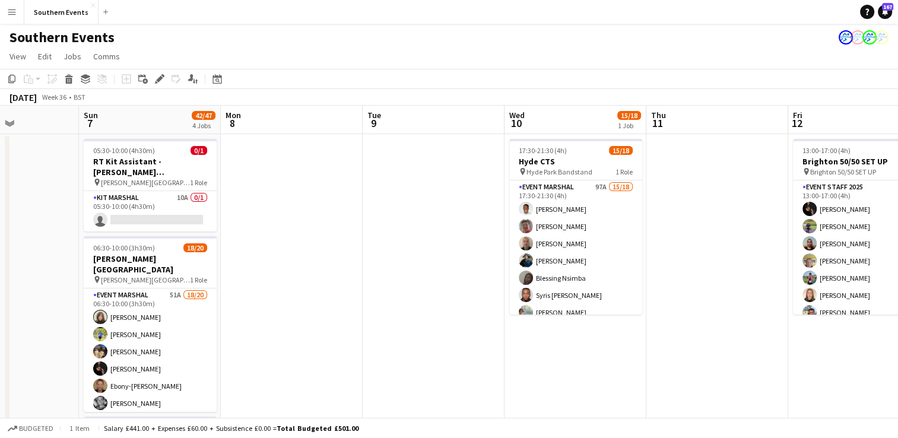
drag, startPoint x: 110, startPoint y: 260, endPoint x: 895, endPoint y: 221, distance: 785.6
click at [897, 225] on html "Menu Boards Boards Boards All jobs Status Workforce Workforce My Workforce Recr…" at bounding box center [449, 417] width 898 height 835
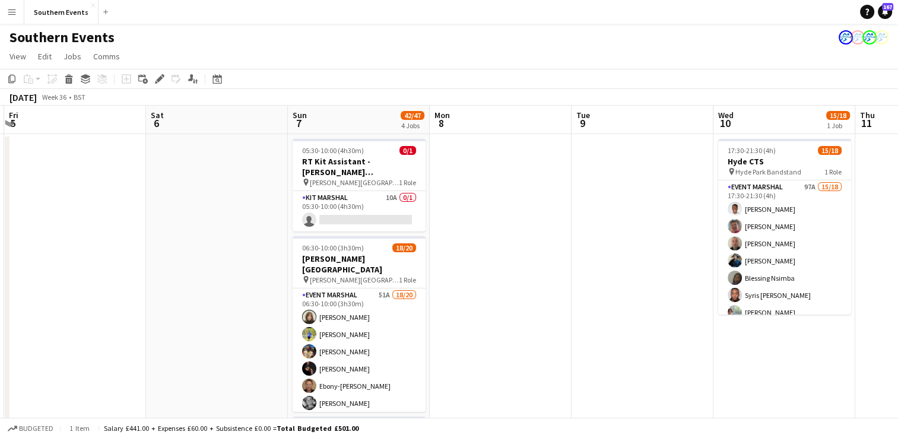
drag, startPoint x: 315, startPoint y: 204, endPoint x: 900, endPoint y: 153, distance: 587.5
click at [897, 152] on html "Menu Boards Boards Boards All jobs Status Workforce Workforce My Workforce Recr…" at bounding box center [449, 417] width 898 height 835
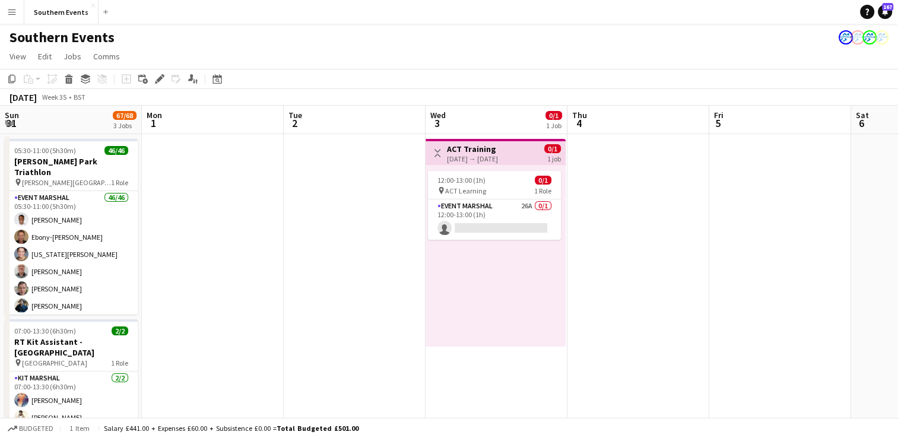
drag, startPoint x: 678, startPoint y: 182, endPoint x: 909, endPoint y: 137, distance: 234.8
click at [897, 137] on html "Menu Boards Boards Boards All jobs Status Workforce Workforce My Workforce Recr…" at bounding box center [449, 417] width 898 height 835
drag, startPoint x: 236, startPoint y: 227, endPoint x: 747, endPoint y: 196, distance: 512.5
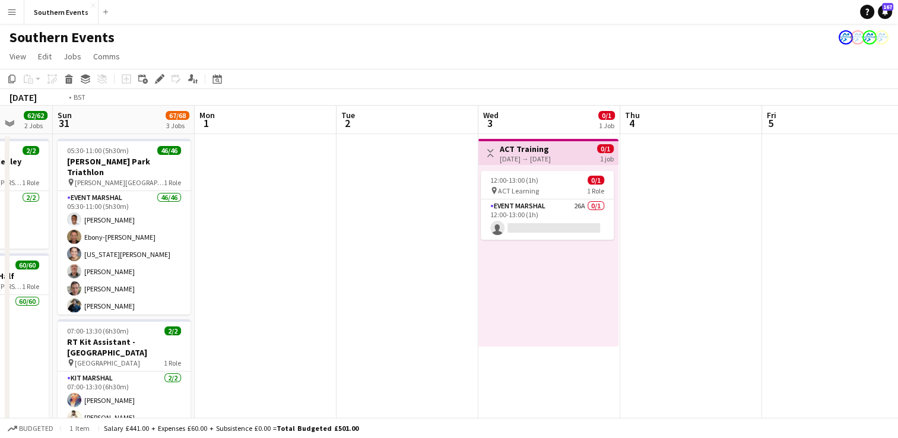
drag, startPoint x: 756, startPoint y: 211, endPoint x: 0, endPoint y: 287, distance: 760.0
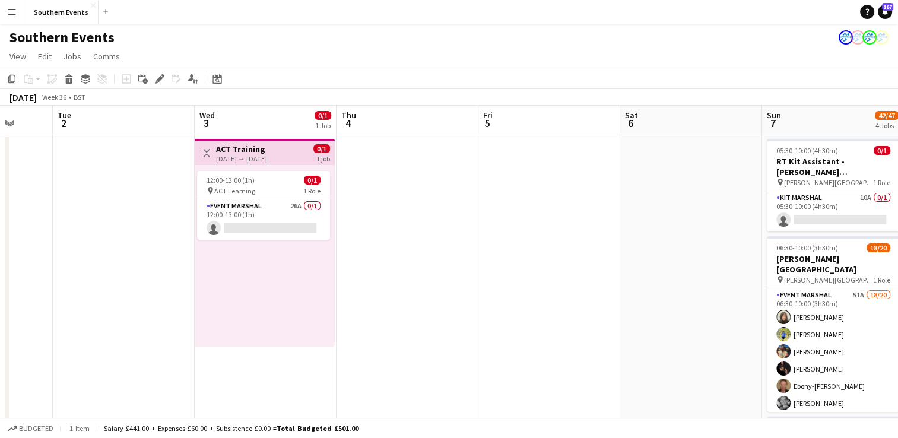
scroll to position [0, 529]
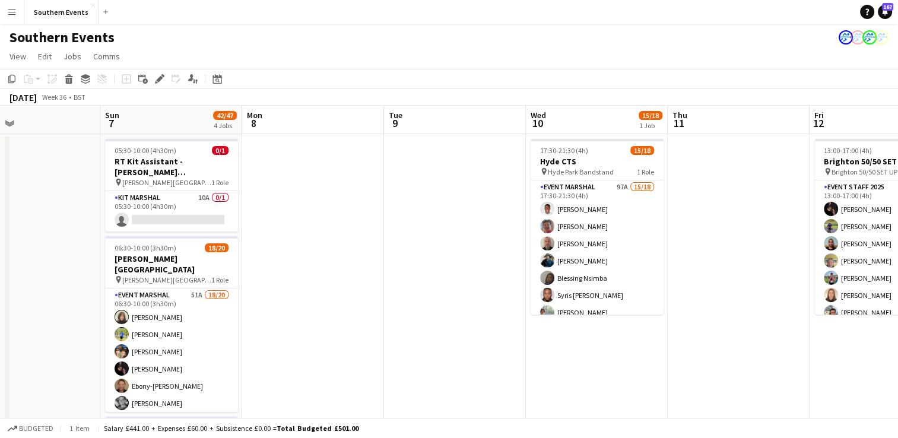
drag, startPoint x: 648, startPoint y: 218, endPoint x: 279, endPoint y: 286, distance: 375.3
click at [0, 285] on html "Menu Boards Boards Boards All jobs Status Workforce Workforce My Workforce Recr…" at bounding box center [449, 417] width 898 height 835
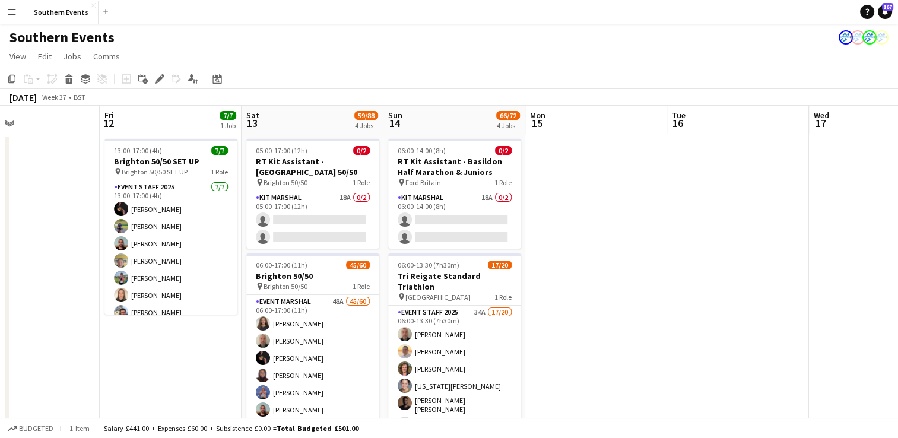
scroll to position [0, 370]
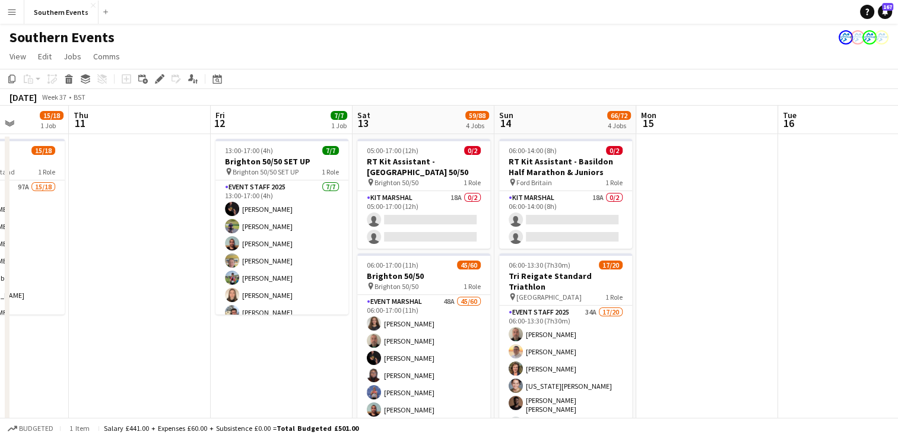
drag, startPoint x: 725, startPoint y: 257, endPoint x: 153, endPoint y: 287, distance: 572.9
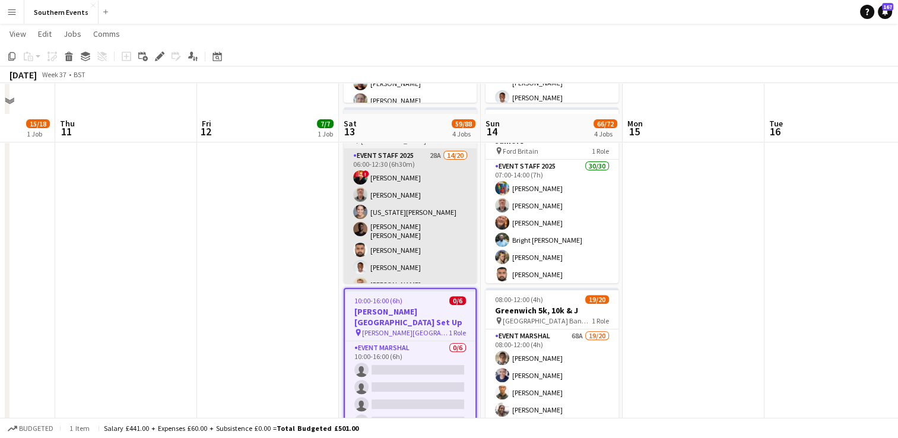
scroll to position [356, 0]
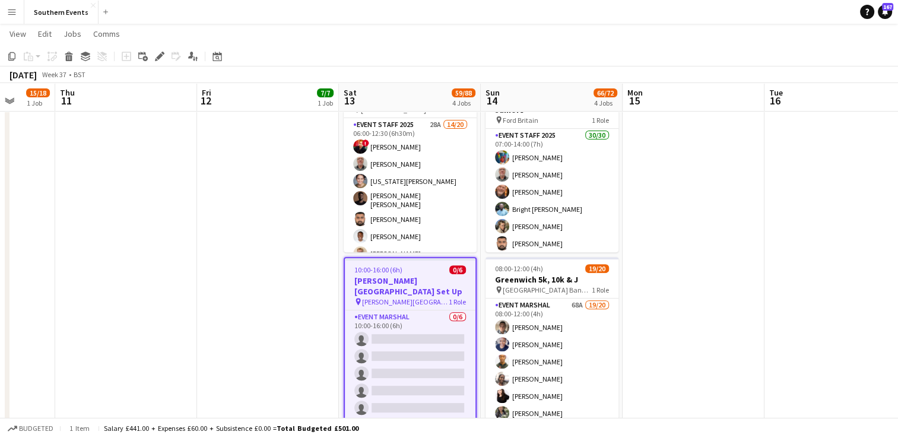
click at [432, 285] on app-job-card "10:00-16:00 (6h) 0/6 [PERSON_NAME][GEOGRAPHIC_DATA] Set Up pin [PERSON_NAME] Pa…" at bounding box center [410, 345] width 133 height 176
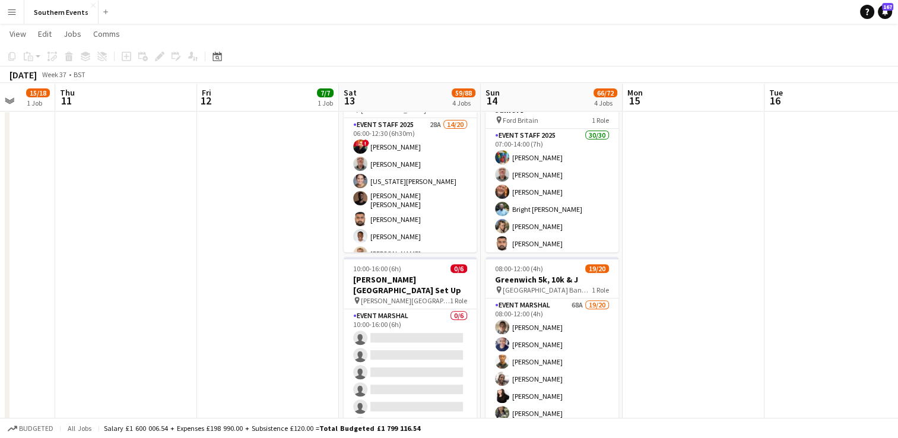
drag, startPoint x: 429, startPoint y: 284, endPoint x: 268, endPoint y: 199, distance: 181.6
click at [428, 284] on h3 "[PERSON_NAME][GEOGRAPHIC_DATA] Set Up" at bounding box center [410, 284] width 133 height 21
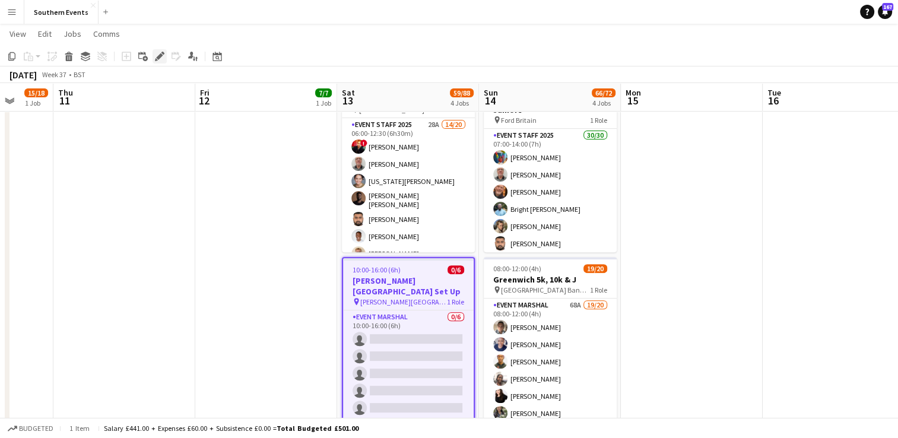
click at [154, 63] on div "Edit" at bounding box center [160, 56] width 14 height 14
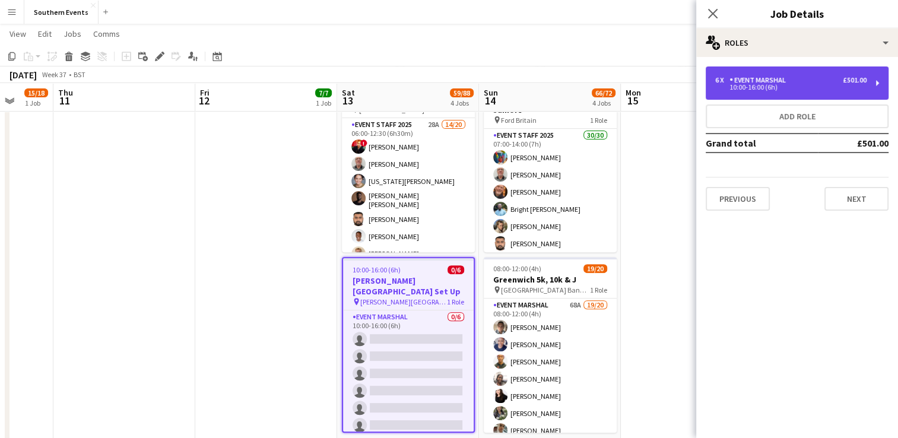
click at [802, 87] on div "10:00-16:00 (6h)" at bounding box center [790, 87] width 151 height 6
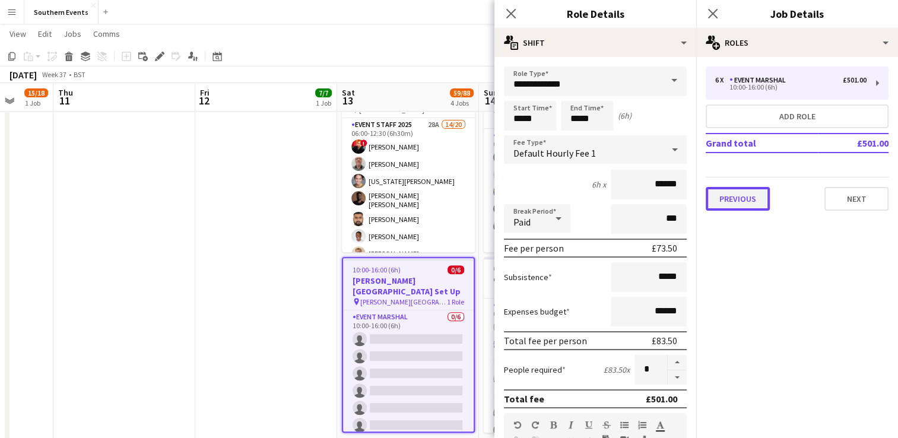
click at [748, 196] on button "Previous" at bounding box center [738, 199] width 64 height 24
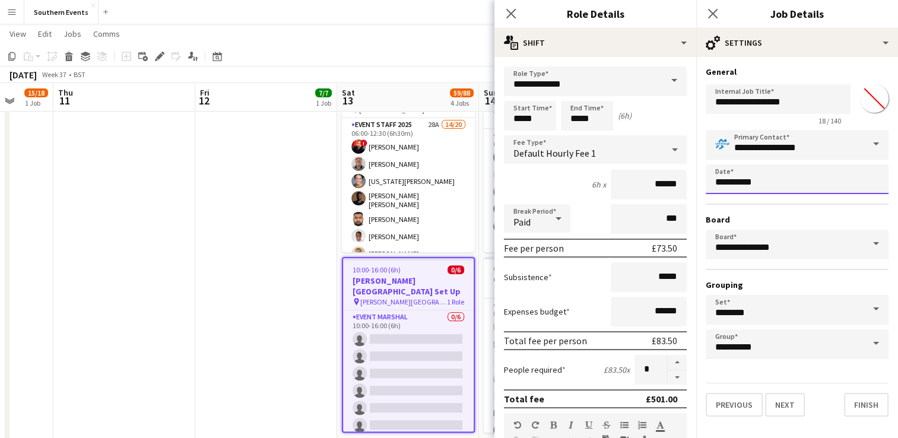
click at [751, 187] on body "Menu Boards Boards Boards All jobs Status Workforce Workforce My Workforce Recr…" at bounding box center [449, 61] width 898 height 834
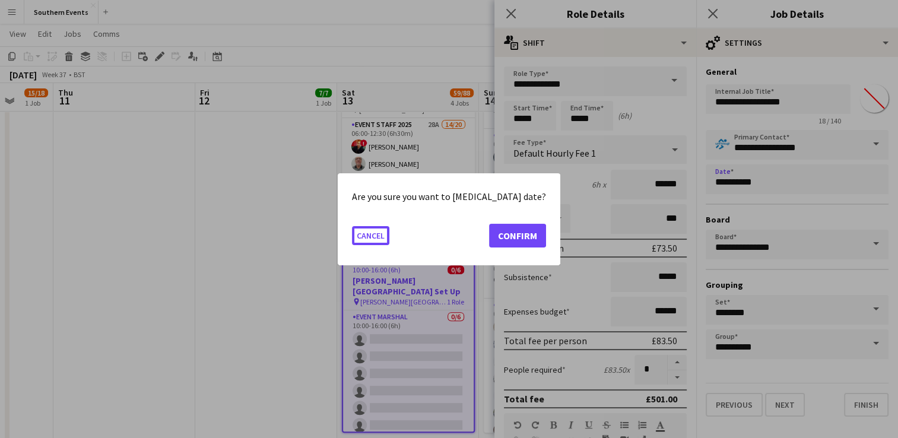
scroll to position [0, 0]
click at [498, 239] on button "Confirm" at bounding box center [517, 235] width 57 height 24
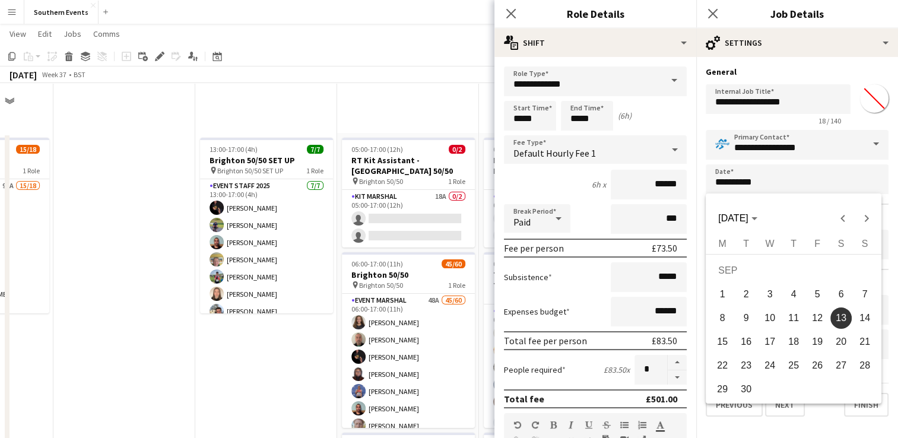
scroll to position [356, 0]
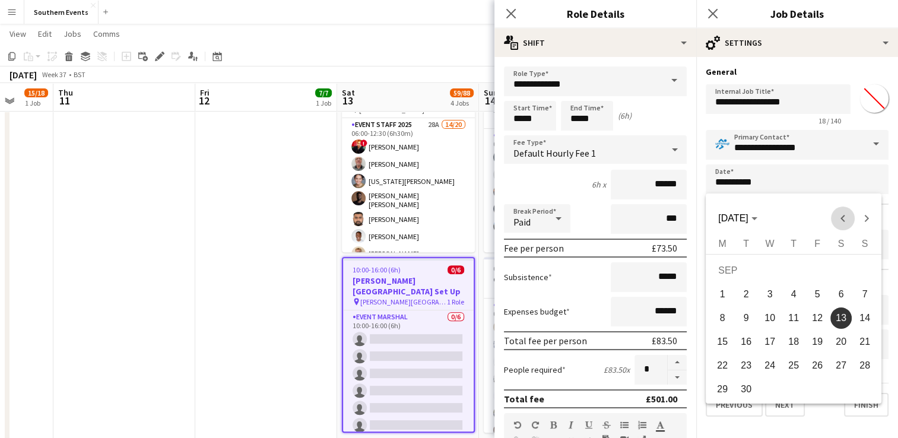
click at [845, 223] on span "Previous month" at bounding box center [843, 219] width 24 height 24
click at [838, 367] on span "30" at bounding box center [840, 368] width 21 height 21
type input "**********"
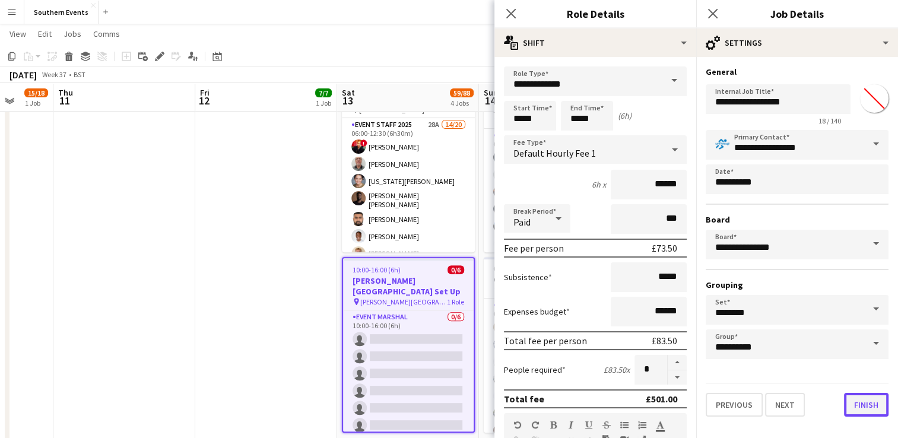
click at [862, 404] on button "Finish" at bounding box center [866, 405] width 45 height 24
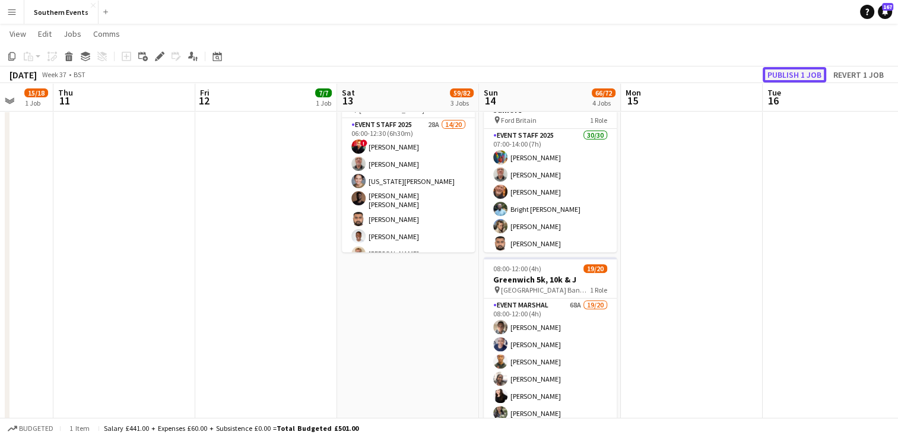
click at [788, 71] on button "Publish 1 job" at bounding box center [795, 74] width 64 height 15
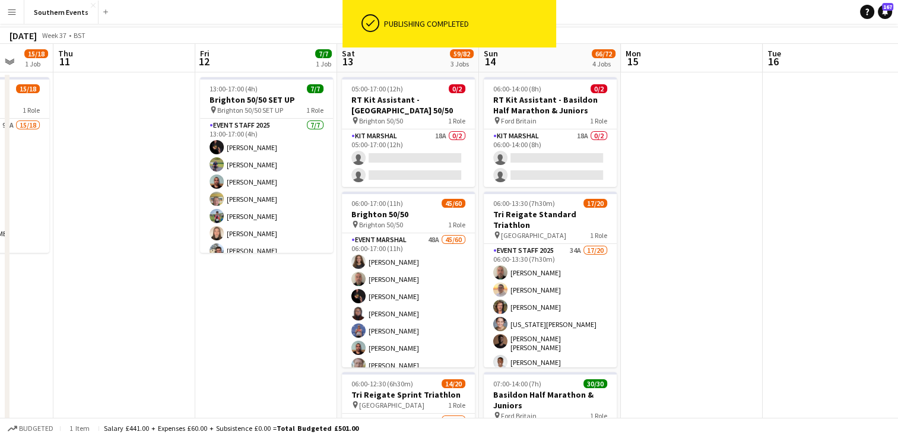
scroll to position [0, 0]
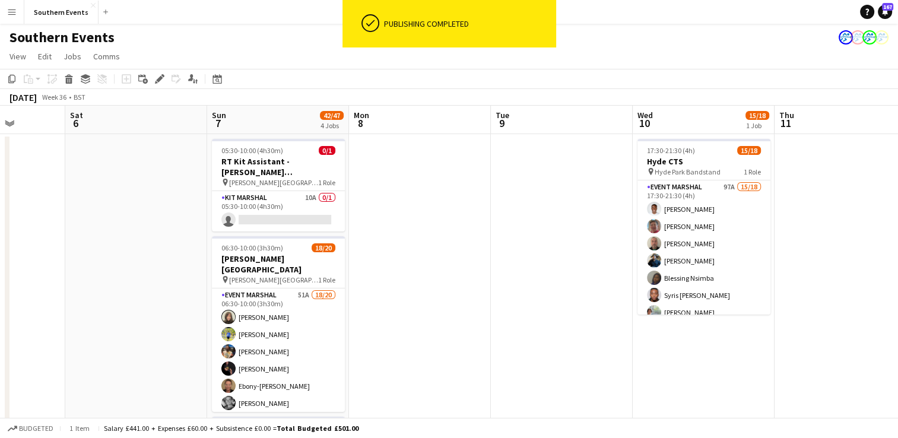
drag, startPoint x: 424, startPoint y: 272, endPoint x: 865, endPoint y: 246, distance: 441.8
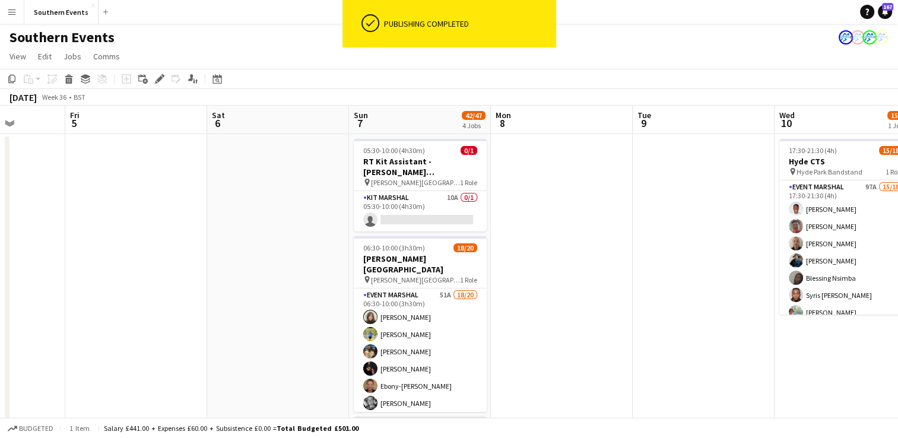
scroll to position [0, 350]
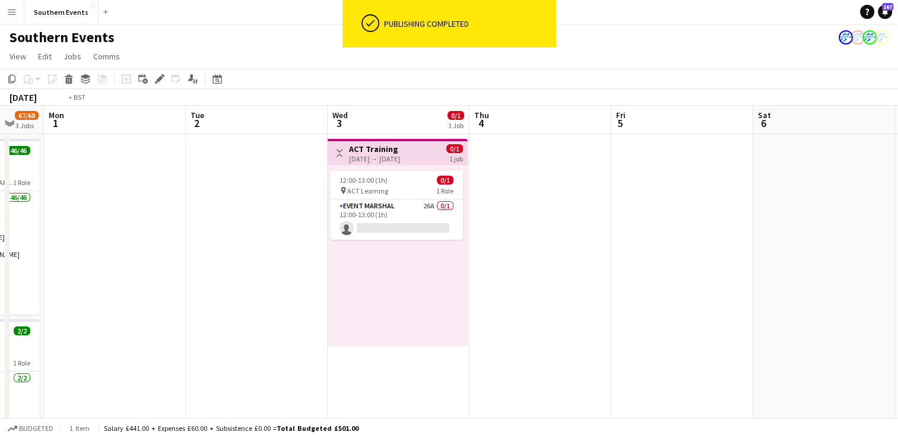
drag, startPoint x: 143, startPoint y: 255, endPoint x: 710, endPoint y: 242, distance: 567.0
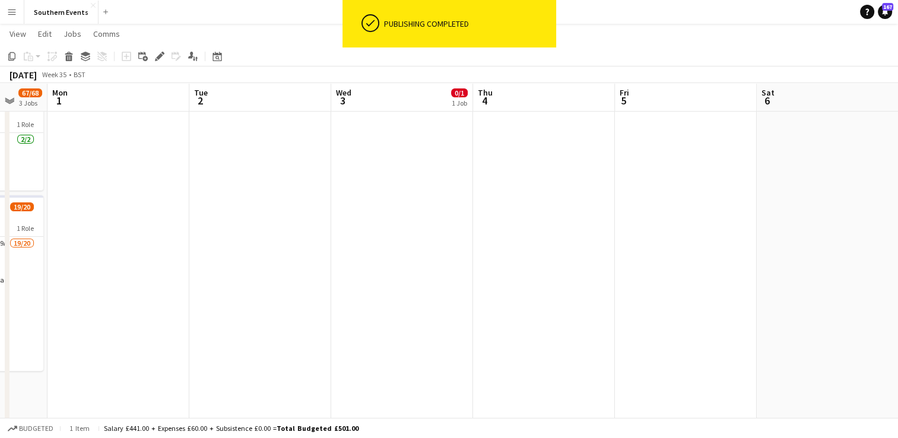
scroll to position [0, 408]
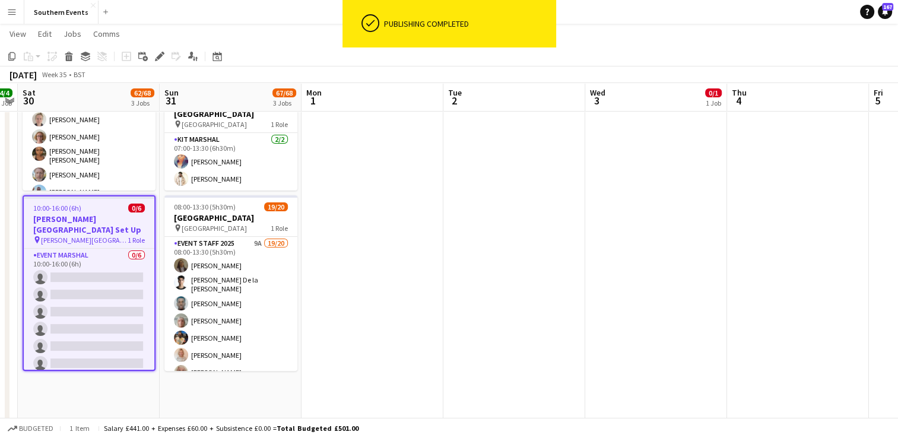
drag, startPoint x: 525, startPoint y: 249, endPoint x: 909, endPoint y: 220, distance: 384.5
click at [897, 220] on html "ok-circled Publishing completed Menu Boards Boards Boards All jobs Status Workf…" at bounding box center [449, 180] width 898 height 834
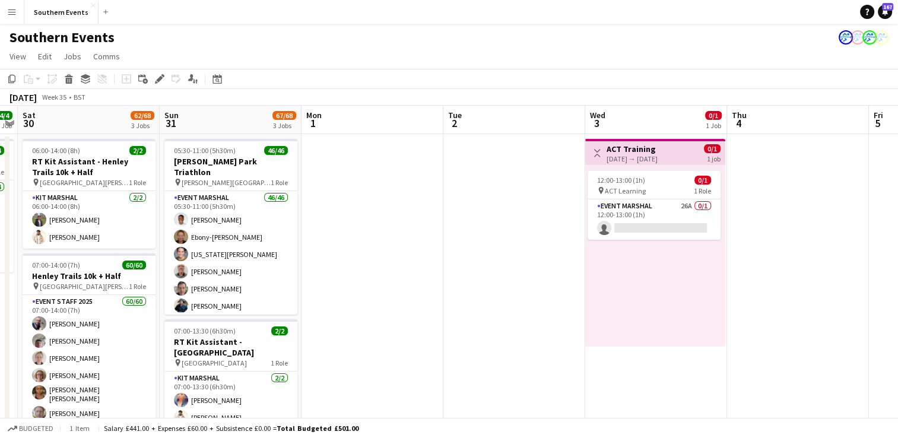
scroll to position [0, 268]
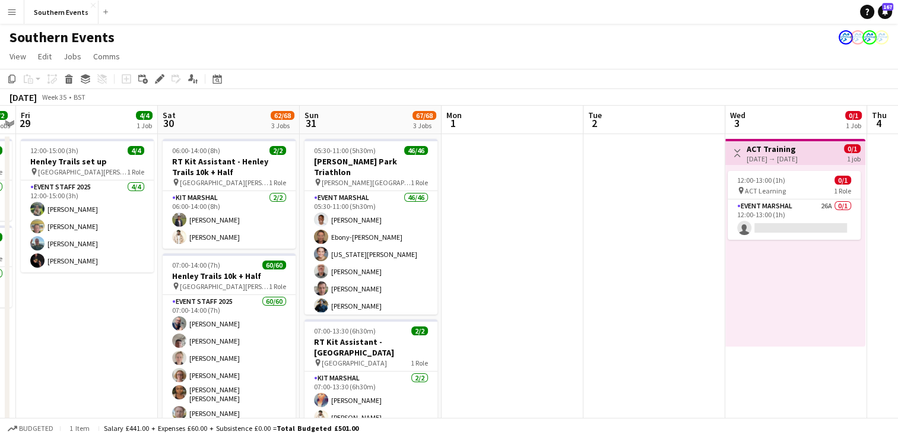
drag, startPoint x: 375, startPoint y: 258, endPoint x: 515, endPoint y: 253, distance: 140.2
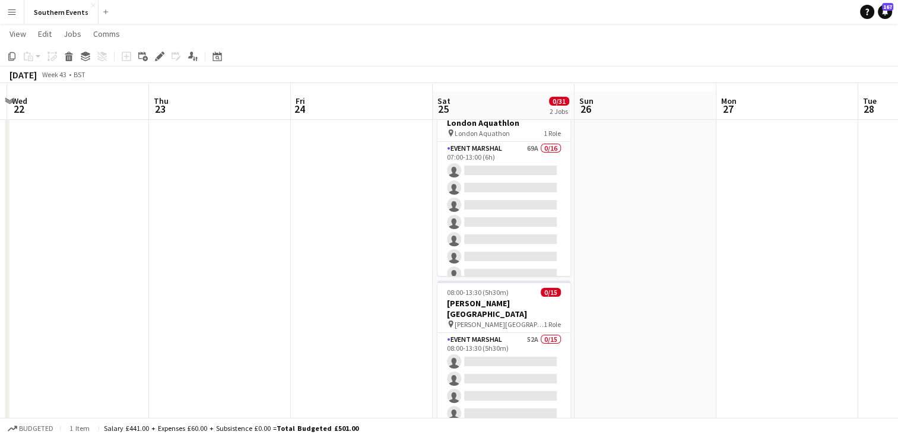
scroll to position [33, 0]
